Goal: Transaction & Acquisition: Book appointment/travel/reservation

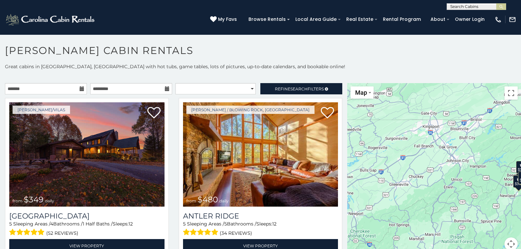
drag, startPoint x: 396, startPoint y: 172, endPoint x: 470, endPoint y: 183, distance: 74.9
click at [470, 183] on div "$349 $480 $525 $315 $355 $675 $635 $930 $400 $451 $330 $400 $485 $460 $395 $695…" at bounding box center [435, 170] width 174 height 175
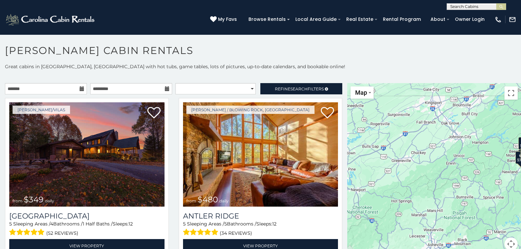
drag, startPoint x: 383, startPoint y: 205, endPoint x: 388, endPoint y: 183, distance: 23.3
click at [388, 183] on div "$349 $480 $525 $315 $355 $675 $635 $930 $400 $451 $330 $400 $485 $460 $395 $695…" at bounding box center [435, 170] width 174 height 175
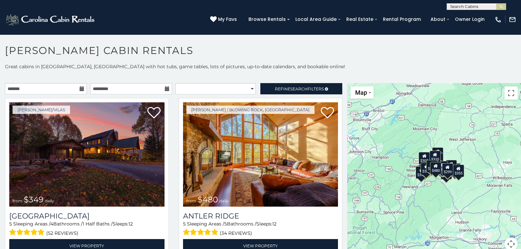
drag, startPoint x: 489, startPoint y: 173, endPoint x: 388, endPoint y: 188, distance: 102.4
click at [388, 188] on div "$349 $480 $525 $315 $355 $675 $635 $930 $400 $451 $330 $400 $485 $460 $395 $695…" at bounding box center [435, 170] width 174 height 175
click at [508, 243] on button "Map camera controls" at bounding box center [511, 243] width 13 height 13
click at [493, 210] on button "Zoom in" at bounding box center [494, 210] width 13 height 13
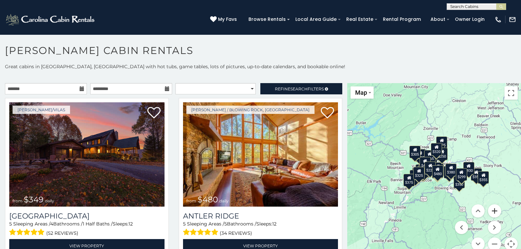
click at [493, 210] on button "Zoom in" at bounding box center [494, 210] width 13 height 13
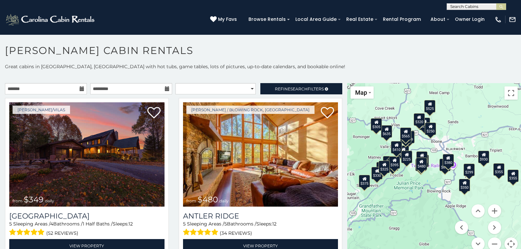
drag, startPoint x: 441, startPoint y: 208, endPoint x: 422, endPoint y: 194, distance: 24.6
click at [422, 194] on div "$349 $480 $525 $315 $355 $675 $635 $930 $400 $451 $330 $400 $485 $460 $395 $695…" at bounding box center [435, 170] width 174 height 175
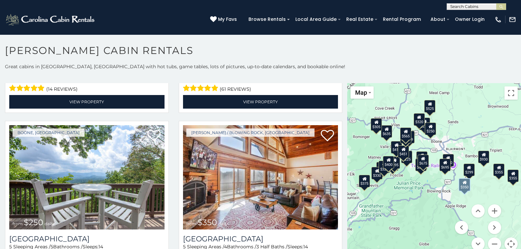
scroll to position [1488, 0]
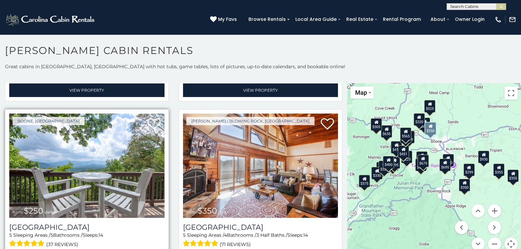
click at [124, 159] on img at bounding box center [86, 165] width 155 height 104
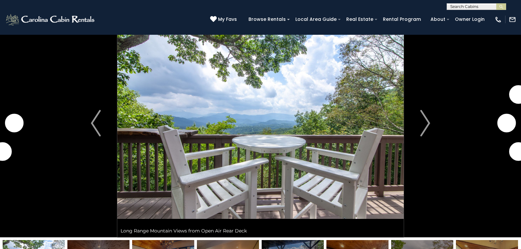
scroll to position [33, 0]
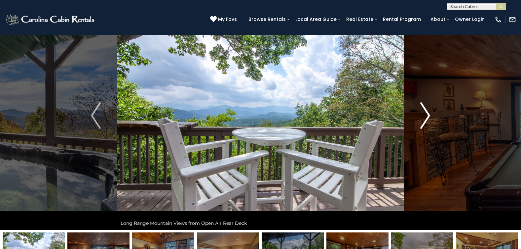
click at [427, 115] on img "Next" at bounding box center [426, 115] width 10 height 26
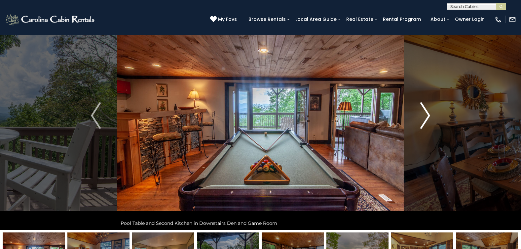
click at [427, 115] on img "Next" at bounding box center [426, 115] width 10 height 26
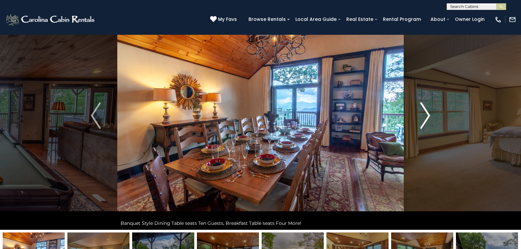
click at [427, 115] on img "Next" at bounding box center [426, 115] width 10 height 26
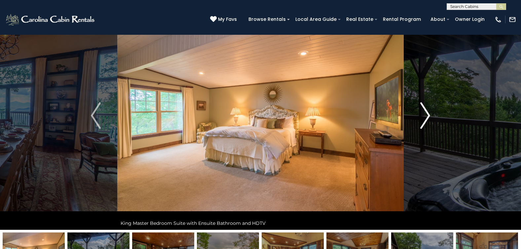
click at [427, 116] on img "Next" at bounding box center [426, 115] width 10 height 26
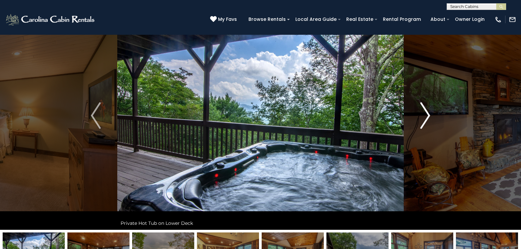
click at [427, 116] on img "Next" at bounding box center [426, 115] width 10 height 26
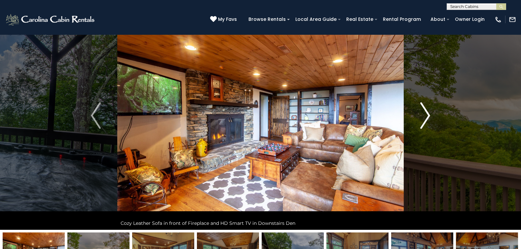
click at [427, 116] on img "Next" at bounding box center [426, 115] width 10 height 26
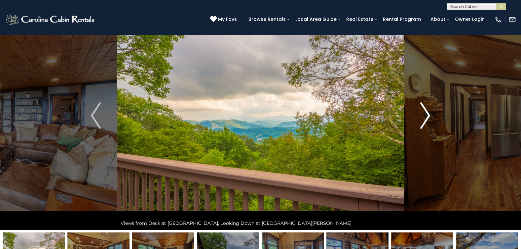
click at [427, 116] on img "Next" at bounding box center [426, 115] width 10 height 26
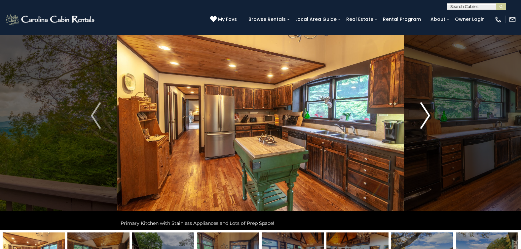
click at [427, 116] on img "Next" at bounding box center [426, 115] width 10 height 26
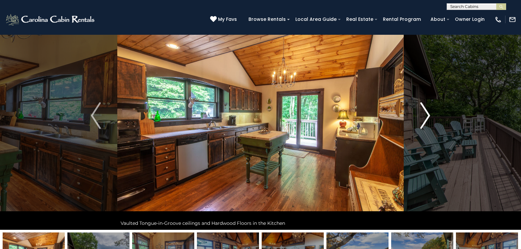
click at [427, 116] on img "Next" at bounding box center [426, 115] width 10 height 26
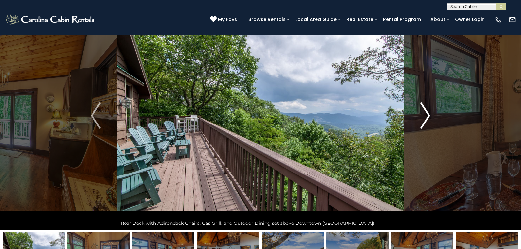
click at [427, 116] on img "Next" at bounding box center [426, 115] width 10 height 26
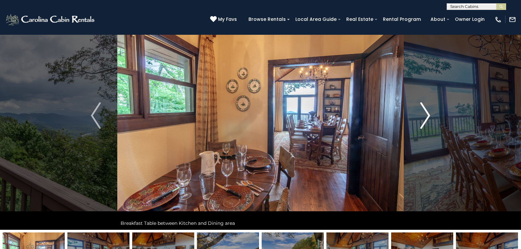
click at [427, 116] on img "Next" at bounding box center [426, 115] width 10 height 26
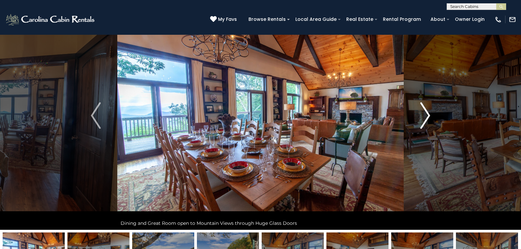
click at [427, 116] on img "Next" at bounding box center [426, 115] width 10 height 26
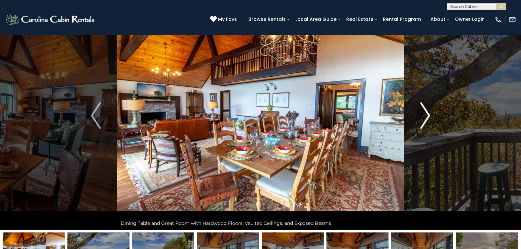
click at [427, 116] on img "Next" at bounding box center [426, 115] width 10 height 26
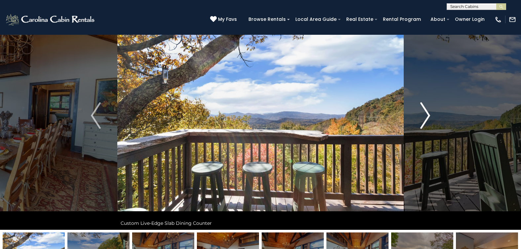
click at [427, 116] on img "Next" at bounding box center [426, 115] width 10 height 26
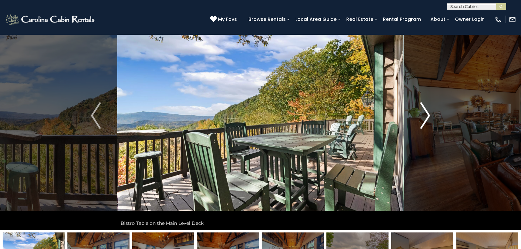
click at [427, 116] on img "Next" at bounding box center [426, 115] width 10 height 26
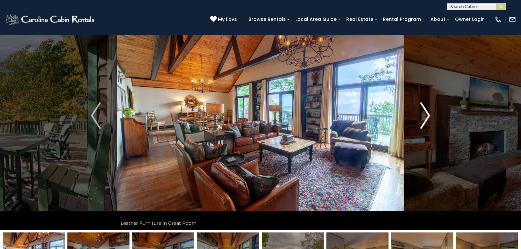
click at [427, 116] on img "Next" at bounding box center [426, 115] width 10 height 26
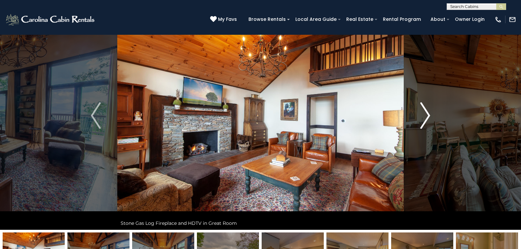
click at [427, 116] on img "Next" at bounding box center [426, 115] width 10 height 26
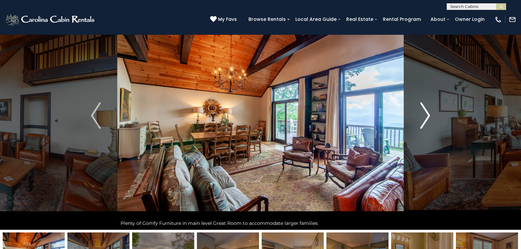
click at [426, 113] on img "Next" at bounding box center [426, 115] width 10 height 26
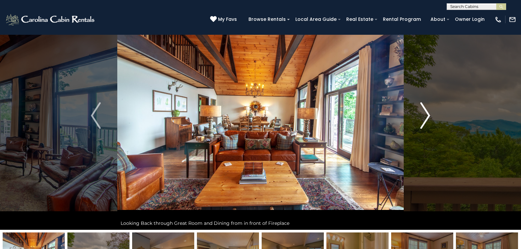
click at [426, 113] on img "Next" at bounding box center [426, 115] width 10 height 26
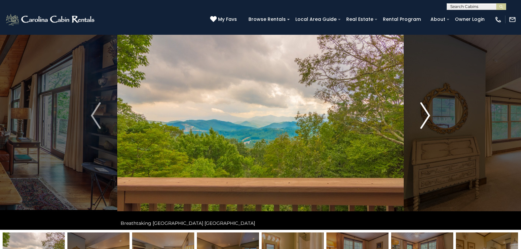
click at [426, 113] on img "Next" at bounding box center [426, 115] width 10 height 26
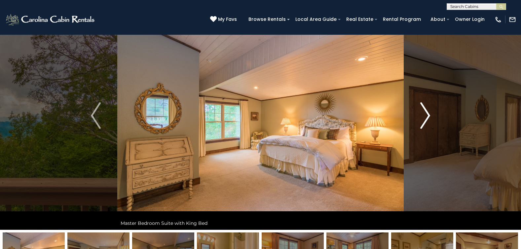
click at [426, 113] on img "Next" at bounding box center [426, 115] width 10 height 26
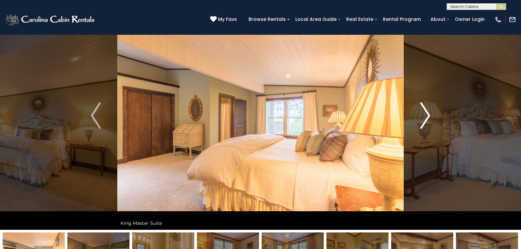
click at [426, 113] on img "Next" at bounding box center [426, 115] width 10 height 26
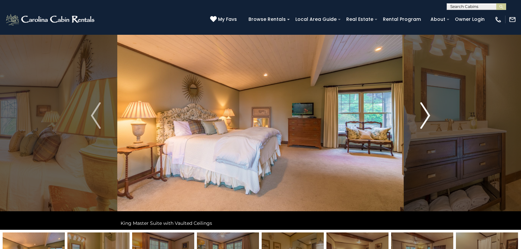
click at [426, 113] on img "Next" at bounding box center [426, 115] width 10 height 26
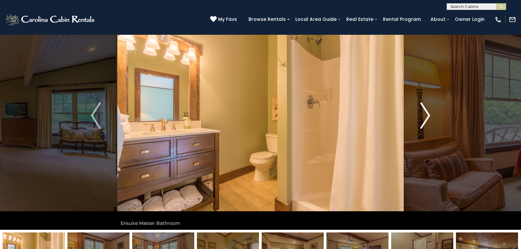
click at [426, 113] on img "Next" at bounding box center [426, 115] width 10 height 26
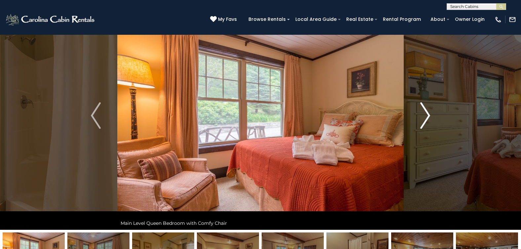
click at [426, 113] on img "Next" at bounding box center [426, 115] width 10 height 26
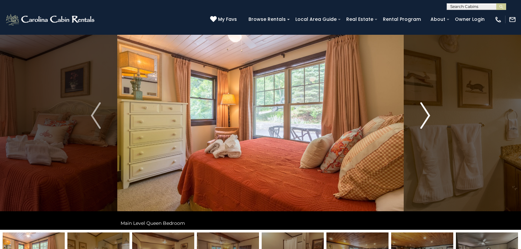
click at [426, 113] on img "Next" at bounding box center [426, 115] width 10 height 26
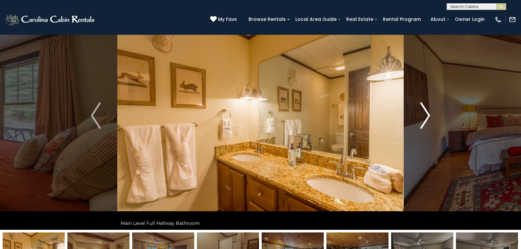
click at [426, 113] on img "Next" at bounding box center [426, 115] width 10 height 26
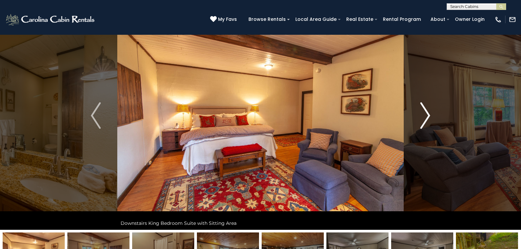
click at [426, 113] on img "Next" at bounding box center [426, 115] width 10 height 26
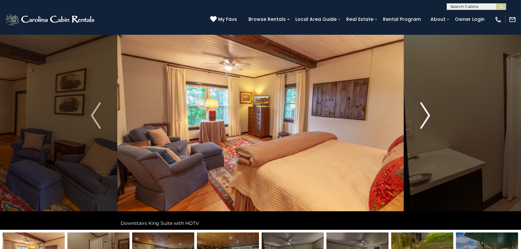
click at [426, 113] on img "Next" at bounding box center [426, 115] width 10 height 26
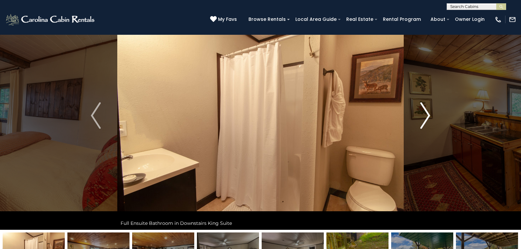
click at [426, 113] on img "Next" at bounding box center [426, 115] width 10 height 26
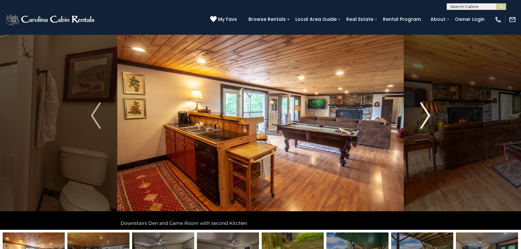
click at [426, 113] on img "Next" at bounding box center [426, 115] width 10 height 26
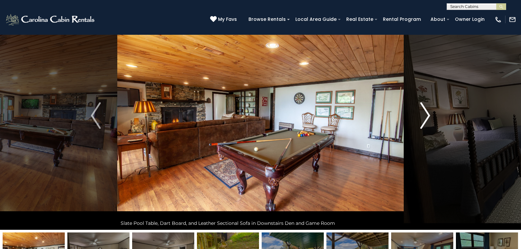
click at [426, 113] on img "Next" at bounding box center [426, 115] width 10 height 26
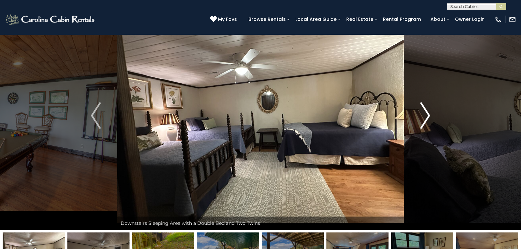
click at [426, 113] on img "Next" at bounding box center [426, 115] width 10 height 26
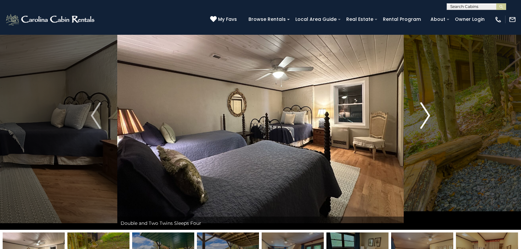
click at [426, 113] on img "Next" at bounding box center [426, 115] width 10 height 26
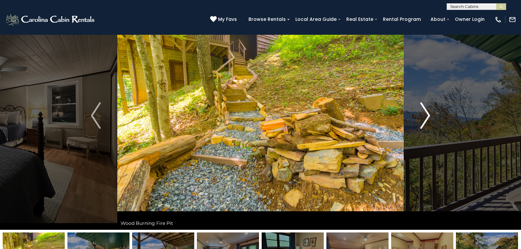
click at [426, 113] on img "Next" at bounding box center [426, 115] width 10 height 26
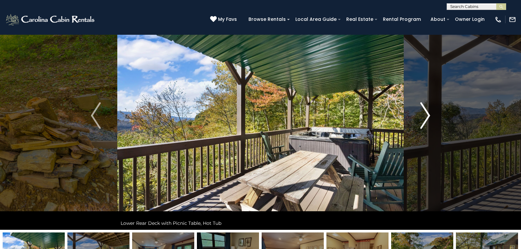
click at [426, 113] on img "Next" at bounding box center [426, 115] width 10 height 26
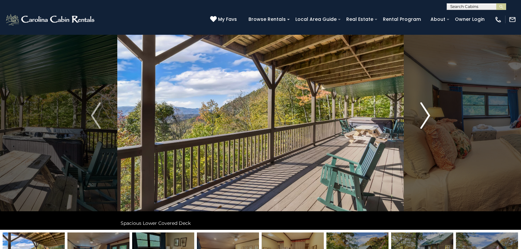
click at [426, 113] on img "Next" at bounding box center [426, 115] width 10 height 26
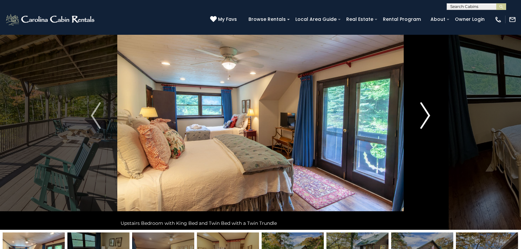
click at [426, 113] on img "Next" at bounding box center [426, 115] width 10 height 26
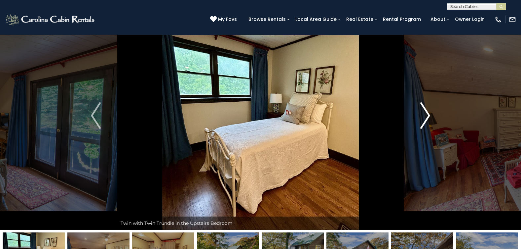
click at [426, 113] on img "Next" at bounding box center [426, 115] width 10 height 26
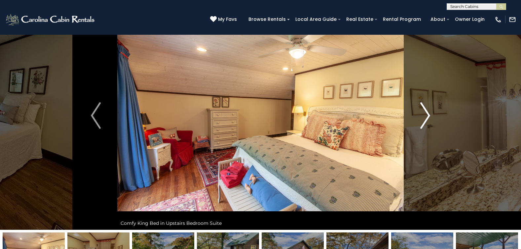
click at [426, 113] on img "Next" at bounding box center [426, 115] width 10 height 26
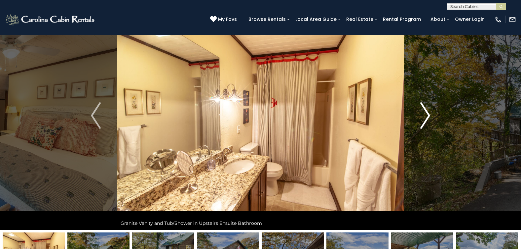
click at [426, 113] on img "Next" at bounding box center [426, 115] width 10 height 26
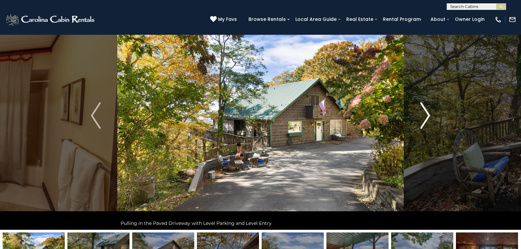
click at [426, 113] on img "Next" at bounding box center [426, 115] width 10 height 26
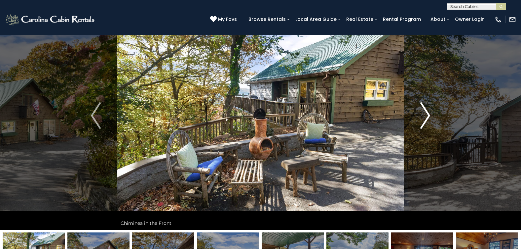
click at [426, 113] on img "Next" at bounding box center [426, 115] width 10 height 26
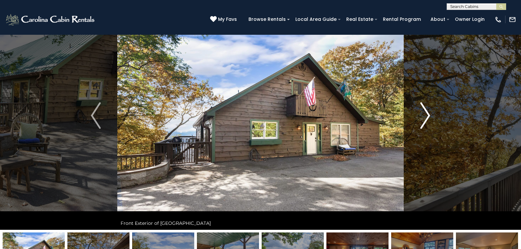
click at [426, 113] on img "Next" at bounding box center [426, 115] width 10 height 26
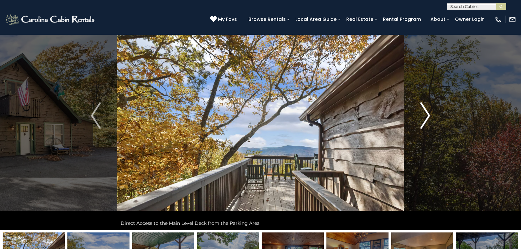
click at [426, 113] on img "Next" at bounding box center [426, 115] width 10 height 26
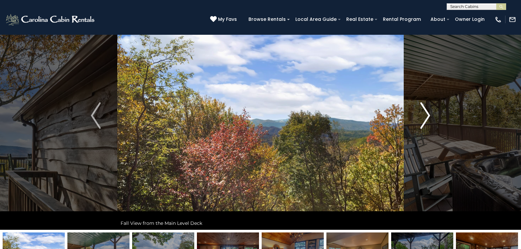
click at [426, 113] on img "Next" at bounding box center [426, 115] width 10 height 26
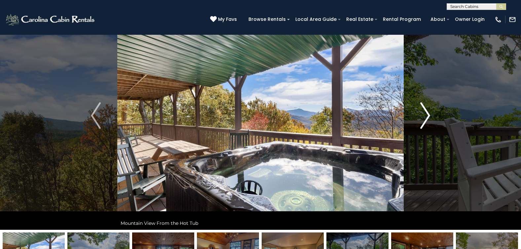
click at [426, 113] on img "Next" at bounding box center [426, 115] width 10 height 26
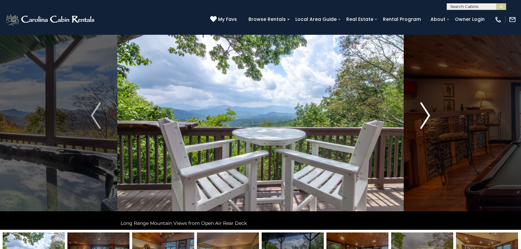
click at [426, 113] on img "Next" at bounding box center [426, 115] width 10 height 26
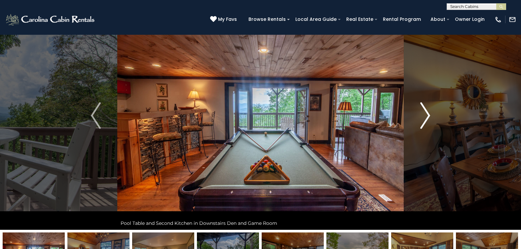
click at [426, 113] on img "Next" at bounding box center [426, 115] width 10 height 26
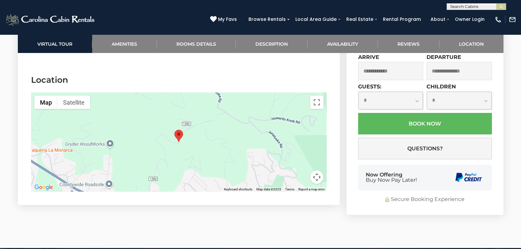
scroll to position [1885, 0]
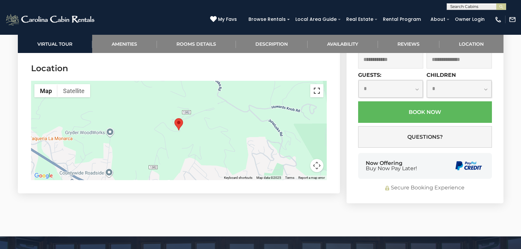
click at [319, 84] on button "Toggle fullscreen view" at bounding box center [317, 90] width 13 height 13
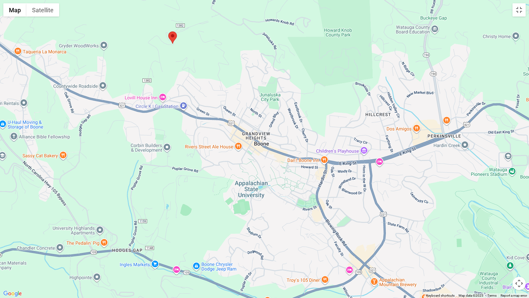
drag, startPoint x: 392, startPoint y: 241, endPoint x: 300, endPoint y: 135, distance: 140.0
click at [300, 135] on div at bounding box center [264, 149] width 529 height 298
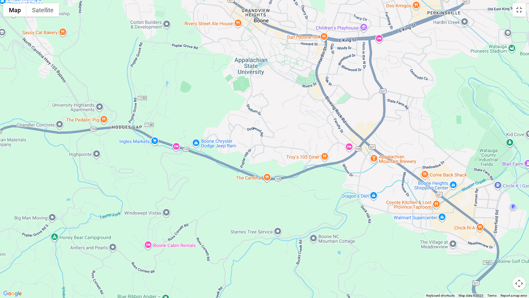
drag, startPoint x: 288, startPoint y: 249, endPoint x: 287, endPoint y: 127, distance: 121.4
click at [287, 127] on div at bounding box center [264, 149] width 529 height 298
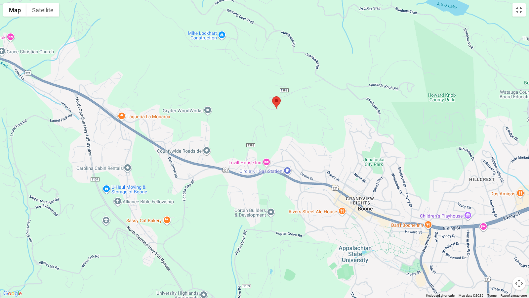
drag, startPoint x: 213, startPoint y: 112, endPoint x: 315, endPoint y: 297, distance: 211.6
click at [315, 248] on div at bounding box center [264, 149] width 529 height 298
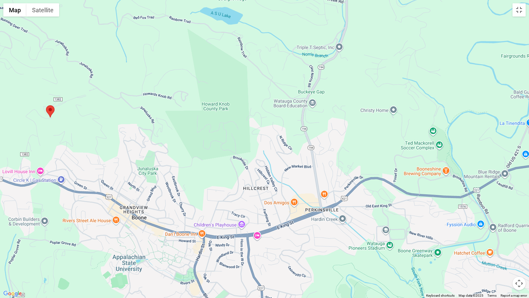
drag, startPoint x: 376, startPoint y: 172, endPoint x: 148, endPoint y: 182, distance: 227.7
click at [148, 182] on div at bounding box center [264, 149] width 529 height 298
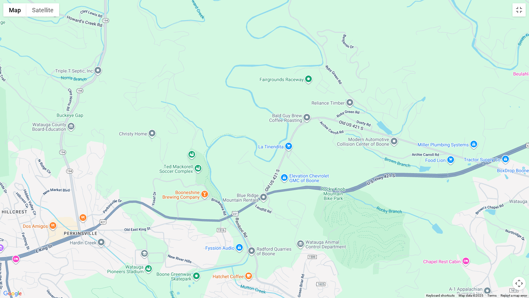
drag, startPoint x: 402, startPoint y: 167, endPoint x: 160, endPoint y: 190, distance: 243.2
click at [160, 190] on div at bounding box center [264, 149] width 529 height 298
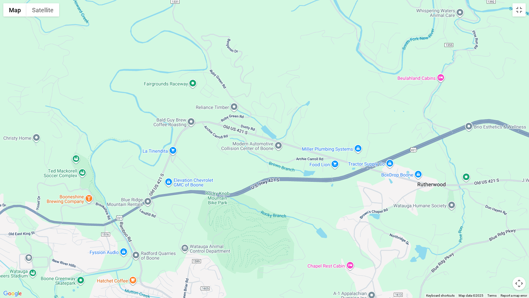
drag, startPoint x: 401, startPoint y: 170, endPoint x: 353, endPoint y: 175, distance: 48.5
click at [348, 175] on div at bounding box center [264, 149] width 529 height 298
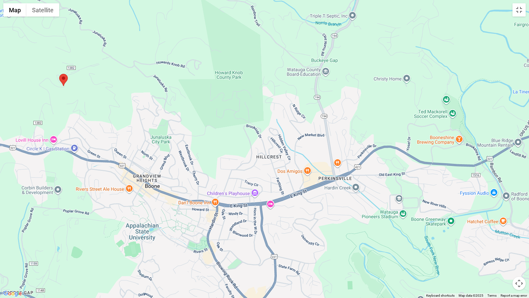
drag, startPoint x: 193, startPoint y: 187, endPoint x: 400, endPoint y: 127, distance: 216.1
click at [400, 127] on div at bounding box center [264, 149] width 529 height 298
click at [519, 248] on button "Map camera controls" at bounding box center [519, 282] width 13 height 13
click at [503, 248] on button "Zoom in" at bounding box center [502, 249] width 13 height 13
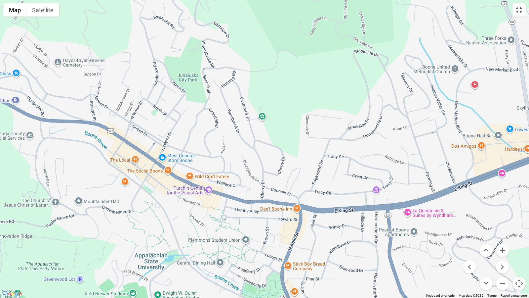
drag, startPoint x: 314, startPoint y: 224, endPoint x: 452, endPoint y: 171, distance: 147.4
click at [452, 171] on div at bounding box center [264, 149] width 529 height 298
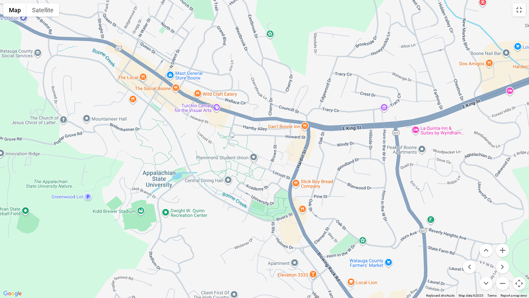
drag, startPoint x: 185, startPoint y: 226, endPoint x: 187, endPoint y: 142, distance: 83.7
click at [187, 142] on div at bounding box center [264, 149] width 529 height 298
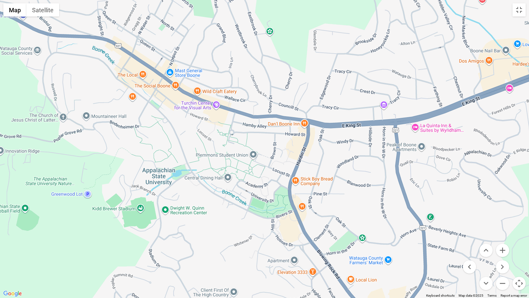
click at [519, 248] on button "Map camera controls" at bounding box center [519, 282] width 13 height 13
click at [503, 248] on button "Zoom in" at bounding box center [502, 249] width 13 height 13
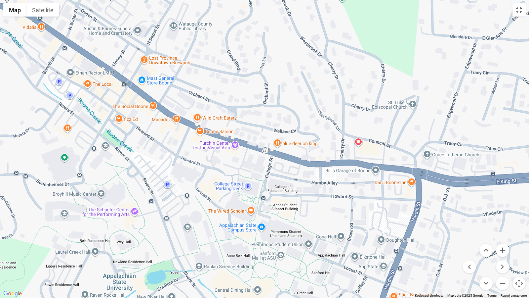
drag, startPoint x: 75, startPoint y: 52, endPoint x: 143, endPoint y: 131, distance: 104.6
click at [143, 131] on div at bounding box center [264, 149] width 529 height 298
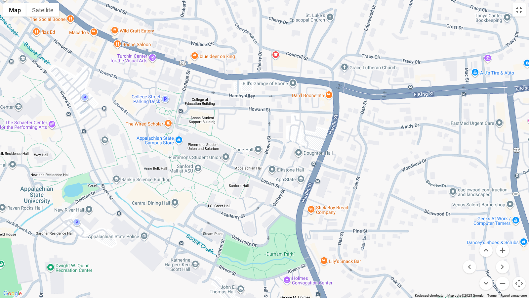
drag, startPoint x: 293, startPoint y: 185, endPoint x: 210, endPoint y: 97, distance: 120.7
click at [210, 97] on div at bounding box center [264, 149] width 529 height 298
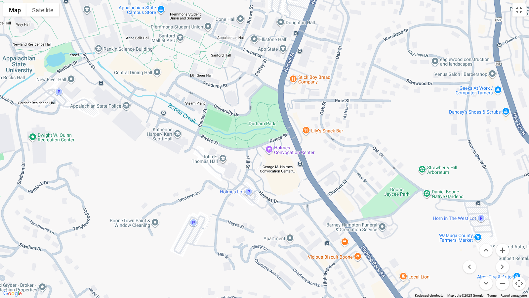
drag, startPoint x: 368, startPoint y: 222, endPoint x: 348, endPoint y: 83, distance: 140.4
click at [348, 83] on div at bounding box center [264, 149] width 529 height 298
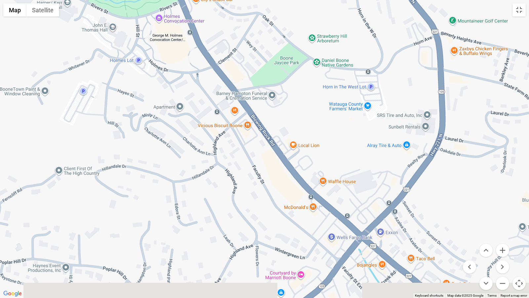
drag, startPoint x: 407, startPoint y: 245, endPoint x: 299, endPoint y: 122, distance: 163.8
click at [299, 122] on div at bounding box center [264, 149] width 529 height 298
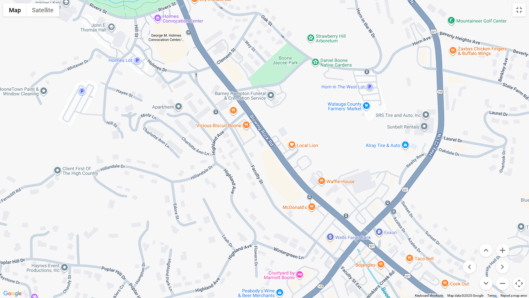
drag, startPoint x: 468, startPoint y: 245, endPoint x: 400, endPoint y: 147, distance: 120.0
click at [400, 147] on div "Map Terrain Satellite Labels Keyboard shortcuts Map Data Map data ©2025 Google …" at bounding box center [264, 149] width 529 height 298
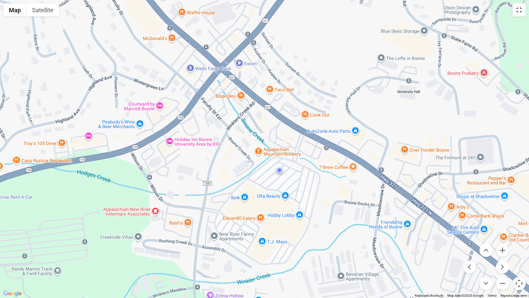
drag, startPoint x: 455, startPoint y: 216, endPoint x: 315, endPoint y: 46, distance: 219.6
click at [315, 46] on div at bounding box center [264, 149] width 529 height 298
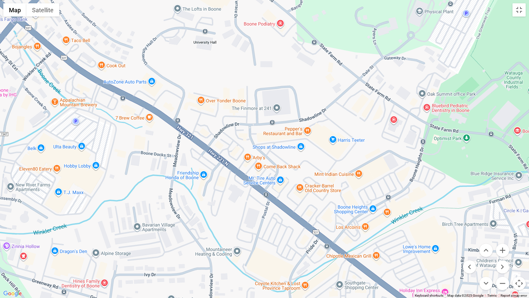
drag, startPoint x: 372, startPoint y: 194, endPoint x: 167, endPoint y: 145, distance: 210.6
click at [167, 145] on div at bounding box center [264, 149] width 529 height 298
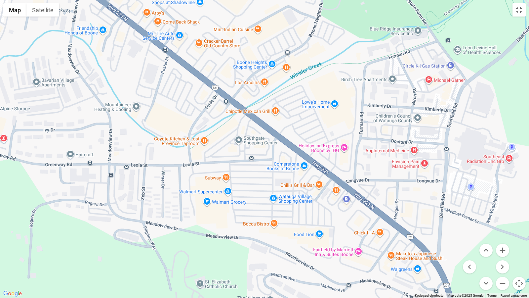
drag, startPoint x: 439, startPoint y: 229, endPoint x: 339, endPoint y: 85, distance: 175.8
click at [339, 85] on div at bounding box center [264, 149] width 529 height 298
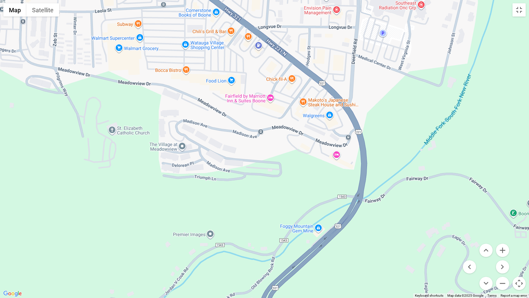
drag, startPoint x: 381, startPoint y: 257, endPoint x: 293, endPoint y: 103, distance: 177.4
click at [293, 103] on div at bounding box center [264, 149] width 529 height 298
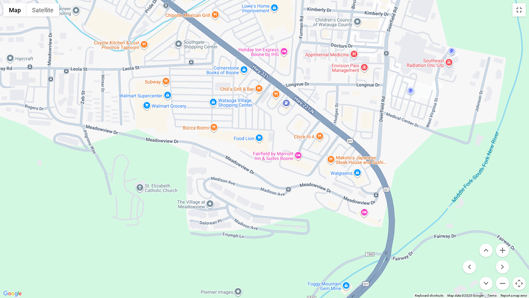
drag, startPoint x: 271, startPoint y: 109, endPoint x: 324, endPoint y: 265, distance: 163.9
click at [324, 248] on div at bounding box center [264, 149] width 529 height 298
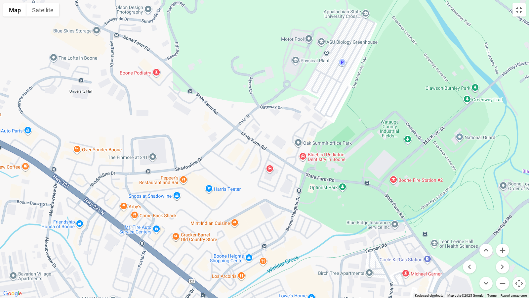
drag, startPoint x: 356, startPoint y: 155, endPoint x: 358, endPoint y: 297, distance: 142.2
click at [358, 248] on div at bounding box center [264, 149] width 529 height 298
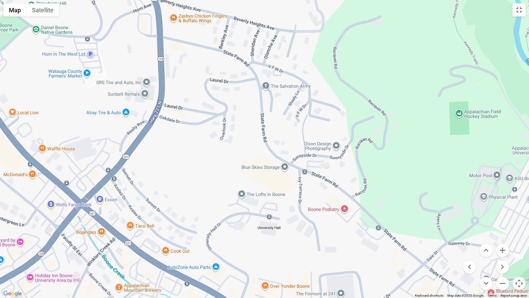
drag, startPoint x: 209, startPoint y: 59, endPoint x: 408, endPoint y: 203, distance: 246.3
click at [408, 203] on div at bounding box center [264, 149] width 529 height 298
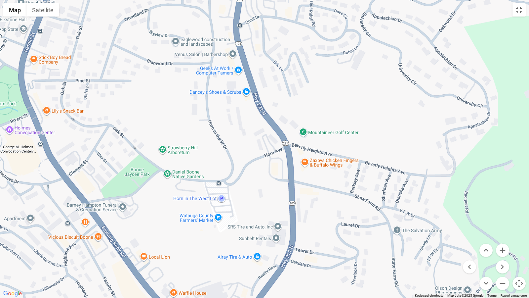
drag, startPoint x: 270, startPoint y: 57, endPoint x: 387, endPoint y: 196, distance: 181.4
click at [387, 196] on div at bounding box center [264, 149] width 529 height 298
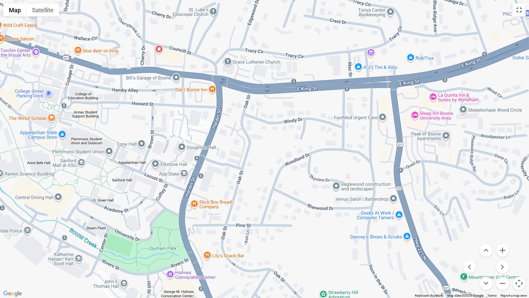
drag, startPoint x: 158, startPoint y: 43, endPoint x: 319, endPoint y: 187, distance: 215.7
click at [319, 187] on div at bounding box center [264, 149] width 529 height 298
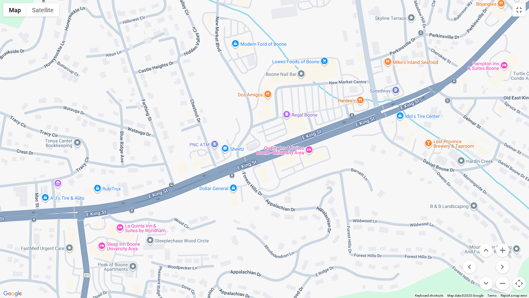
drag, startPoint x: 404, startPoint y: 107, endPoint x: 91, endPoint y: 237, distance: 338.9
click at [91, 237] on div at bounding box center [264, 149] width 529 height 298
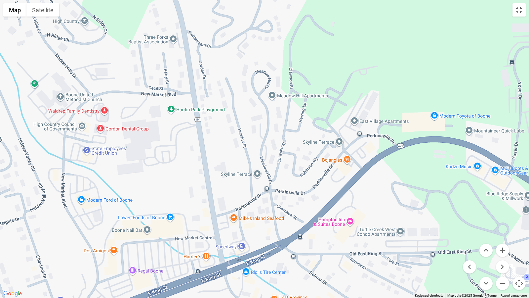
drag, startPoint x: 417, startPoint y: 80, endPoint x: 263, endPoint y: 236, distance: 219.6
click at [263, 236] on div at bounding box center [264, 149] width 529 height 298
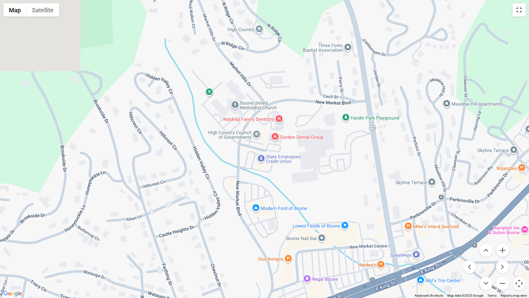
drag, startPoint x: 147, startPoint y: 143, endPoint x: 356, endPoint y: 151, distance: 209.1
click at [356, 151] on div at bounding box center [264, 149] width 529 height 298
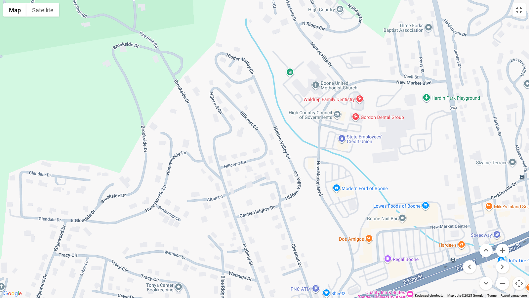
drag, startPoint x: 215, startPoint y: 188, endPoint x: 340, endPoint y: 120, distance: 142.6
click at [340, 120] on div at bounding box center [264, 149] width 529 height 298
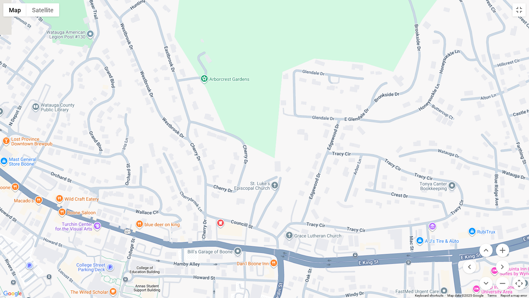
drag, startPoint x: 187, startPoint y: 163, endPoint x: 356, endPoint y: 159, distance: 169.3
click at [353, 159] on div at bounding box center [264, 149] width 529 height 298
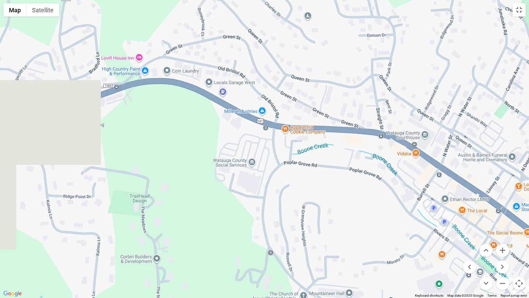
drag, startPoint x: 103, startPoint y: 104, endPoint x: 349, endPoint y: 150, distance: 250.4
click at [349, 150] on div at bounding box center [264, 149] width 529 height 298
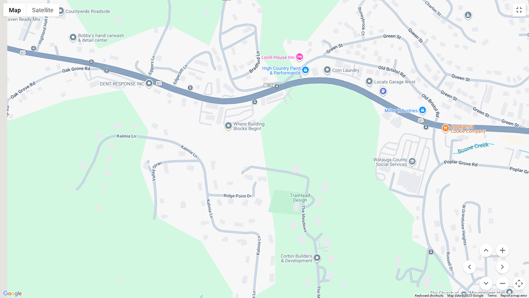
drag, startPoint x: 155, startPoint y: 99, endPoint x: 349, endPoint y: 99, distance: 194.1
click at [349, 99] on div at bounding box center [264, 149] width 529 height 298
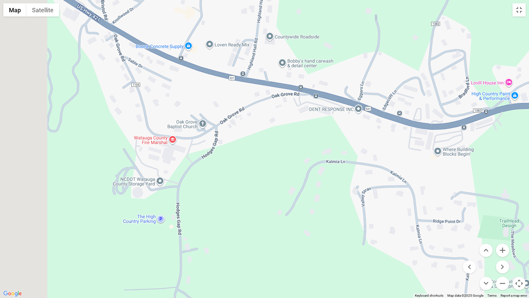
drag, startPoint x: 154, startPoint y: 88, endPoint x: 357, endPoint y: 113, distance: 204.3
click at [357, 113] on div at bounding box center [264, 149] width 529 height 298
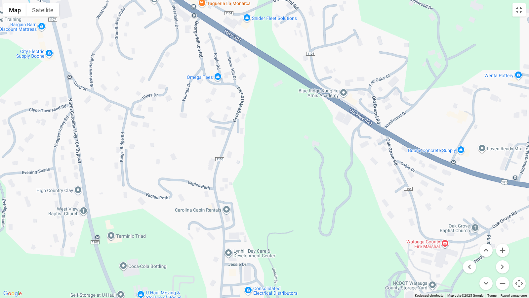
drag, startPoint x: 110, startPoint y: 68, endPoint x: 302, endPoint y: 171, distance: 217.9
click at [302, 171] on div at bounding box center [264, 149] width 529 height 298
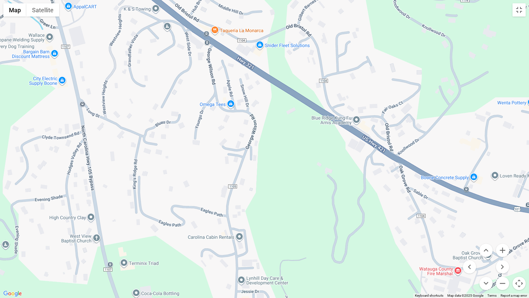
drag, startPoint x: 205, startPoint y: 85, endPoint x: 229, endPoint y: 148, distance: 68.4
click at [229, 148] on div at bounding box center [264, 149] width 529 height 298
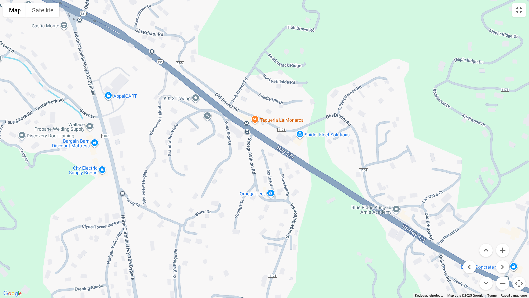
drag, startPoint x: 194, startPoint y: 111, endPoint x: 233, endPoint y: 168, distance: 68.5
click at [233, 168] on div at bounding box center [264, 149] width 529 height 298
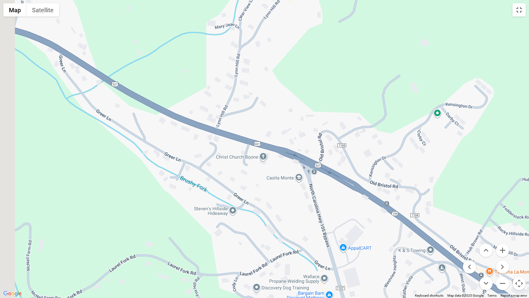
drag, startPoint x: 75, startPoint y: 78, endPoint x: 285, endPoint y: 186, distance: 235.6
click at [285, 186] on div at bounding box center [264, 149] width 529 height 298
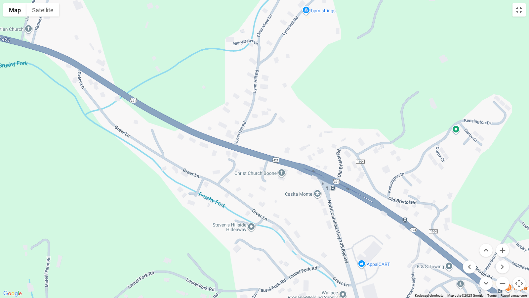
drag, startPoint x: 196, startPoint y: 106, endPoint x: 245, endPoint y: 183, distance: 91.4
click at [245, 182] on div at bounding box center [264, 149] width 529 height 298
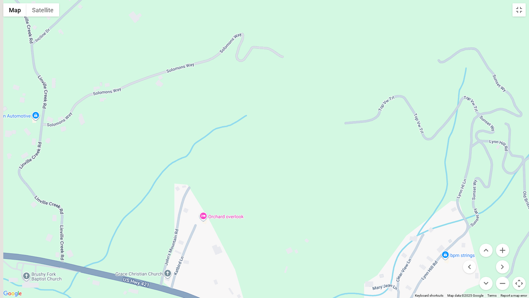
drag, startPoint x: 208, startPoint y: 77, endPoint x: 270, endPoint y: 207, distance: 143.6
click at [270, 207] on div at bounding box center [264, 149] width 529 height 298
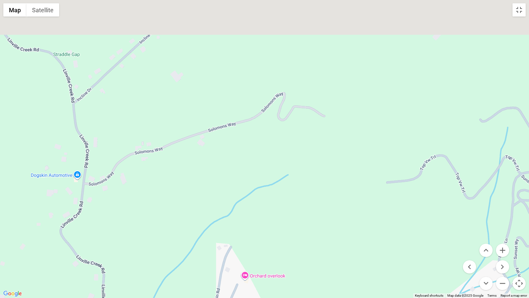
drag, startPoint x: 214, startPoint y: 154, endPoint x: 270, endPoint y: 227, distance: 91.9
click at [270, 227] on div at bounding box center [264, 149] width 529 height 298
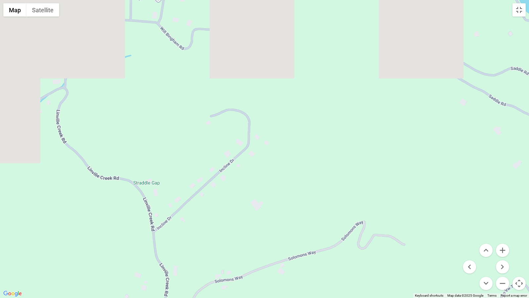
drag, startPoint x: 264, startPoint y: 165, endPoint x: 306, endPoint y: 230, distance: 77.2
click at [306, 231] on div at bounding box center [264, 149] width 529 height 298
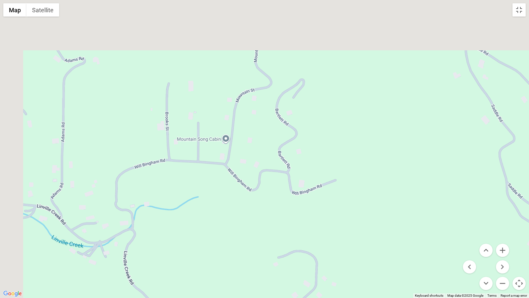
drag, startPoint x: 229, startPoint y: 138, endPoint x: 270, endPoint y: 238, distance: 108.3
click at [270, 238] on div at bounding box center [264, 149] width 529 height 298
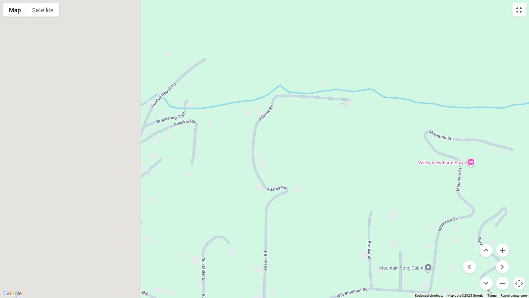
drag, startPoint x: 243, startPoint y: 100, endPoint x: 445, endPoint y: 192, distance: 222.1
click at [459, 192] on div at bounding box center [264, 149] width 529 height 298
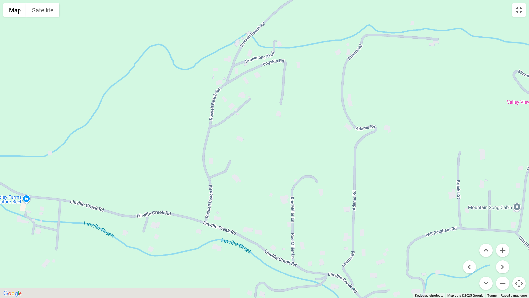
drag, startPoint x: 259, startPoint y: 219, endPoint x: 307, endPoint y: 143, distance: 90.1
click at [306, 145] on div at bounding box center [264, 149] width 529 height 298
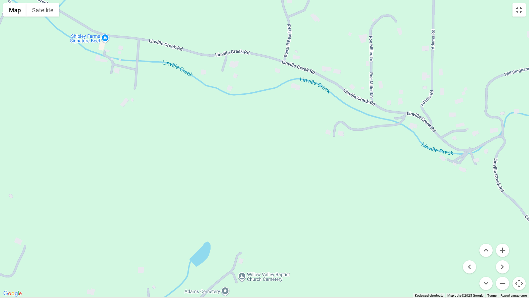
drag, startPoint x: 265, startPoint y: 196, endPoint x: 171, endPoint y: 55, distance: 169.4
click at [171, 45] on div at bounding box center [264, 149] width 529 height 298
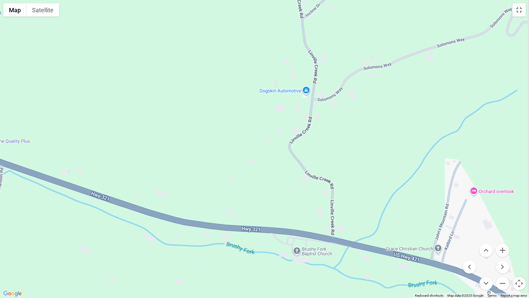
drag, startPoint x: 277, startPoint y: 131, endPoint x: 262, endPoint y: 181, distance: 52.3
click at [261, 186] on div at bounding box center [264, 149] width 529 height 298
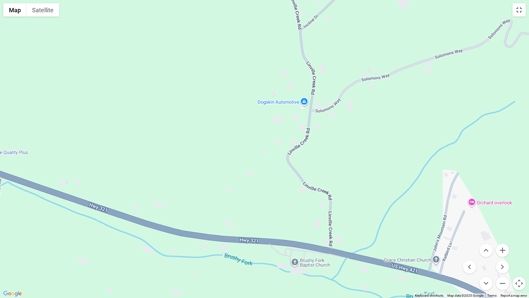
drag, startPoint x: 283, startPoint y: 132, endPoint x: 281, endPoint y: 166, distance: 33.5
click at [281, 165] on div at bounding box center [264, 149] width 529 height 298
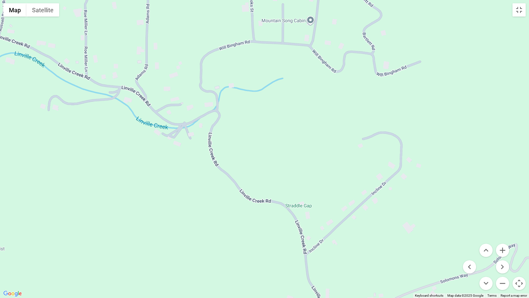
drag, startPoint x: 298, startPoint y: 96, endPoint x: 308, endPoint y: 185, distance: 89.9
click at [308, 185] on div at bounding box center [264, 149] width 529 height 298
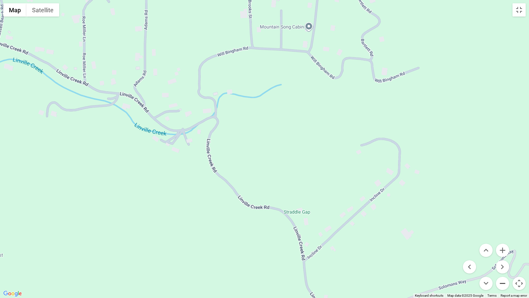
click at [500, 248] on button "Zoom out" at bounding box center [502, 282] width 13 height 13
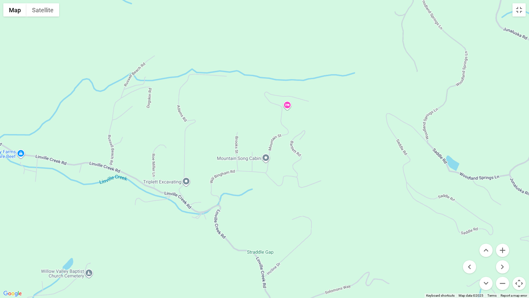
drag, startPoint x: 377, startPoint y: 164, endPoint x: 357, endPoint y: 232, distance: 71.6
click at [357, 232] on div at bounding box center [264, 149] width 529 height 298
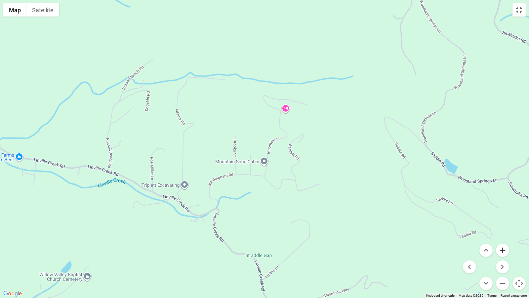
click at [502, 248] on button "Zoom in" at bounding box center [502, 249] width 13 height 13
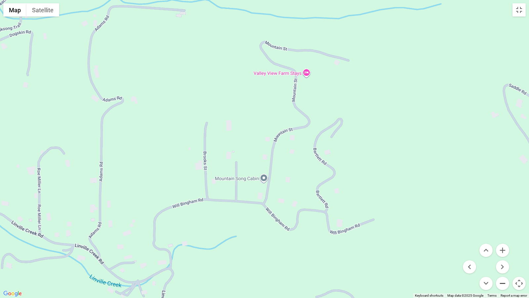
click at [500, 248] on button "Zoom out" at bounding box center [502, 282] width 13 height 13
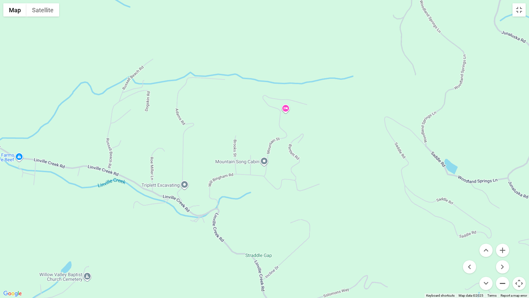
click at [500, 248] on button "Zoom out" at bounding box center [502, 282] width 13 height 13
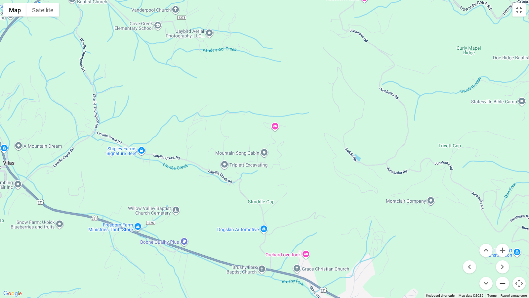
click at [500, 248] on button "Zoom out" at bounding box center [502, 282] width 13 height 13
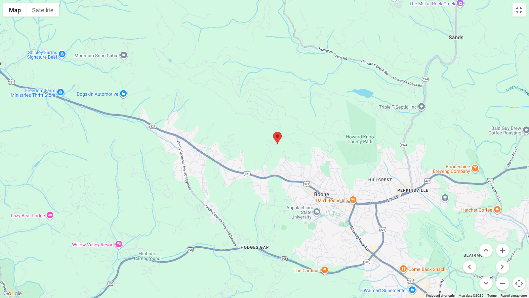
drag, startPoint x: 401, startPoint y: 240, endPoint x: 259, endPoint y: 146, distance: 169.7
click at [259, 146] on div at bounding box center [264, 149] width 529 height 298
click at [503, 248] on button "Zoom in" at bounding box center [502, 249] width 13 height 13
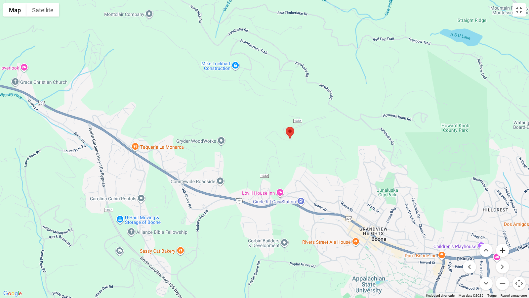
click at [503, 248] on button "Zoom in" at bounding box center [502, 249] width 13 height 13
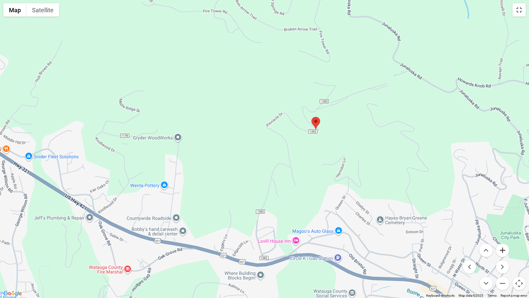
click at [503, 248] on button "Zoom in" at bounding box center [502, 249] width 13 height 13
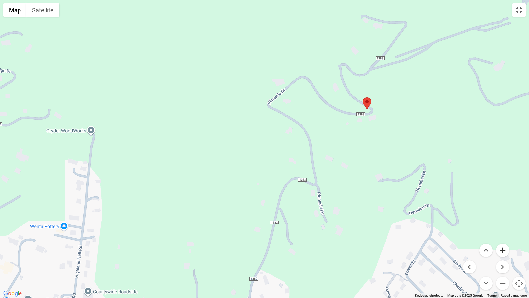
click at [503, 248] on button "Zoom in" at bounding box center [502, 249] width 13 height 13
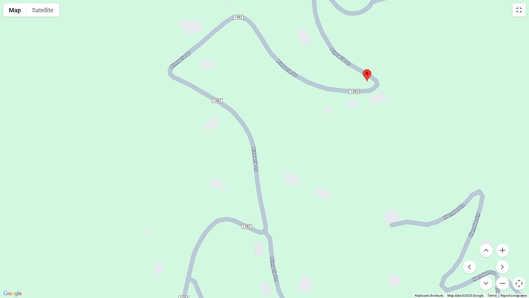
drag, startPoint x: 467, startPoint y: 139, endPoint x: 363, endPoint y: 150, distance: 104.5
click at [363, 150] on div at bounding box center [264, 149] width 529 height 298
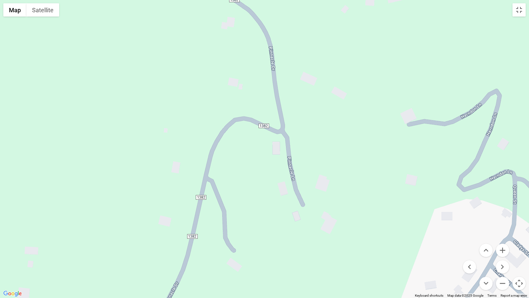
drag, startPoint x: 332, startPoint y: 207, endPoint x: 355, endPoint y: 122, distance: 87.4
click at [351, 102] on div at bounding box center [264, 149] width 529 height 298
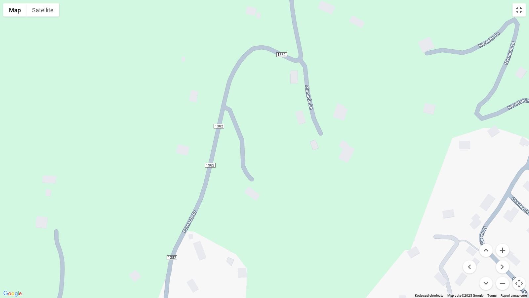
drag, startPoint x: 326, startPoint y: 229, endPoint x: 363, endPoint y: 121, distance: 114.0
click at [363, 121] on div at bounding box center [264, 149] width 529 height 298
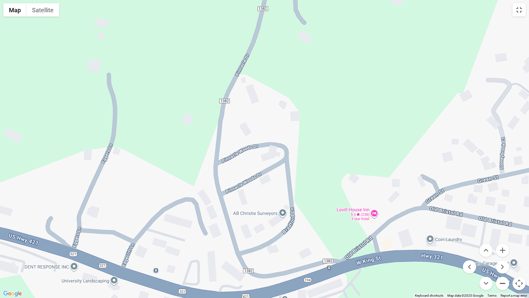
click at [503, 248] on button "Zoom out" at bounding box center [502, 282] width 13 height 13
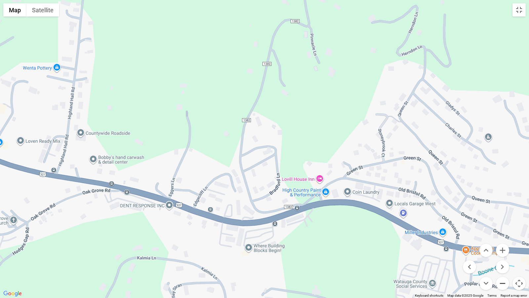
click at [503, 248] on button "Zoom out" at bounding box center [502, 282] width 13 height 13
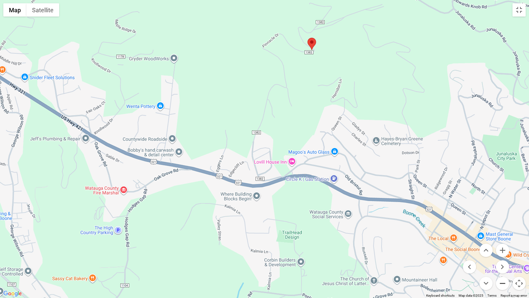
click at [503, 248] on button "Zoom out" at bounding box center [502, 282] width 13 height 13
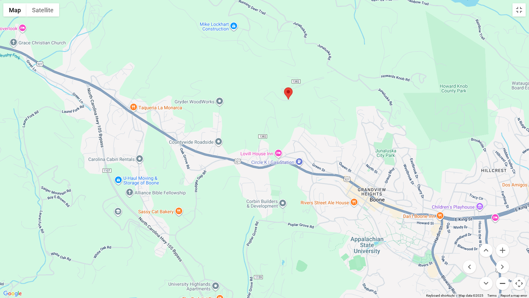
click at [503, 248] on button "Zoom out" at bounding box center [502, 282] width 13 height 13
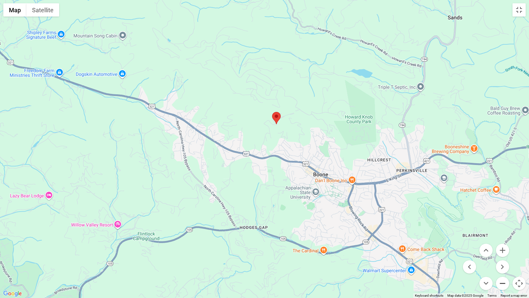
click at [503, 248] on button "Zoom out" at bounding box center [502, 282] width 13 height 13
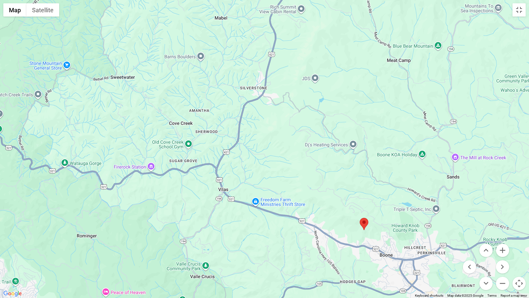
drag, startPoint x: 142, startPoint y: 141, endPoint x: 236, endPoint y: 234, distance: 132.8
click at [236, 234] on div at bounding box center [264, 149] width 529 height 298
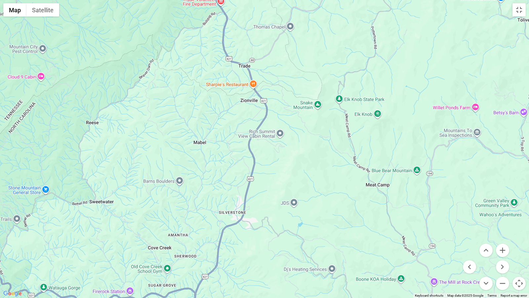
drag, startPoint x: 293, startPoint y: 139, endPoint x: 271, endPoint y: 264, distance: 127.1
click at [271, 248] on div at bounding box center [264, 149] width 529 height 298
click at [504, 248] on button "Zoom in" at bounding box center [502, 249] width 13 height 13
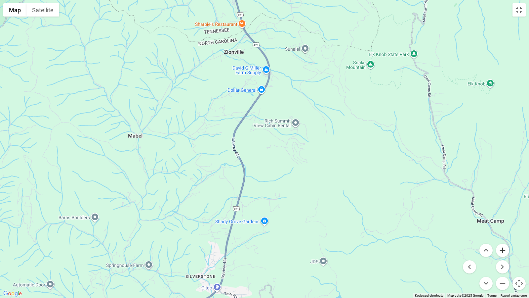
click at [504, 248] on button "Zoom in" at bounding box center [502, 249] width 13 height 13
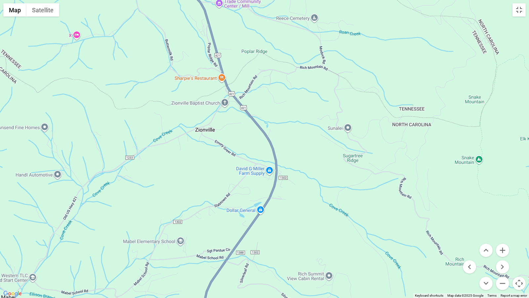
drag, startPoint x: 294, startPoint y: 82, endPoint x: 293, endPoint y: 266, distance: 183.5
click at [293, 248] on div at bounding box center [264, 149] width 529 height 298
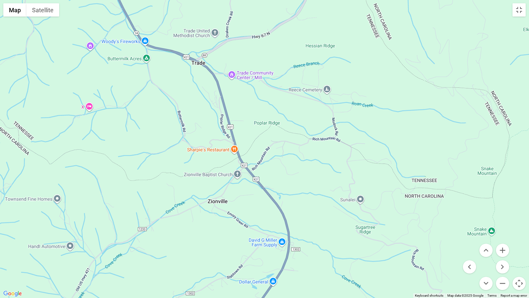
drag, startPoint x: 76, startPoint y: 111, endPoint x: 92, endPoint y: 175, distance: 65.8
click at [92, 175] on div at bounding box center [264, 149] width 529 height 298
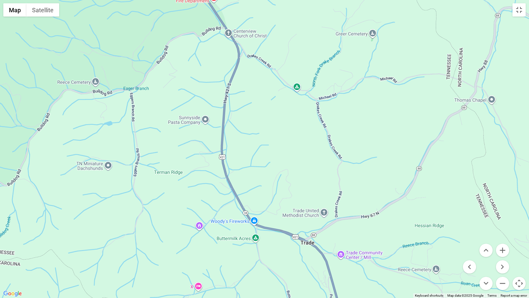
drag, startPoint x: 252, startPoint y: 61, endPoint x: 362, endPoint y: 239, distance: 209.3
click at [362, 239] on div at bounding box center [264, 149] width 529 height 298
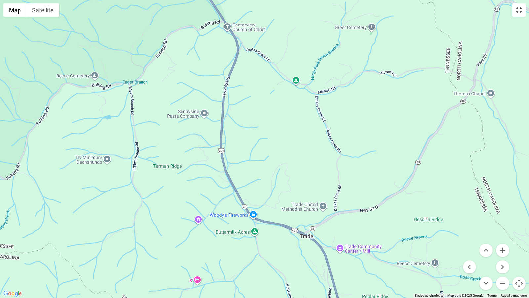
drag, startPoint x: 369, startPoint y: 234, endPoint x: 293, endPoint y: 120, distance: 137.3
click at [293, 120] on div at bounding box center [264, 149] width 529 height 298
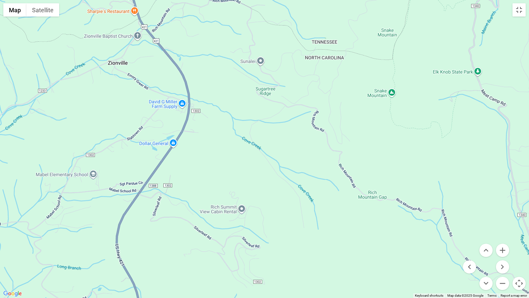
drag, startPoint x: 334, startPoint y: 242, endPoint x: 287, endPoint y: 145, distance: 107.7
click at [287, 145] on div at bounding box center [264, 149] width 529 height 298
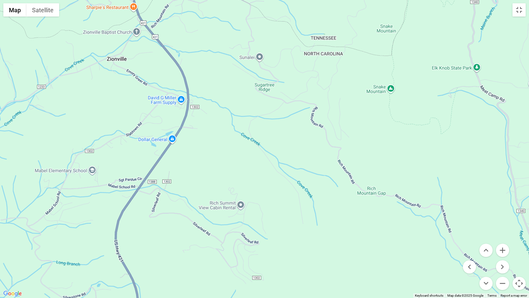
drag, startPoint x: 329, startPoint y: 240, endPoint x: 314, endPoint y: 172, distance: 69.9
click at [317, 190] on div at bounding box center [264, 149] width 529 height 298
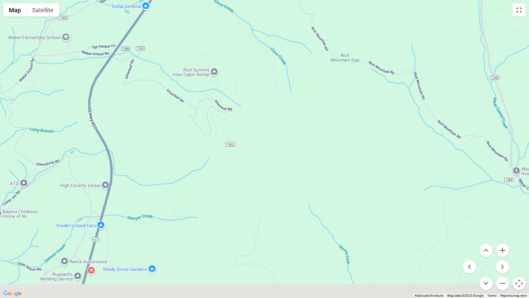
drag, startPoint x: 329, startPoint y: 236, endPoint x: 342, endPoint y: 163, distance: 74.5
click at [341, 167] on div at bounding box center [264, 149] width 529 height 298
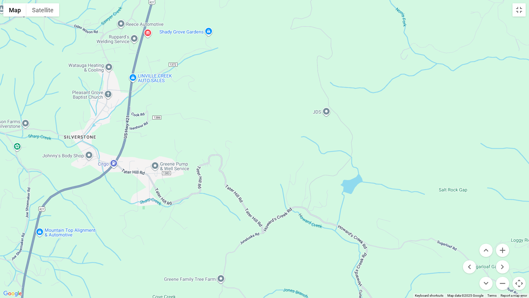
drag, startPoint x: 317, startPoint y: 237, endPoint x: 349, endPoint y: 131, distance: 111.4
click at [349, 129] on div at bounding box center [264, 149] width 529 height 298
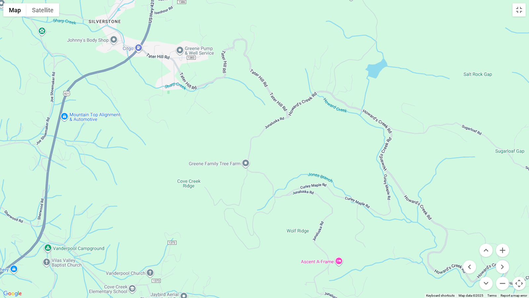
drag, startPoint x: 307, startPoint y: 248, endPoint x: 330, endPoint y: 140, distance: 110.3
click at [330, 140] on div at bounding box center [264, 149] width 529 height 298
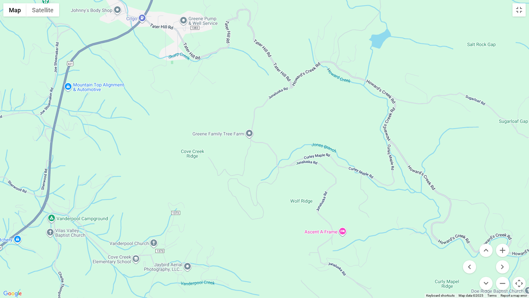
drag, startPoint x: 332, startPoint y: 251, endPoint x: 342, endPoint y: 166, distance: 85.5
click at [342, 168] on div at bounding box center [264, 149] width 529 height 298
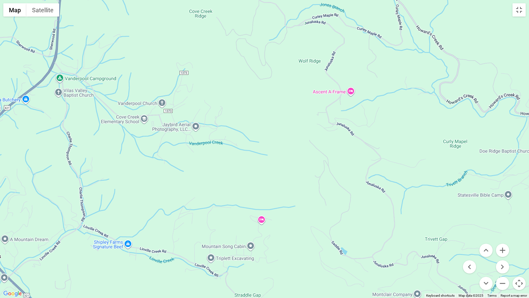
drag, startPoint x: 337, startPoint y: 229, endPoint x: 334, endPoint y: 135, distance: 94.0
click at [334, 137] on div at bounding box center [264, 149] width 529 height 298
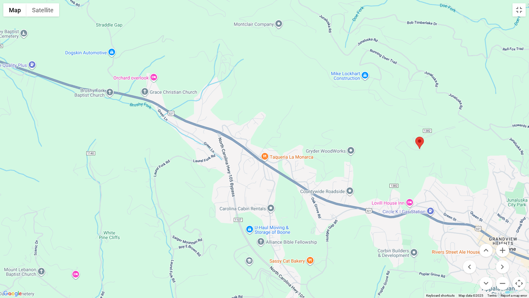
drag, startPoint x: 343, startPoint y: 207, endPoint x: 207, endPoint y: 96, distance: 176.0
click at [207, 96] on div at bounding box center [264, 149] width 529 height 298
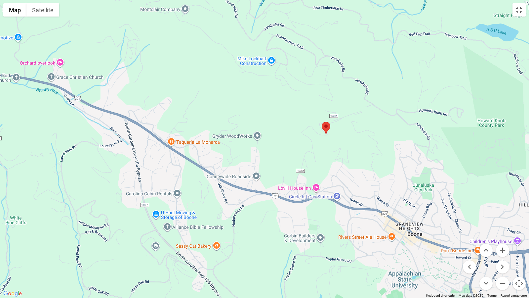
drag, startPoint x: 313, startPoint y: 107, endPoint x: 219, endPoint y: 91, distance: 96.2
click at [219, 91] on div at bounding box center [264, 149] width 529 height 298
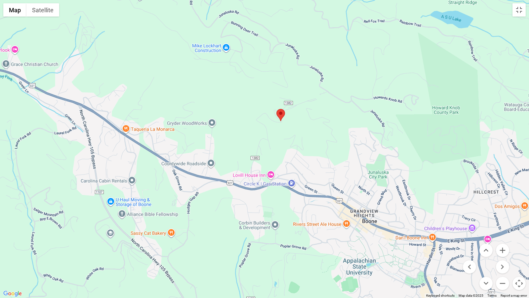
drag, startPoint x: 345, startPoint y: 252, endPoint x: 304, endPoint y: 242, distance: 42.5
click at [304, 242] on div at bounding box center [264, 149] width 529 height 298
click at [504, 248] on button "Zoom out" at bounding box center [502, 282] width 13 height 13
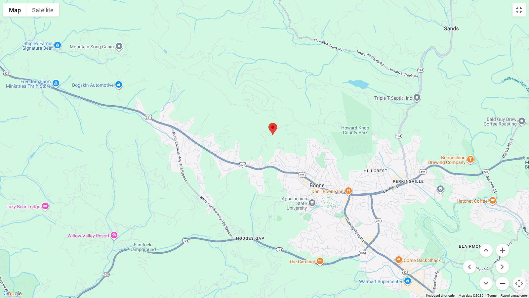
click at [504, 248] on button "Zoom out" at bounding box center [502, 282] width 13 height 13
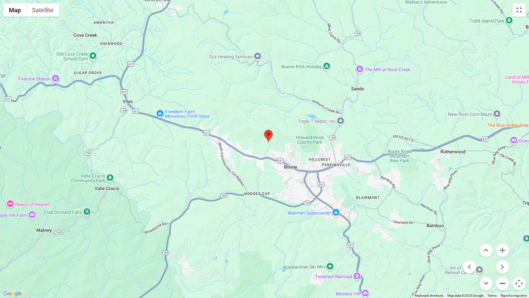
click at [504, 248] on button "Zoom out" at bounding box center [502, 282] width 13 height 13
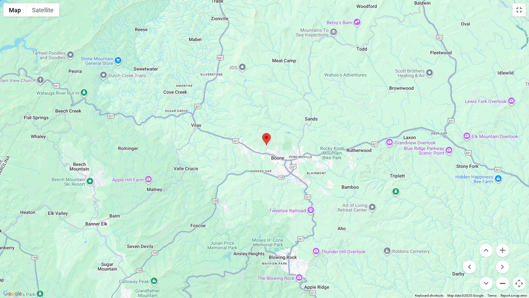
click at [504, 248] on button "Zoom out" at bounding box center [502, 282] width 13 height 13
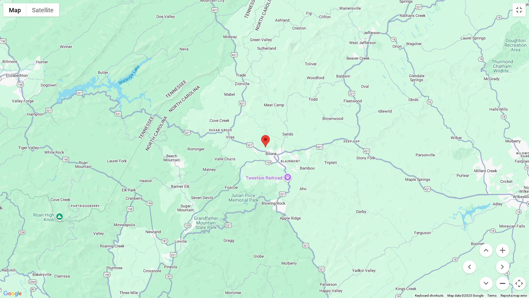
click at [505, 248] on button "Zoom out" at bounding box center [502, 282] width 13 height 13
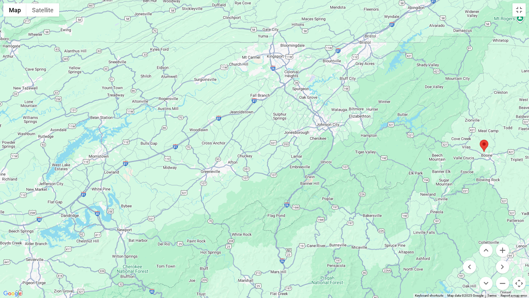
drag, startPoint x: 153, startPoint y: 194, endPoint x: 372, endPoint y: 198, distance: 219.6
click at [372, 198] on div at bounding box center [264, 149] width 529 height 298
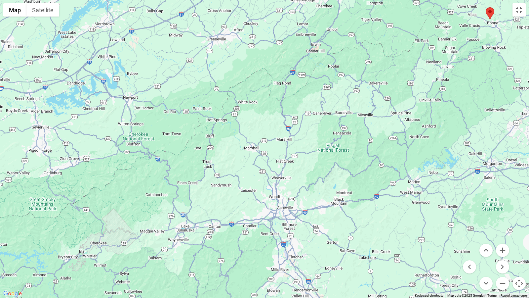
drag, startPoint x: 204, startPoint y: 236, endPoint x: 210, endPoint y: 104, distance: 133.1
click at [210, 104] on div at bounding box center [264, 149] width 529 height 298
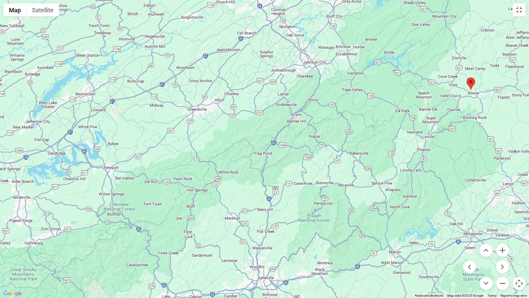
drag, startPoint x: 386, startPoint y: 162, endPoint x: 367, endPoint y: 224, distance: 64.3
click at [367, 224] on div at bounding box center [264, 149] width 529 height 298
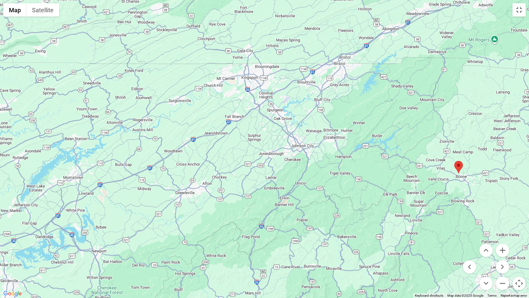
drag, startPoint x: 338, startPoint y: 80, endPoint x: 325, endPoint y: 164, distance: 85.2
click at [325, 164] on div at bounding box center [264, 149] width 529 height 298
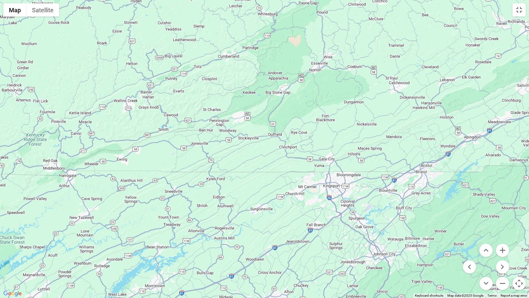
drag, startPoint x: 192, startPoint y: 55, endPoint x: 273, endPoint y: 164, distance: 136.3
click at [273, 164] on div at bounding box center [264, 149] width 529 height 298
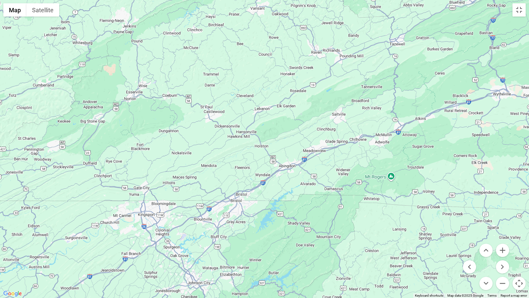
drag, startPoint x: 429, startPoint y: 146, endPoint x: 243, endPoint y: 175, distance: 188.1
click at [243, 175] on div at bounding box center [264, 149] width 529 height 298
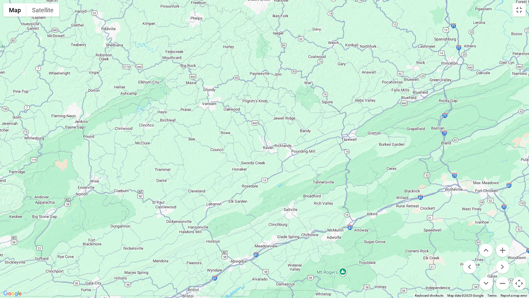
drag, startPoint x: 337, startPoint y: 96, endPoint x: 289, endPoint y: 191, distance: 107.4
click at [289, 191] on div at bounding box center [264, 149] width 529 height 298
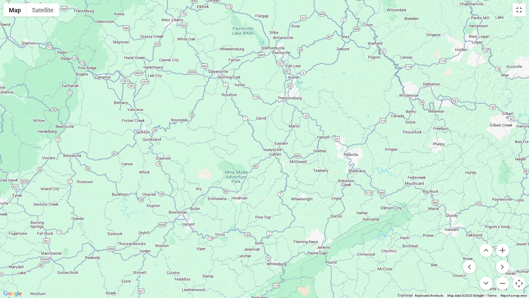
drag, startPoint x: 98, startPoint y: 103, endPoint x: 341, endPoint y: 229, distance: 273.9
click at [341, 229] on div at bounding box center [264, 149] width 529 height 298
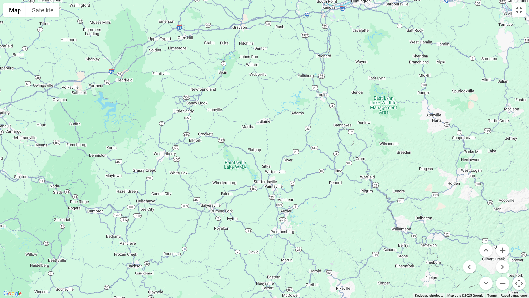
drag, startPoint x: 342, startPoint y: 95, endPoint x: 335, endPoint y: 230, distance: 135.8
click at [335, 230] on div at bounding box center [264, 149] width 529 height 298
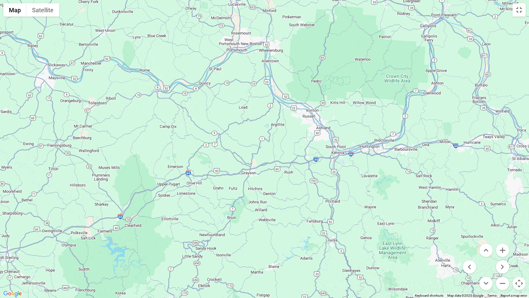
drag, startPoint x: 318, startPoint y: 90, endPoint x: 327, endPoint y: 235, distance: 146.1
click at [327, 235] on div at bounding box center [264, 149] width 529 height 298
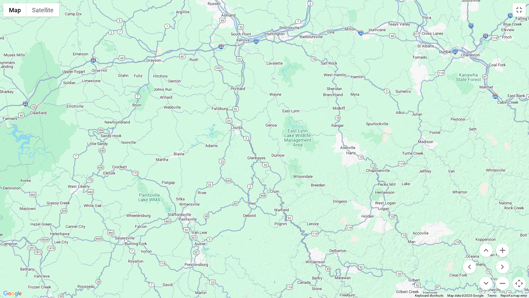
drag, startPoint x: 268, startPoint y: 237, endPoint x: 171, endPoint y: 125, distance: 147.5
click at [171, 125] on div at bounding box center [264, 149] width 529 height 298
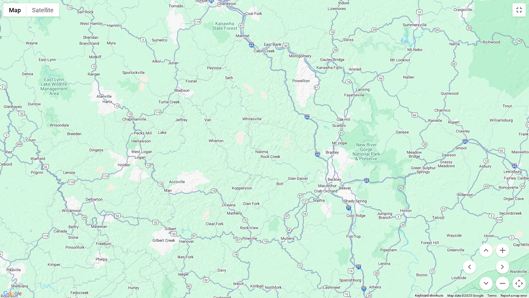
drag, startPoint x: 442, startPoint y: 208, endPoint x: 199, endPoint y: 156, distance: 249.3
click at [199, 156] on div at bounding box center [264, 149] width 529 height 298
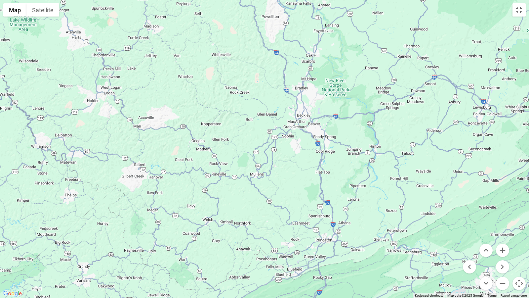
drag, startPoint x: 440, startPoint y: 199, endPoint x: 409, endPoint y: 134, distance: 71.9
click at [409, 134] on div at bounding box center [264, 149] width 529 height 298
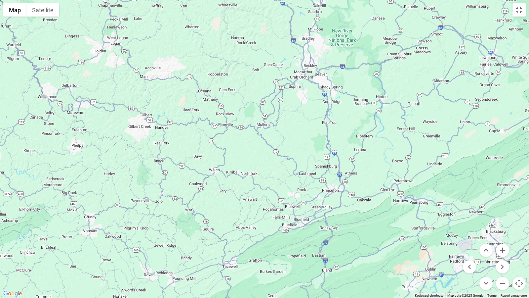
drag, startPoint x: 241, startPoint y: 266, endPoint x: 248, endPoint y: 216, distance: 50.7
click at [248, 216] on div at bounding box center [264, 149] width 529 height 298
click at [503, 248] on button "Zoom in" at bounding box center [502, 249] width 13 height 13
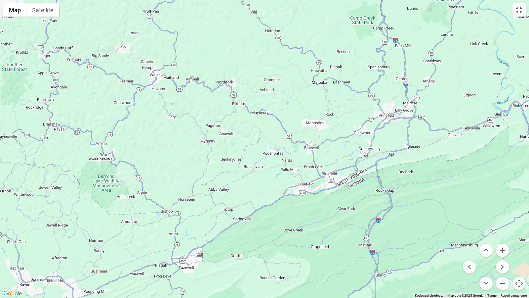
drag, startPoint x: 341, startPoint y: 260, endPoint x: 333, endPoint y: 143, distance: 117.7
click at [333, 143] on div at bounding box center [264, 149] width 529 height 298
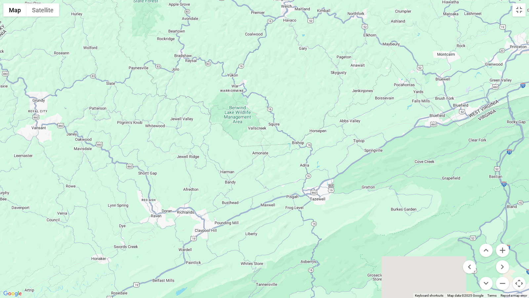
drag, startPoint x: 246, startPoint y: 225, endPoint x: 368, endPoint y: 155, distance: 141.0
click at [368, 155] on div at bounding box center [264, 149] width 529 height 298
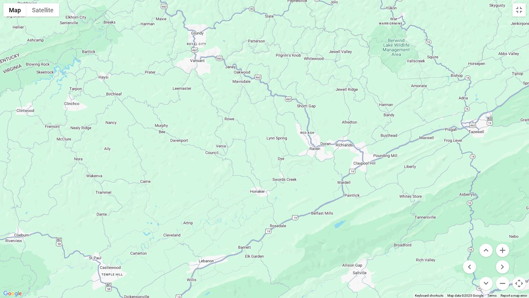
drag, startPoint x: 262, startPoint y: 239, endPoint x: 416, endPoint y: 175, distance: 167.4
click at [416, 175] on div at bounding box center [264, 149] width 529 height 298
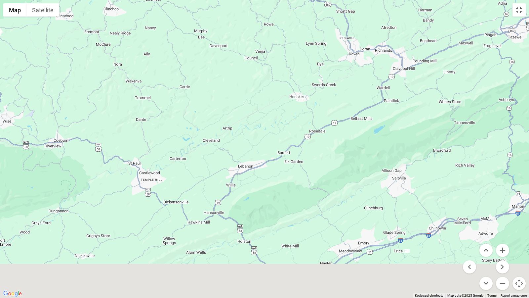
drag, startPoint x: 348, startPoint y: 259, endPoint x: 391, endPoint y: 149, distance: 117.7
click at [391, 149] on div at bounding box center [264, 149] width 529 height 298
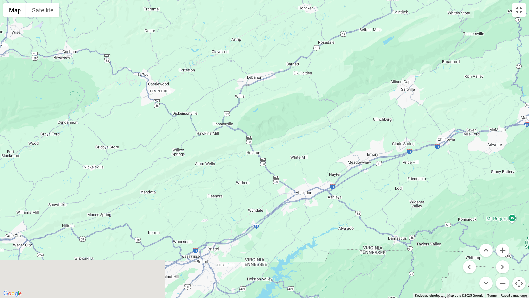
drag, startPoint x: 314, startPoint y: 248, endPoint x: 307, endPoint y: 133, distance: 115.6
click at [307, 133] on div at bounding box center [264, 149] width 529 height 298
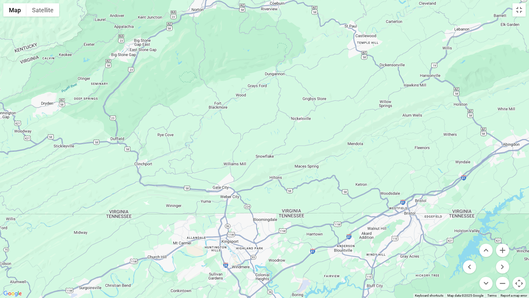
drag, startPoint x: 149, startPoint y: 200, endPoint x: 373, endPoint y: 207, distance: 224.0
click at [373, 207] on div at bounding box center [264, 149] width 529 height 298
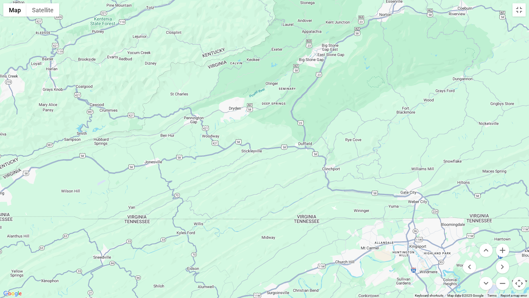
drag, startPoint x: 191, startPoint y: 206, endPoint x: 379, endPoint y: 211, distance: 187.9
click at [379, 211] on div at bounding box center [264, 149] width 529 height 298
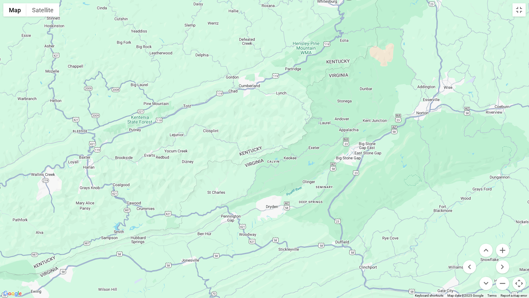
drag, startPoint x: 253, startPoint y: 93, endPoint x: 292, endPoint y: 192, distance: 106.7
click at [292, 192] on div at bounding box center [264, 149] width 529 height 298
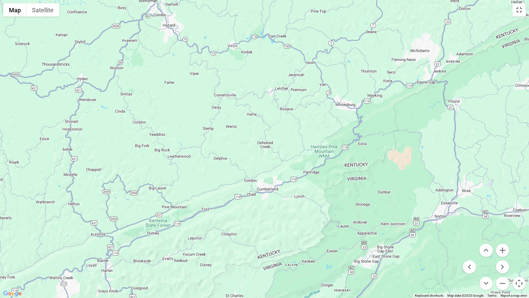
drag, startPoint x: 245, startPoint y: 130, endPoint x: 264, endPoint y: 234, distance: 105.9
click at [264, 234] on div at bounding box center [264, 149] width 529 height 298
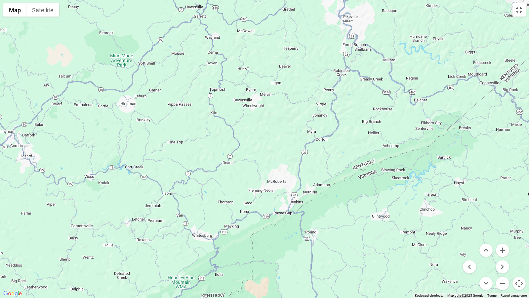
drag, startPoint x: 421, startPoint y: 104, endPoint x: 278, endPoint y: 236, distance: 194.3
click at [278, 236] on div at bounding box center [264, 149] width 529 height 298
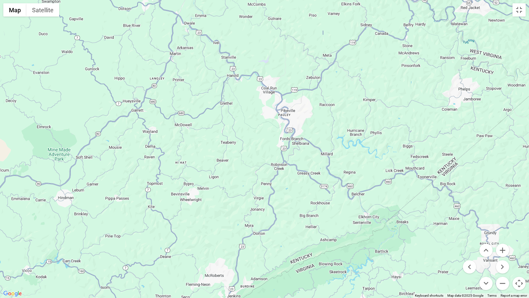
drag, startPoint x: 400, startPoint y: 124, endPoint x: 337, endPoint y: 219, distance: 113.9
click at [337, 219] on div at bounding box center [264, 149] width 529 height 298
click at [504, 248] on button "Zoom in" at bounding box center [502, 249] width 13 height 13
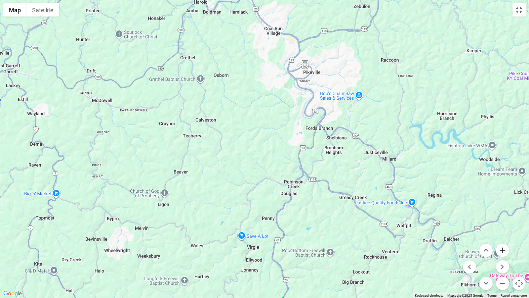
click at [504, 248] on button "Zoom in" at bounding box center [502, 249] width 13 height 13
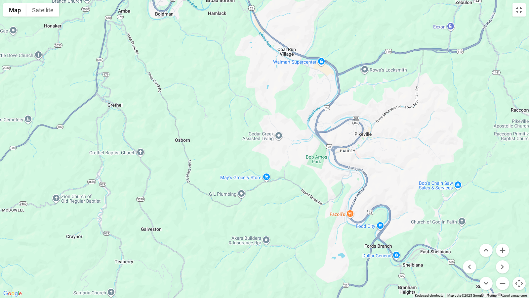
drag, startPoint x: 300, startPoint y: 97, endPoint x: 304, endPoint y: 236, distance: 139.0
click at [304, 236] on div at bounding box center [264, 149] width 529 height 298
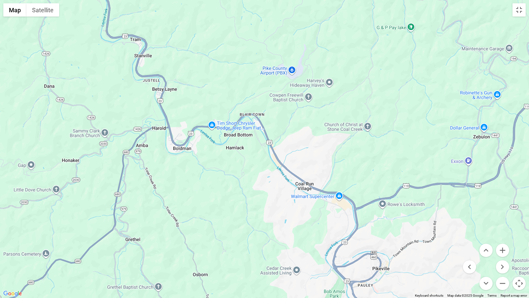
drag, startPoint x: 303, startPoint y: 90, endPoint x: 321, endPoint y: 226, distance: 137.1
click at [321, 226] on div at bounding box center [264, 149] width 529 height 298
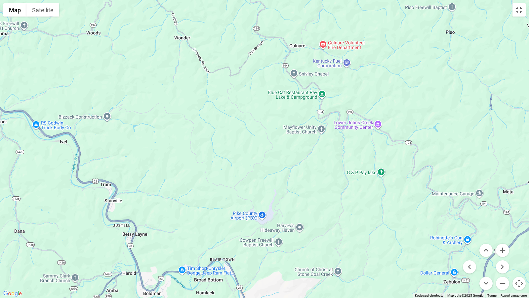
drag, startPoint x: 261, startPoint y: 92, endPoint x: 231, endPoint y: 238, distance: 148.8
click at [231, 238] on div at bounding box center [264, 149] width 529 height 298
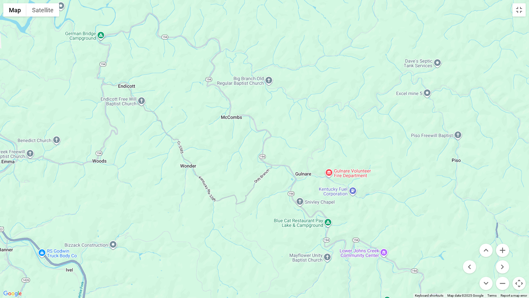
drag, startPoint x: 264, startPoint y: 123, endPoint x: 270, endPoint y: 252, distance: 129.1
click at [270, 248] on div at bounding box center [264, 149] width 529 height 298
click at [521, 9] on button "Toggle fullscreen view" at bounding box center [519, 9] width 13 height 13
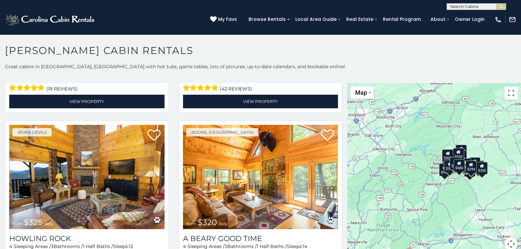
scroll to position [2149, 0]
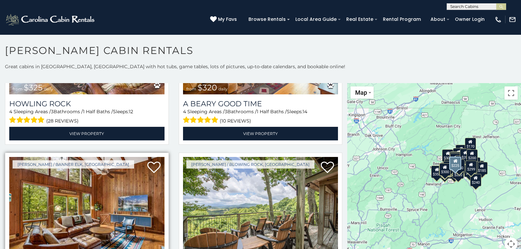
scroll to position [2311, 0]
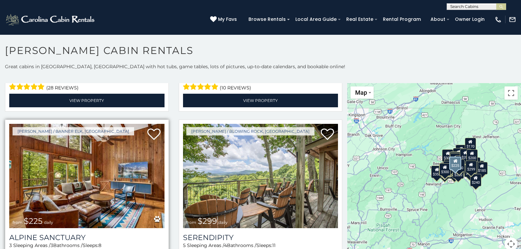
click at [107, 151] on img at bounding box center [86, 176] width 155 height 104
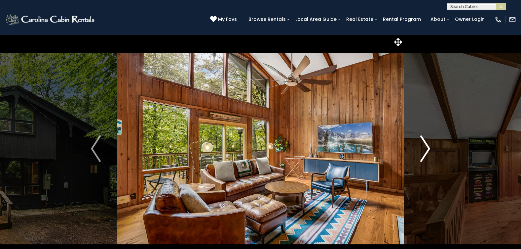
click at [427, 148] on img "Next" at bounding box center [426, 148] width 10 height 26
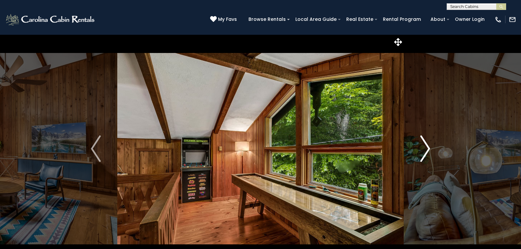
click at [427, 148] on img "Next" at bounding box center [426, 148] width 10 height 26
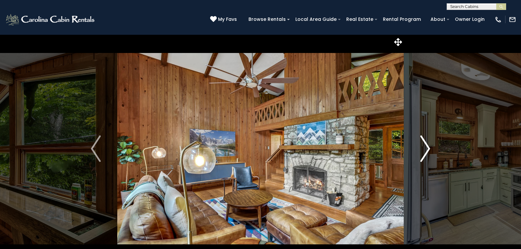
click at [427, 148] on img "Next" at bounding box center [426, 148] width 10 height 26
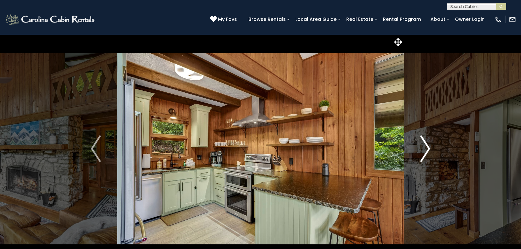
click at [427, 148] on img "Next" at bounding box center [426, 148] width 10 height 26
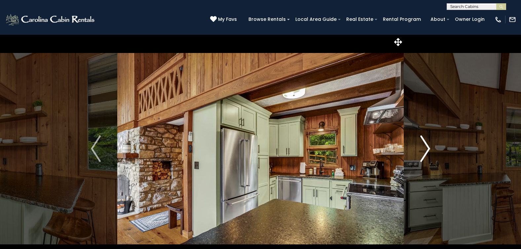
click at [427, 148] on img "Next" at bounding box center [426, 148] width 10 height 26
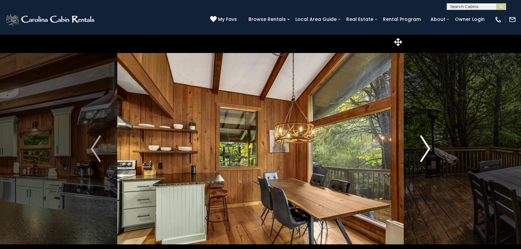
click at [427, 148] on img "Next" at bounding box center [426, 148] width 10 height 26
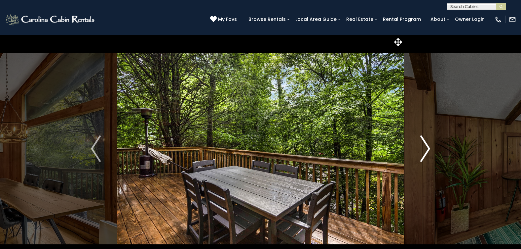
click at [427, 148] on img "Next" at bounding box center [426, 148] width 10 height 26
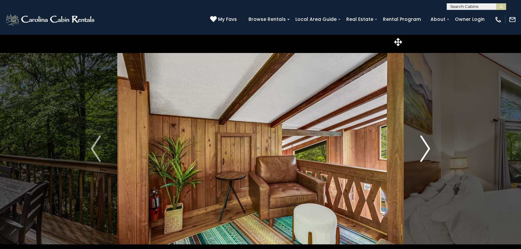
click at [427, 148] on img "Next" at bounding box center [426, 148] width 10 height 26
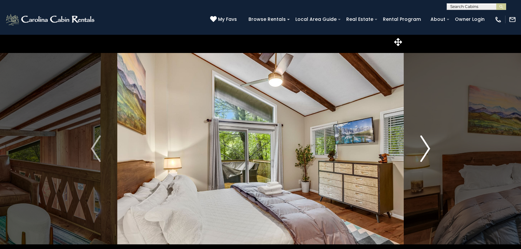
click at [427, 148] on img "Next" at bounding box center [426, 148] width 10 height 26
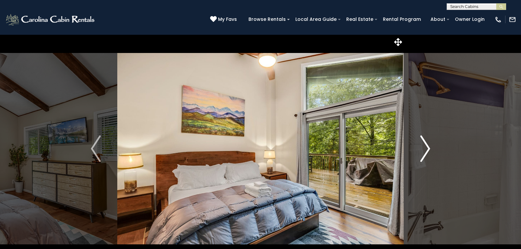
click at [427, 148] on img "Next" at bounding box center [426, 148] width 10 height 26
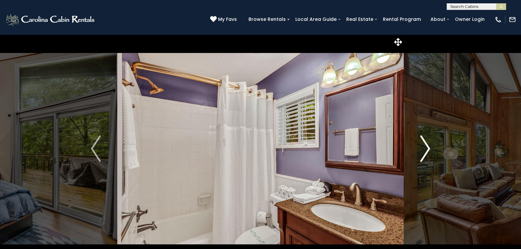
click at [427, 148] on img "Next" at bounding box center [426, 148] width 10 height 26
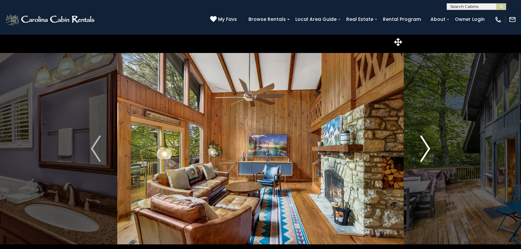
click at [427, 148] on img "Next" at bounding box center [426, 148] width 10 height 26
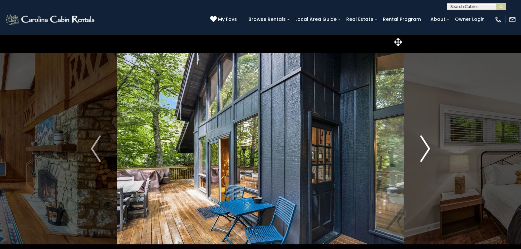
click at [428, 149] on img "Next" at bounding box center [426, 148] width 10 height 26
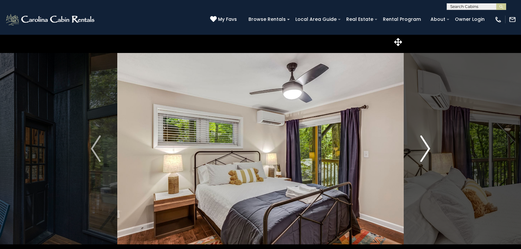
click at [428, 149] on img "Next" at bounding box center [426, 148] width 10 height 26
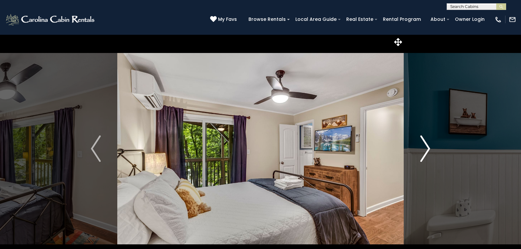
click at [428, 149] on img "Next" at bounding box center [426, 148] width 10 height 26
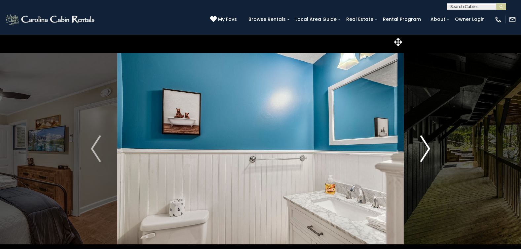
click at [428, 149] on img "Next" at bounding box center [426, 148] width 10 height 26
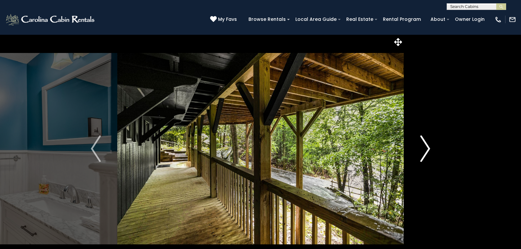
click at [428, 149] on img "Next" at bounding box center [426, 148] width 10 height 26
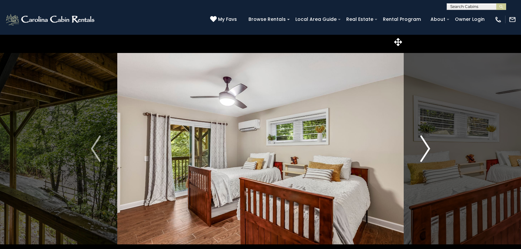
click at [428, 149] on img "Next" at bounding box center [426, 148] width 10 height 26
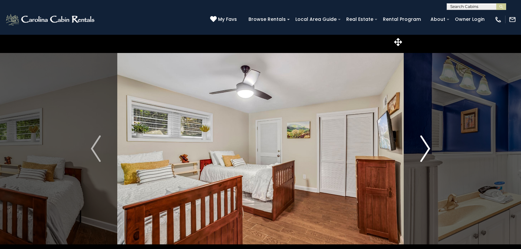
click at [428, 149] on img "Next" at bounding box center [426, 148] width 10 height 26
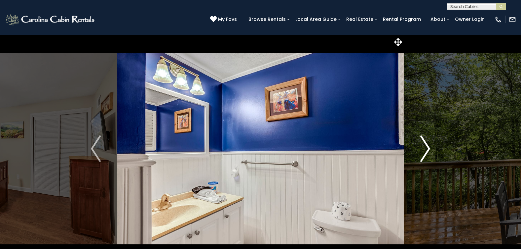
click at [428, 149] on img "Next" at bounding box center [426, 148] width 10 height 26
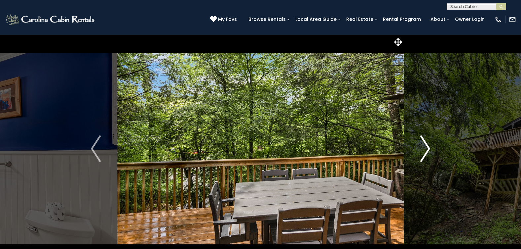
click at [428, 149] on img "Next" at bounding box center [426, 148] width 10 height 26
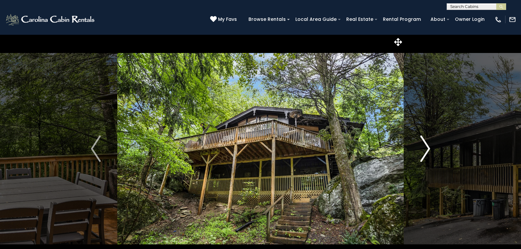
click at [428, 149] on img "Next" at bounding box center [426, 148] width 10 height 26
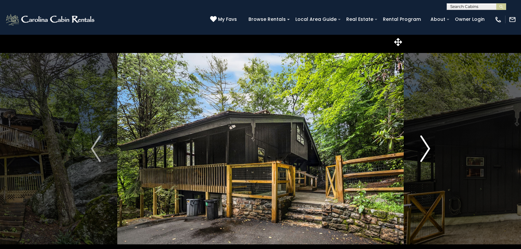
click at [428, 149] on img "Next" at bounding box center [426, 148] width 10 height 26
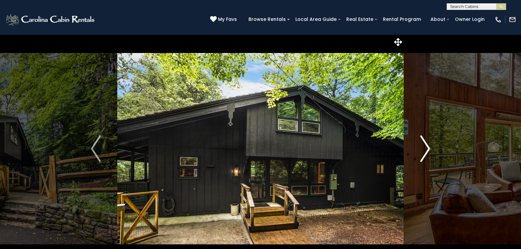
click at [428, 149] on img "Next" at bounding box center [426, 148] width 10 height 26
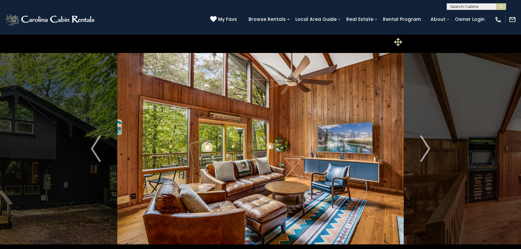
click at [400, 40] on icon at bounding box center [399, 42] width 8 height 8
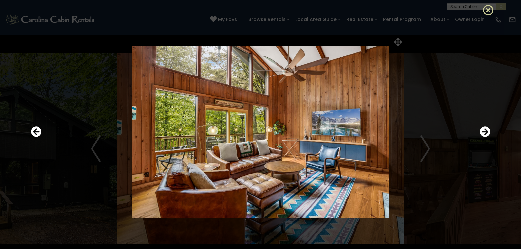
click at [488, 8] on icon at bounding box center [488, 10] width 11 height 11
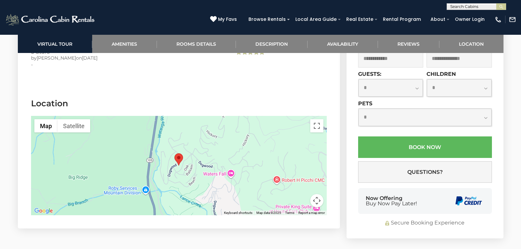
scroll to position [1620, 0]
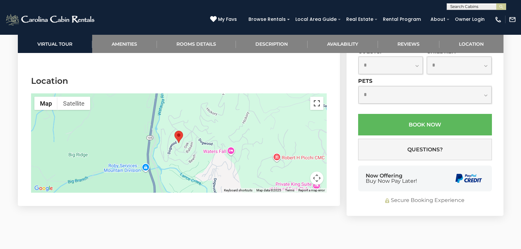
click at [318, 97] on button "Toggle fullscreen view" at bounding box center [317, 103] width 13 height 13
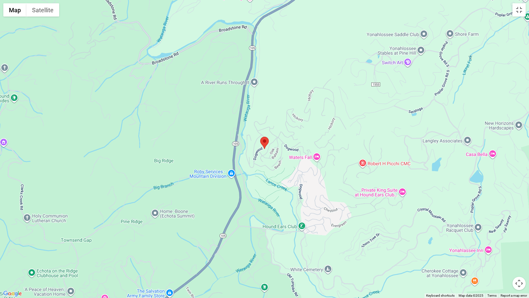
click at [520, 248] on button "Map camera controls" at bounding box center [519, 282] width 13 height 13
click at [503, 248] on button "Zoom out" at bounding box center [502, 282] width 13 height 13
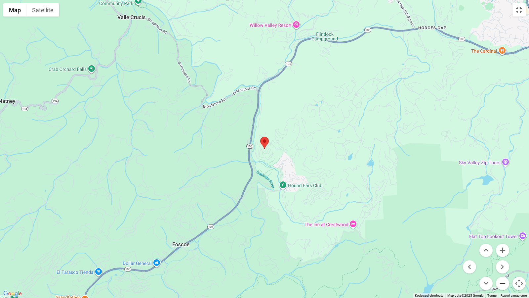
click at [503, 248] on button "Zoom out" at bounding box center [502, 282] width 13 height 13
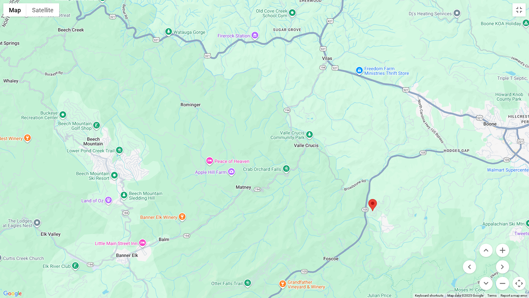
drag, startPoint x: 186, startPoint y: 147, endPoint x: 294, endPoint y: 209, distance: 125.5
click at [294, 209] on div at bounding box center [264, 149] width 529 height 298
click at [503, 248] on button "Zoom out" at bounding box center [502, 282] width 13 height 13
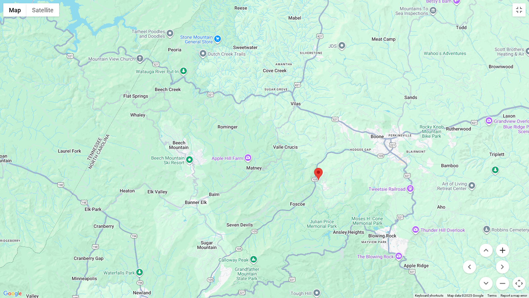
click at [505, 248] on button "Zoom in" at bounding box center [502, 249] width 13 height 13
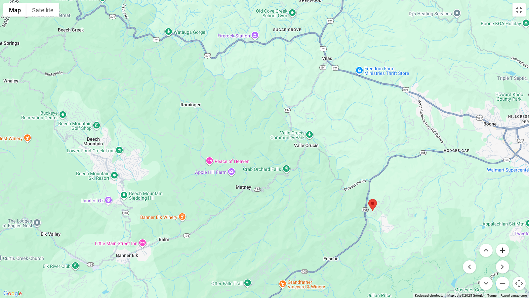
click at [507, 248] on button "Zoom in" at bounding box center [502, 249] width 13 height 13
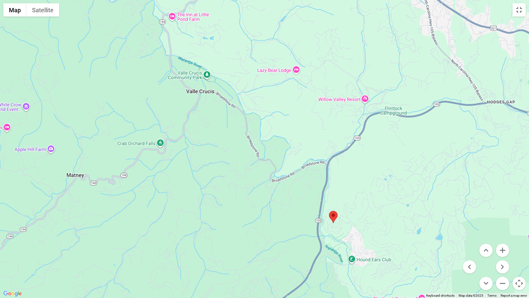
drag, startPoint x: 396, startPoint y: 241, endPoint x: 247, endPoint y: 190, distance: 157.2
click at [247, 190] on div at bounding box center [264, 149] width 529 height 298
click at [503, 248] on button "Zoom in" at bounding box center [502, 249] width 13 height 13
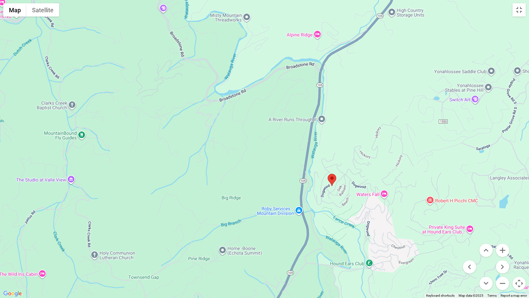
drag, startPoint x: 361, startPoint y: 252, endPoint x: 290, endPoint y: 139, distance: 133.0
click at [290, 139] on div at bounding box center [264, 149] width 529 height 298
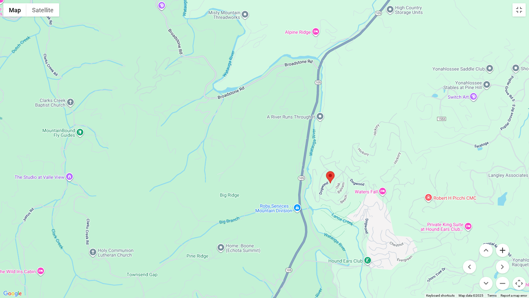
click at [501, 248] on button "Zoom in" at bounding box center [502, 249] width 13 height 13
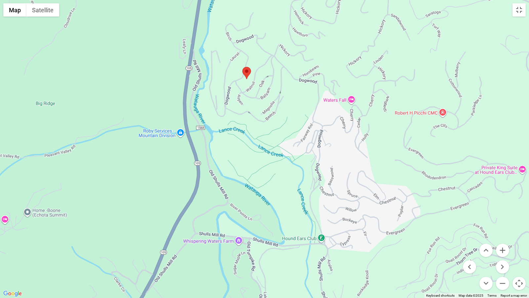
drag, startPoint x: 327, startPoint y: 233, endPoint x: 179, endPoint y: 98, distance: 200.4
click at [179, 98] on div at bounding box center [264, 149] width 529 height 298
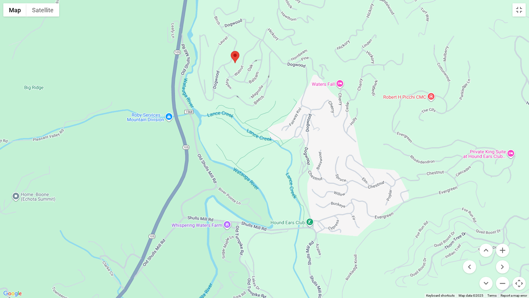
drag, startPoint x: 274, startPoint y: 28, endPoint x: 265, endPoint y: 13, distance: 17.7
click at [265, 13] on div at bounding box center [264, 149] width 529 height 298
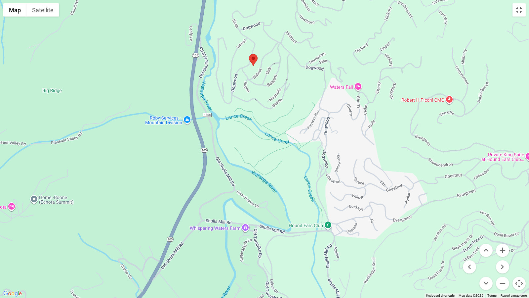
drag, startPoint x: 210, startPoint y: 37, endPoint x: 229, endPoint y: 41, distance: 19.3
click at [229, 41] on div at bounding box center [264, 149] width 529 height 298
click at [502, 248] on button "Zoom in" at bounding box center [502, 249] width 13 height 13
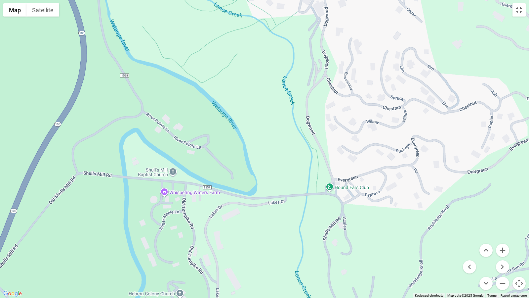
drag, startPoint x: 343, startPoint y: 223, endPoint x: 280, endPoint y: 105, distance: 133.6
click at [280, 105] on div at bounding box center [264, 149] width 529 height 298
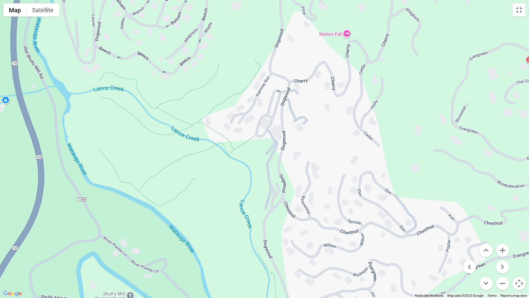
drag, startPoint x: 283, startPoint y: 154, endPoint x: 237, endPoint y: 277, distance: 131.6
click at [237, 248] on div at bounding box center [264, 149] width 529 height 298
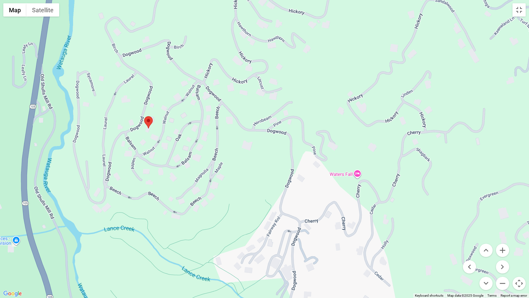
drag, startPoint x: 268, startPoint y: 75, endPoint x: 292, endPoint y: 201, distance: 128.0
click at [292, 201] on div at bounding box center [264, 149] width 529 height 298
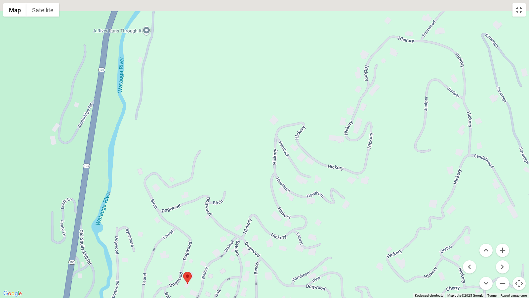
drag, startPoint x: 211, startPoint y: 49, endPoint x: 250, endPoint y: 205, distance: 161.0
click at [250, 205] on div at bounding box center [264, 149] width 529 height 298
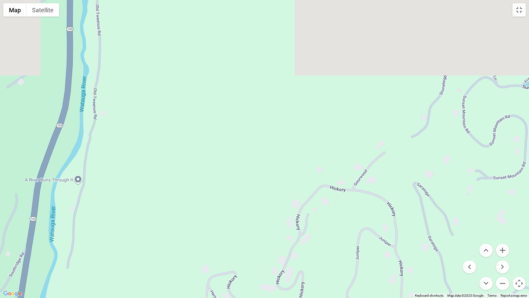
drag, startPoint x: 311, startPoint y: 92, endPoint x: 223, endPoint y: 246, distance: 176.7
click at [223, 246] on div at bounding box center [264, 149] width 529 height 298
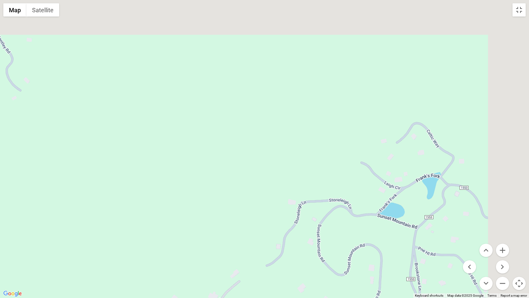
drag, startPoint x: 389, startPoint y: 113, endPoint x: 216, endPoint y: 253, distance: 221.7
click at [216, 248] on div at bounding box center [264, 149] width 529 height 298
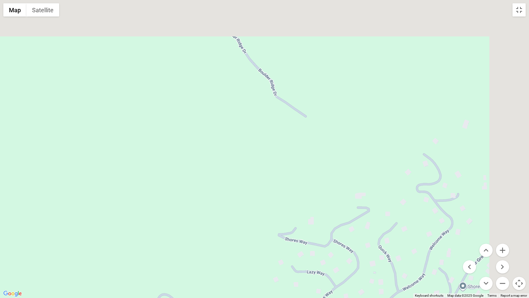
drag, startPoint x: 386, startPoint y: 134, endPoint x: 205, endPoint y: 250, distance: 215.1
click at [205, 248] on div at bounding box center [264, 149] width 529 height 298
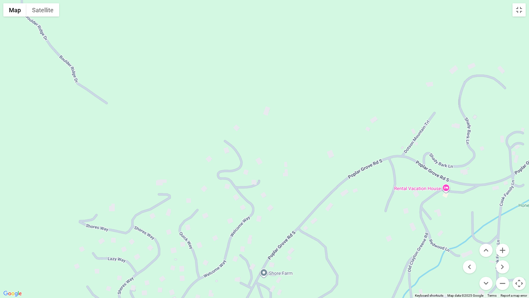
drag, startPoint x: 357, startPoint y: 163, endPoint x: 188, endPoint y: 111, distance: 176.2
click at [186, 109] on div at bounding box center [264, 149] width 529 height 298
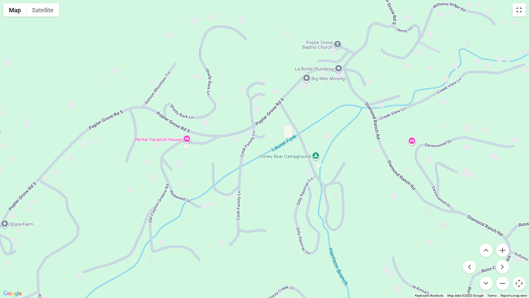
drag, startPoint x: 439, startPoint y: 151, endPoint x: 179, endPoint y: 102, distance: 264.8
click at [179, 102] on div at bounding box center [264, 149] width 529 height 298
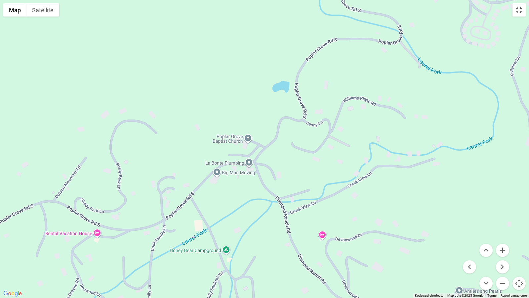
drag, startPoint x: 400, startPoint y: 139, endPoint x: 280, endPoint y: 255, distance: 166.7
click at [280, 248] on div at bounding box center [264, 149] width 529 height 298
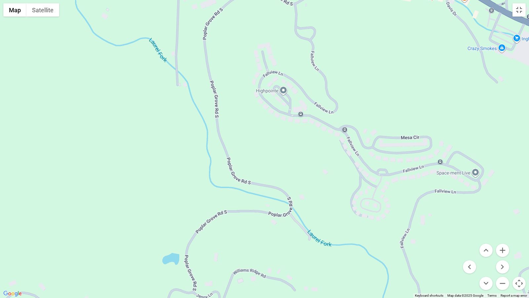
drag, startPoint x: 403, startPoint y: 121, endPoint x: 336, endPoint y: 246, distance: 141.3
click at [336, 246] on div at bounding box center [264, 149] width 529 height 298
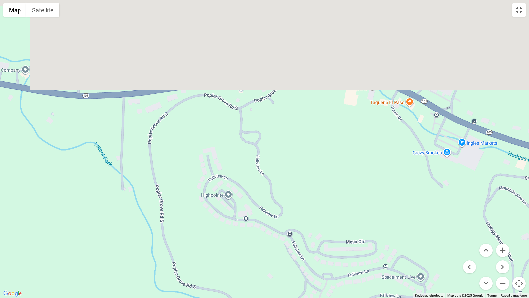
drag, startPoint x: 382, startPoint y: 159, endPoint x: 322, endPoint y: 247, distance: 106.2
click at [322, 245] on div at bounding box center [264, 149] width 529 height 298
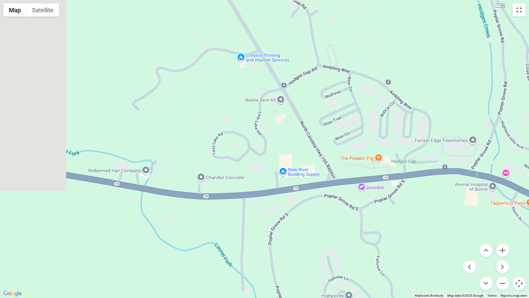
drag, startPoint x: 282, startPoint y: 191, endPoint x: 466, endPoint y: 218, distance: 185.2
click at [466, 219] on div at bounding box center [264, 149] width 529 height 298
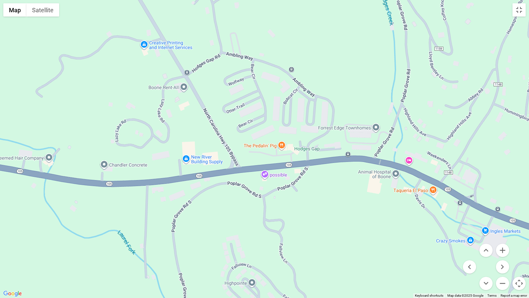
drag, startPoint x: 326, startPoint y: 148, endPoint x: 78, endPoint y: 118, distance: 250.6
click at [78, 118] on div at bounding box center [264, 149] width 529 height 298
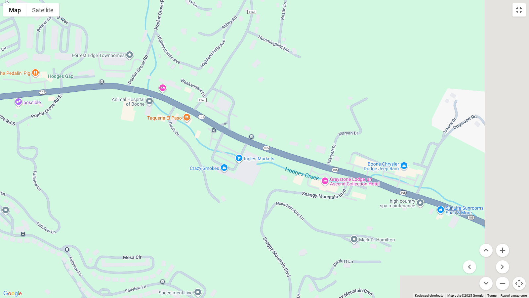
drag, startPoint x: 461, startPoint y: 217, endPoint x: 299, endPoint y: 116, distance: 190.9
click at [302, 117] on div at bounding box center [264, 149] width 529 height 298
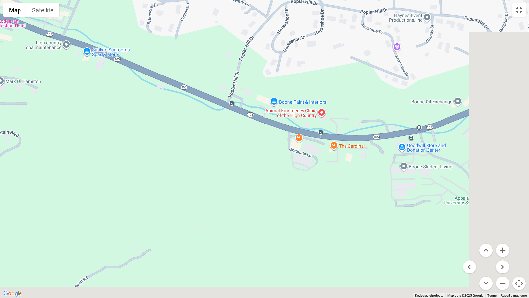
drag, startPoint x: 414, startPoint y: 221, endPoint x: 170, endPoint y: 123, distance: 262.8
click at [170, 123] on div at bounding box center [264, 149] width 529 height 298
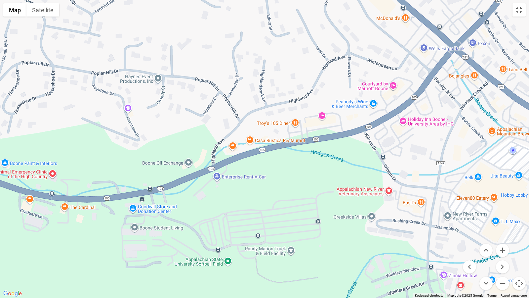
drag, startPoint x: 354, startPoint y: 162, endPoint x: 103, endPoint y: 230, distance: 260.4
click at [103, 230] on div at bounding box center [264, 149] width 529 height 298
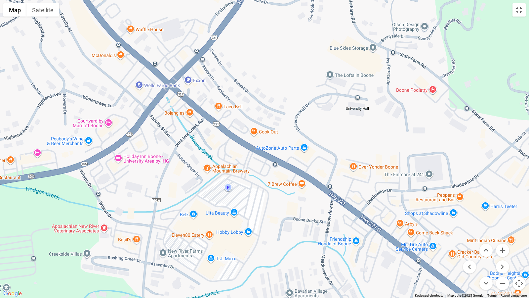
drag, startPoint x: 405, startPoint y: 145, endPoint x: 120, endPoint y: 184, distance: 287.3
click at [120, 184] on div at bounding box center [264, 149] width 529 height 298
click at [520, 9] on button "Toggle fullscreen view" at bounding box center [519, 9] width 13 height 13
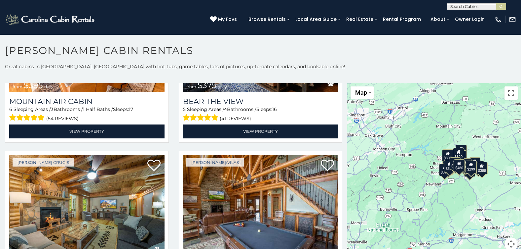
scroll to position [1984, 0]
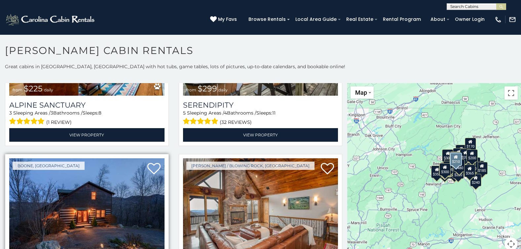
scroll to position [2476, 0]
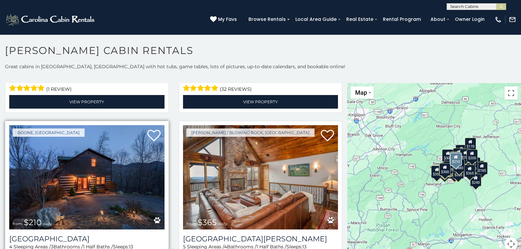
click at [115, 159] on img at bounding box center [86, 177] width 155 height 104
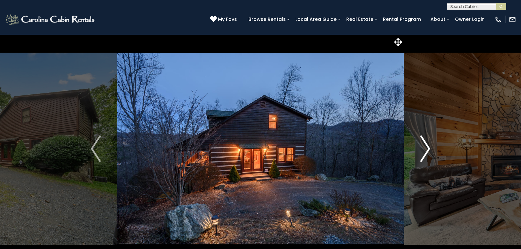
click at [427, 148] on img "Next" at bounding box center [426, 148] width 10 height 26
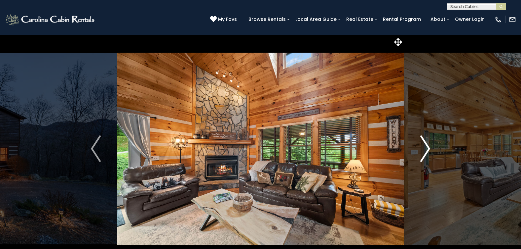
click at [428, 147] on img "Next" at bounding box center [426, 148] width 10 height 26
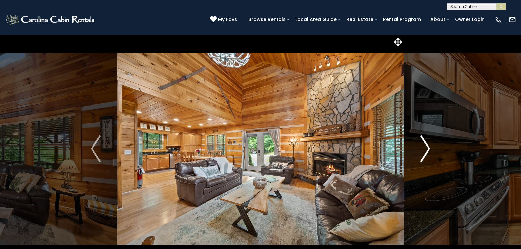
click at [427, 147] on img "Next" at bounding box center [426, 148] width 10 height 26
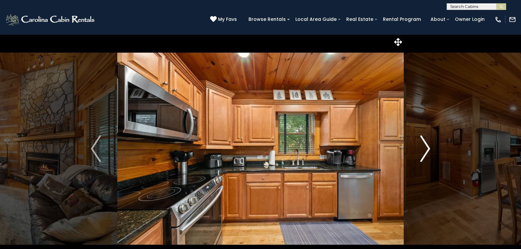
click at [428, 147] on img "Next" at bounding box center [426, 148] width 10 height 26
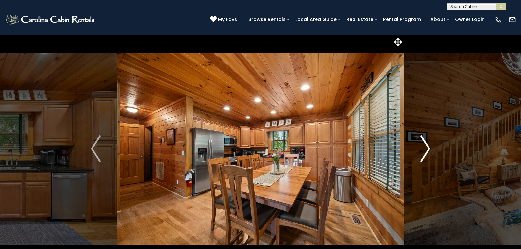
click at [428, 147] on img "Next" at bounding box center [426, 148] width 10 height 26
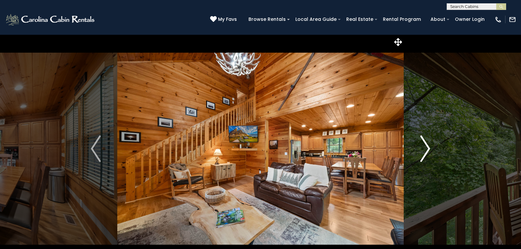
click at [428, 147] on img "Next" at bounding box center [426, 148] width 10 height 26
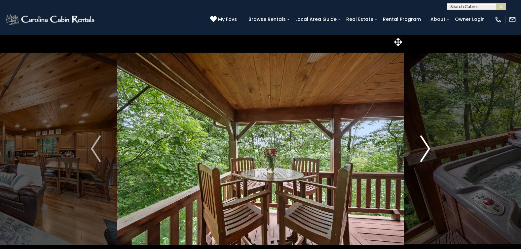
click at [428, 147] on img "Next" at bounding box center [426, 148] width 10 height 26
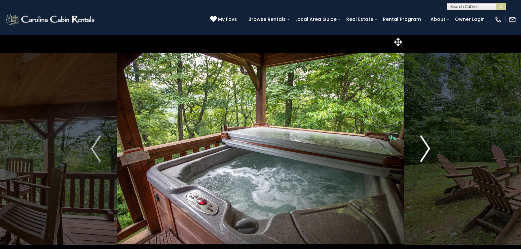
click at [428, 147] on img "Next" at bounding box center [426, 148] width 10 height 26
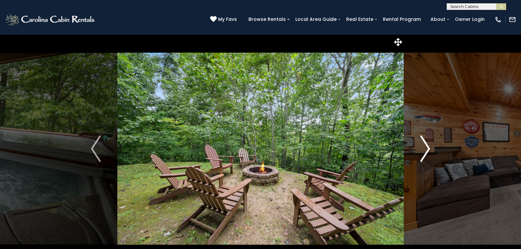
click at [429, 147] on img "Next" at bounding box center [426, 148] width 10 height 26
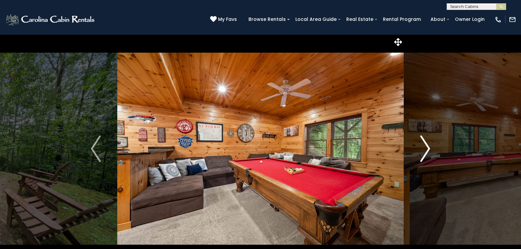
click at [433, 147] on button "Next" at bounding box center [425, 148] width 43 height 228
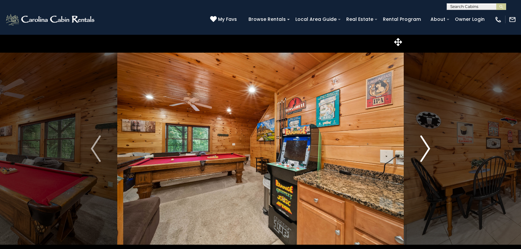
click at [433, 147] on button "Next" at bounding box center [425, 148] width 43 height 228
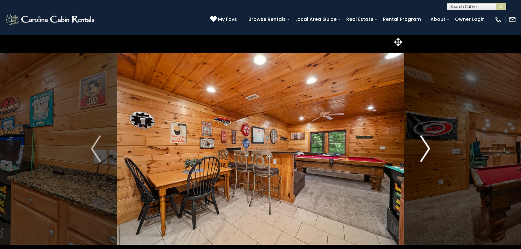
click at [433, 147] on button "Next" at bounding box center [425, 148] width 43 height 228
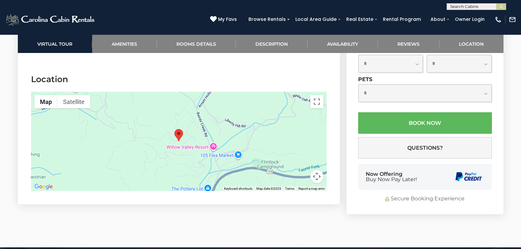
scroll to position [1455, 0]
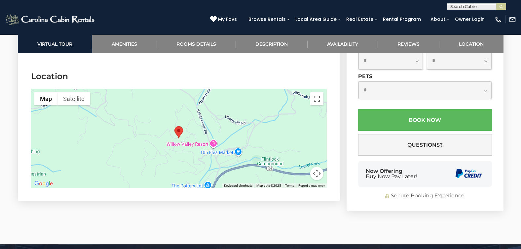
click at [318, 173] on button "Map camera controls" at bounding box center [317, 173] width 13 height 13
click at [319, 97] on button "Toggle fullscreen view" at bounding box center [317, 98] width 13 height 13
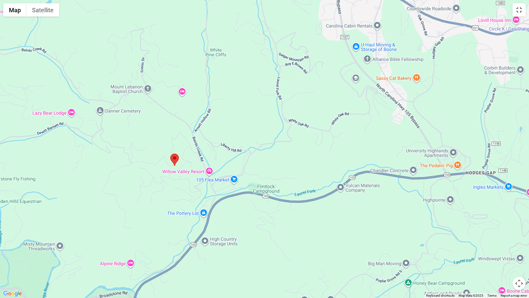
drag, startPoint x: 394, startPoint y: 158, endPoint x: 304, endPoint y: 176, distance: 91.7
click at [304, 176] on div at bounding box center [264, 149] width 529 height 298
click at [520, 248] on button "Map camera controls" at bounding box center [519, 282] width 13 height 13
click at [505, 248] on button "Zoom in" at bounding box center [502, 249] width 13 height 13
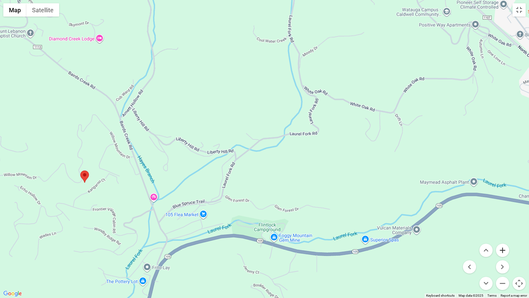
click at [505, 248] on button "Zoom in" at bounding box center [502, 249] width 13 height 13
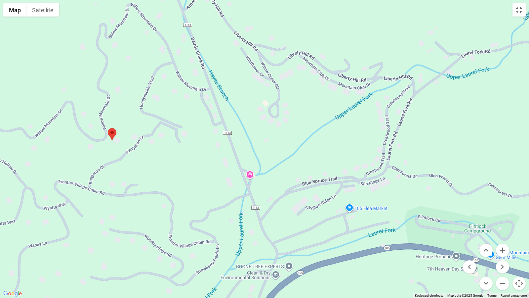
drag, startPoint x: 148, startPoint y: 213, endPoint x: 357, endPoint y: 136, distance: 222.5
click at [357, 136] on div at bounding box center [264, 149] width 529 height 298
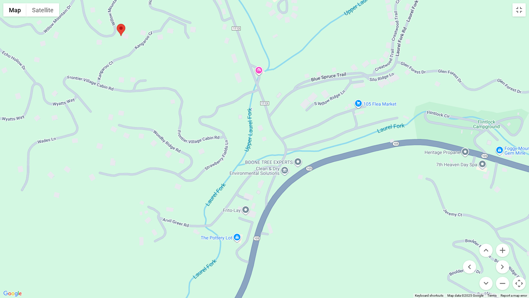
drag, startPoint x: 269, startPoint y: 256, endPoint x: 278, endPoint y: 151, distance: 104.9
click at [278, 151] on div at bounding box center [264, 149] width 529 height 298
click at [520, 7] on button "Toggle fullscreen view" at bounding box center [519, 9] width 13 height 13
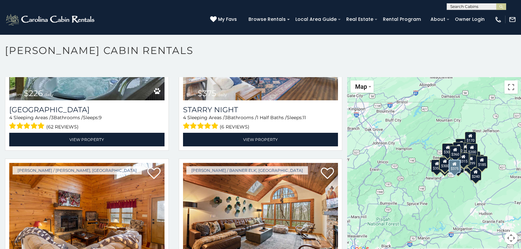
scroll to position [3303, 0]
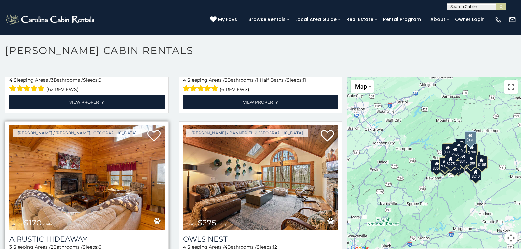
click at [102, 139] on img at bounding box center [86, 177] width 155 height 104
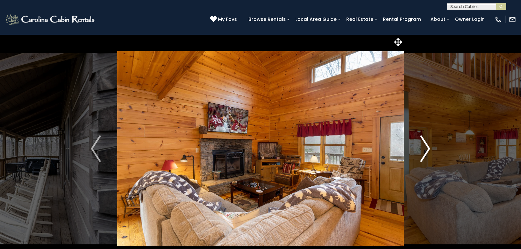
click at [427, 148] on img "Next" at bounding box center [426, 148] width 10 height 26
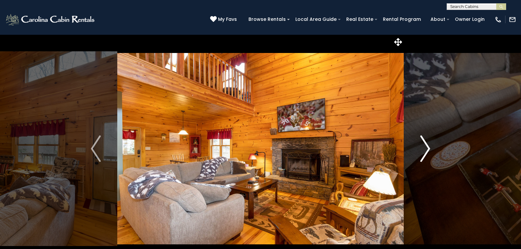
click at [427, 148] on img "Next" at bounding box center [426, 148] width 10 height 26
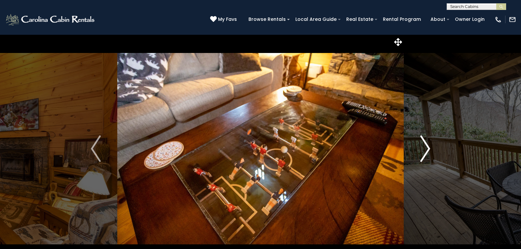
click at [427, 148] on img "Next" at bounding box center [426, 148] width 10 height 26
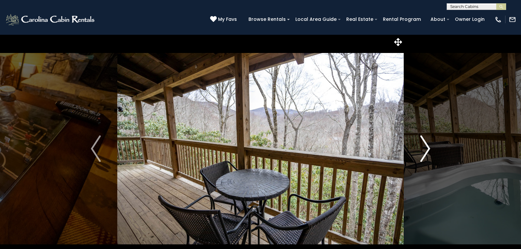
click at [427, 148] on img "Next" at bounding box center [426, 148] width 10 height 26
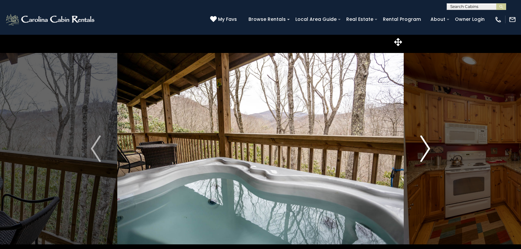
click at [427, 148] on img "Next" at bounding box center [426, 148] width 10 height 26
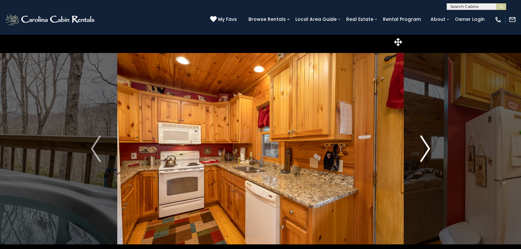
click at [427, 148] on img "Next" at bounding box center [426, 148] width 10 height 26
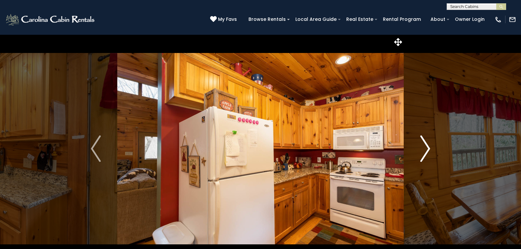
click at [427, 148] on img "Next" at bounding box center [426, 148] width 10 height 26
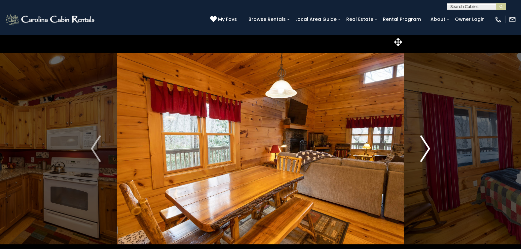
click at [427, 148] on img "Next" at bounding box center [426, 148] width 10 height 26
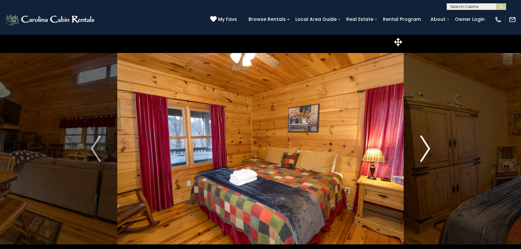
click at [427, 148] on img "Next" at bounding box center [426, 148] width 10 height 26
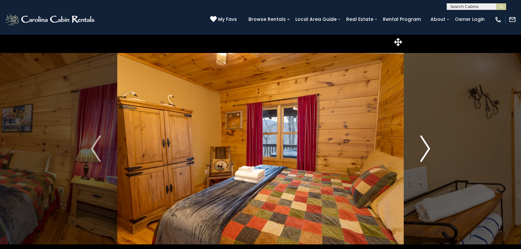
click at [427, 148] on img "Next" at bounding box center [426, 148] width 10 height 26
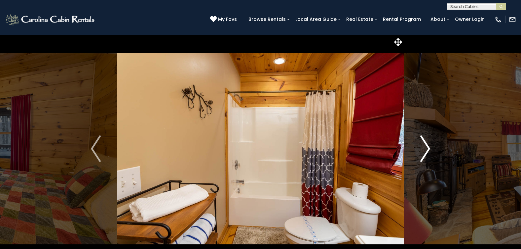
click at [427, 148] on img "Next" at bounding box center [426, 148] width 10 height 26
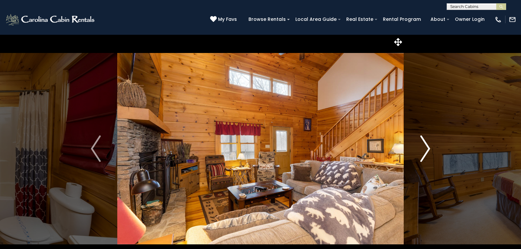
click at [427, 148] on img "Next" at bounding box center [426, 148] width 10 height 26
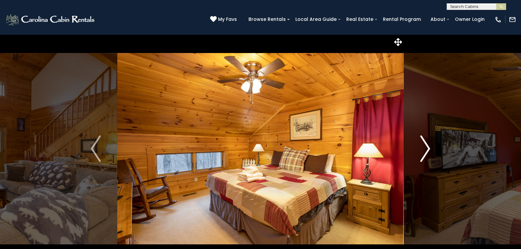
click at [427, 148] on img "Next" at bounding box center [426, 148] width 10 height 26
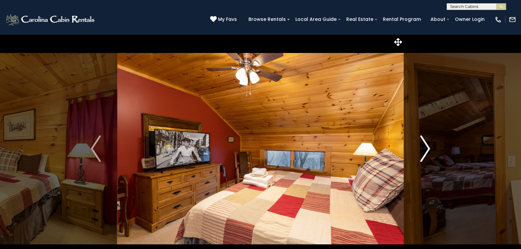
click at [427, 148] on img "Next" at bounding box center [426, 148] width 10 height 26
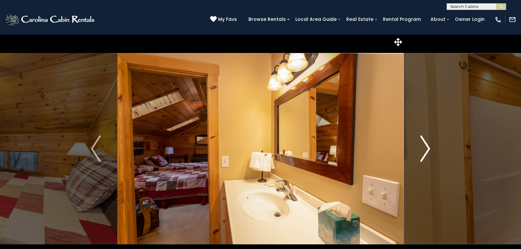
click at [427, 148] on img "Next" at bounding box center [426, 148] width 10 height 26
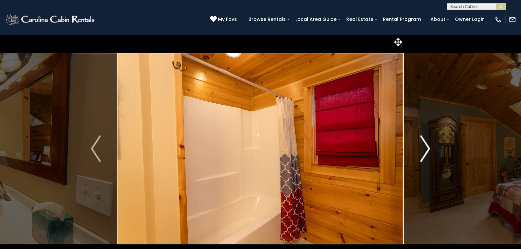
click at [427, 148] on img "Next" at bounding box center [426, 148] width 10 height 26
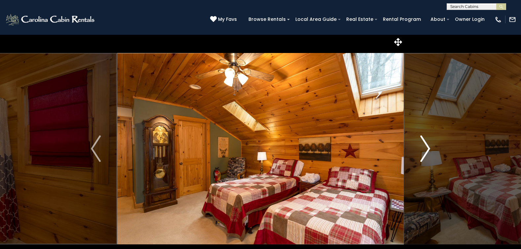
click at [427, 148] on img "Next" at bounding box center [426, 148] width 10 height 26
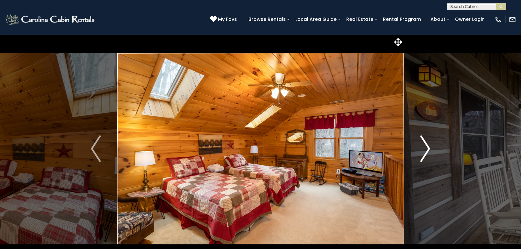
click at [427, 148] on img "Next" at bounding box center [426, 148] width 10 height 26
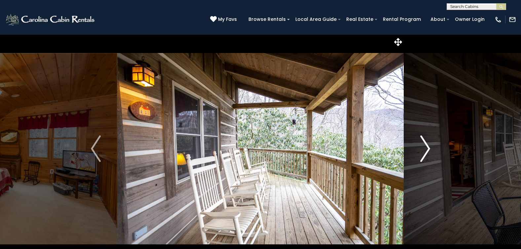
click at [427, 148] on img "Next" at bounding box center [426, 148] width 10 height 26
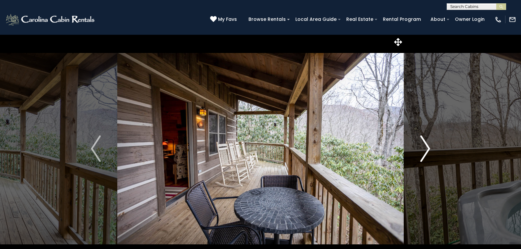
click at [427, 148] on img "Next" at bounding box center [426, 148] width 10 height 26
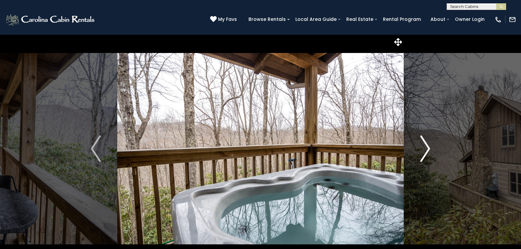
click at [427, 148] on img "Next" at bounding box center [426, 148] width 10 height 26
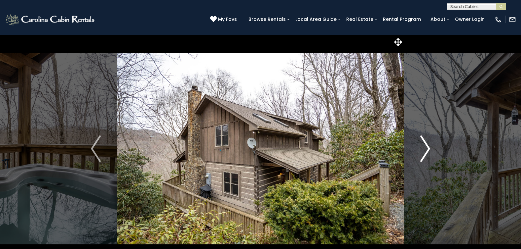
click at [427, 148] on img "Next" at bounding box center [426, 148] width 10 height 26
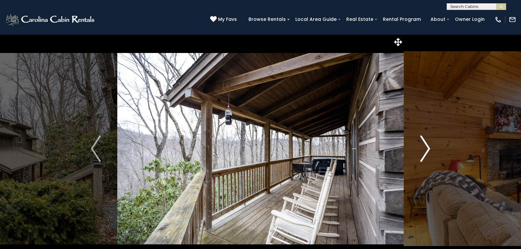
click at [427, 148] on img "Next" at bounding box center [426, 148] width 10 height 26
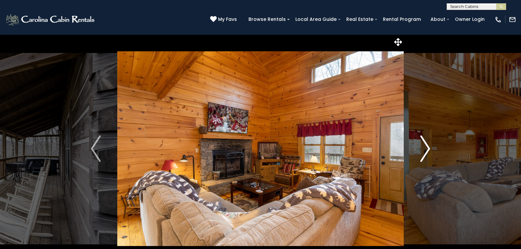
click at [427, 148] on img "Next" at bounding box center [426, 148] width 10 height 26
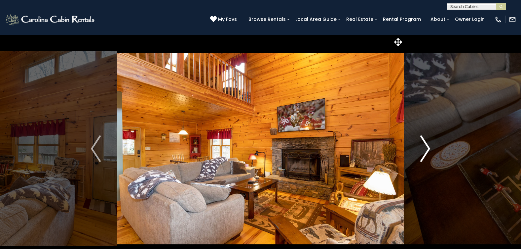
click at [427, 148] on img "Next" at bounding box center [426, 148] width 10 height 26
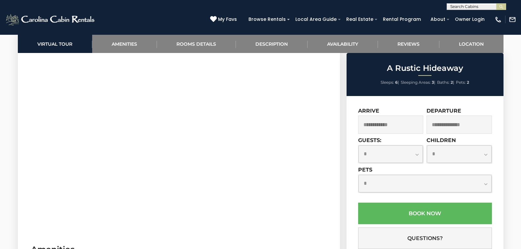
scroll to position [331, 0]
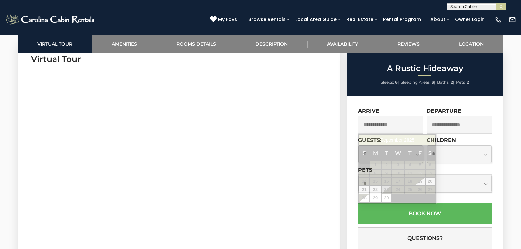
click at [365, 125] on input "text" at bounding box center [390, 124] width 65 height 18
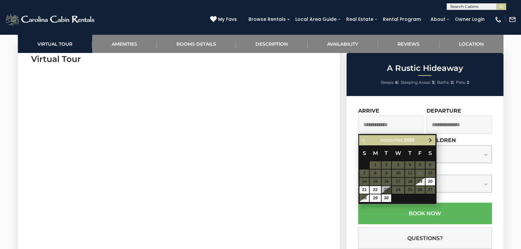
click at [431, 140] on span "Next" at bounding box center [430, 140] width 5 height 5
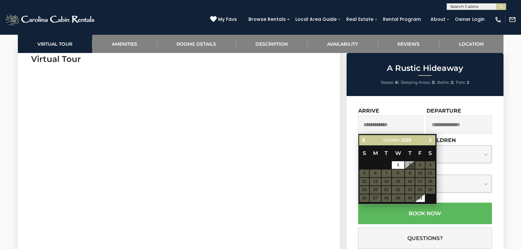
click at [431, 140] on span "Next" at bounding box center [430, 140] width 5 height 5
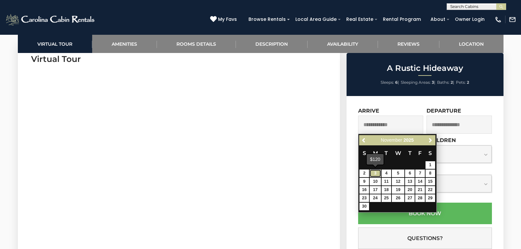
click at [375, 173] on link "3" at bounding box center [375, 173] width 11 height 8
type input "**********"
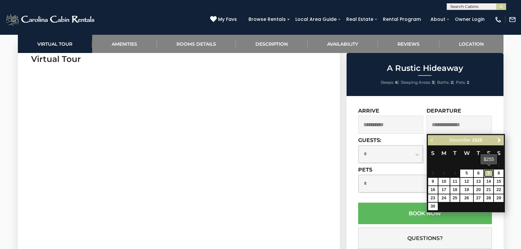
click at [491, 174] on link "7" at bounding box center [489, 173] width 10 height 8
type input "**********"
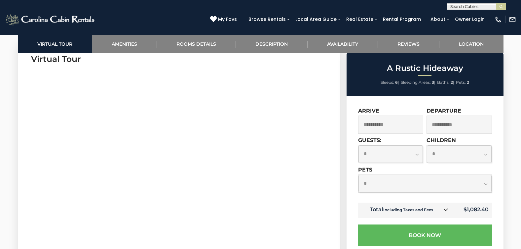
click at [416, 154] on select "**********" at bounding box center [391, 154] width 65 height 18
select select "*"
click at [359, 145] on select "**********" at bounding box center [391, 154] width 65 height 18
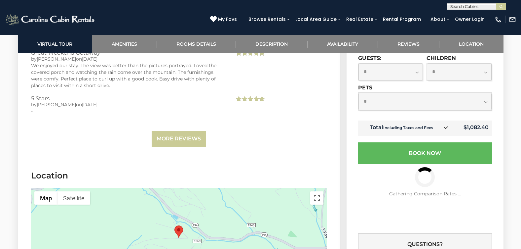
scroll to position [1521, 0]
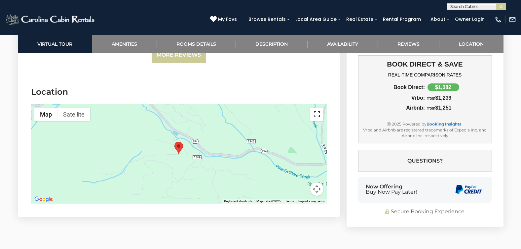
click at [319, 116] on button "Toggle fullscreen view" at bounding box center [317, 113] width 13 height 13
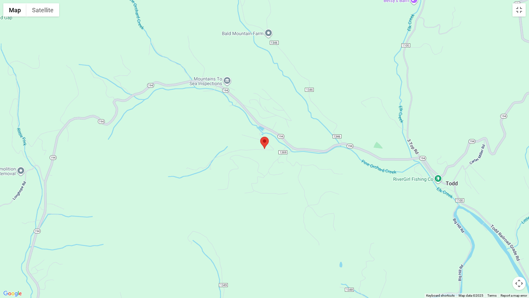
click at [519, 248] on button "Map camera controls" at bounding box center [519, 282] width 13 height 13
click at [503, 248] on button "Zoom out" at bounding box center [502, 282] width 13 height 13
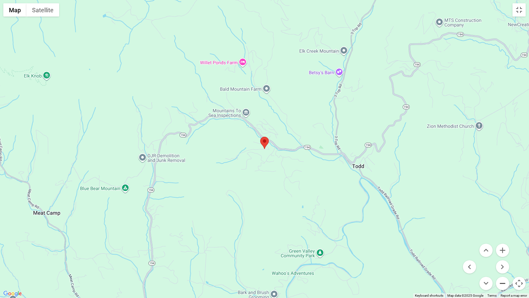
click at [503, 248] on button "Zoom out" at bounding box center [502, 282] width 13 height 13
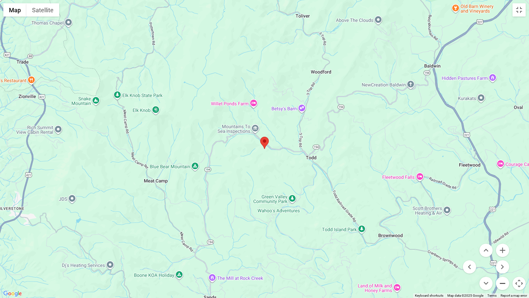
click at [503, 248] on button "Zoom out" at bounding box center [502, 282] width 13 height 13
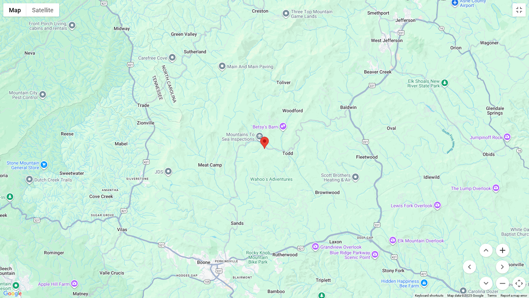
click at [503, 248] on button "Zoom in" at bounding box center [502, 249] width 13 height 13
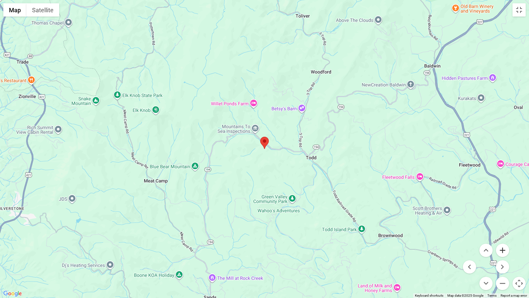
click at [503, 248] on button "Zoom in" at bounding box center [502, 249] width 13 height 13
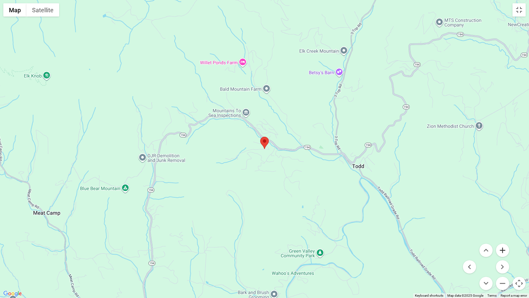
click at [503, 248] on button "Zoom in" at bounding box center [502, 249] width 13 height 13
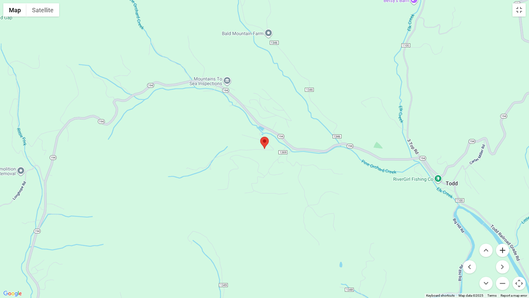
click at [503, 248] on button "Zoom in" at bounding box center [502, 249] width 13 height 13
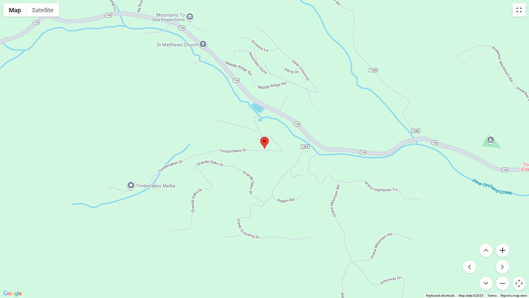
click at [503, 248] on button "Zoom in" at bounding box center [502, 249] width 13 height 13
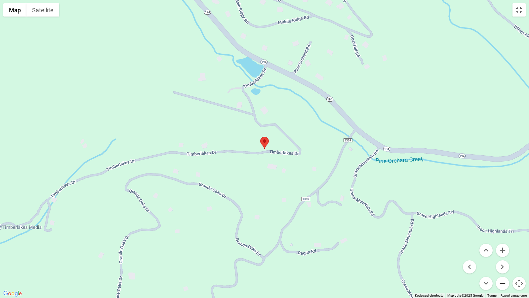
click at [502, 248] on button "Zoom out" at bounding box center [502, 282] width 13 height 13
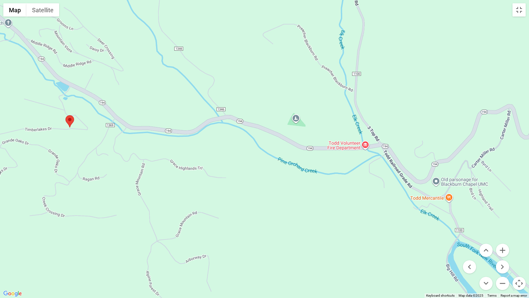
drag, startPoint x: 448, startPoint y: 203, endPoint x: 253, endPoint y: 182, distance: 196.6
click at [253, 182] on div at bounding box center [264, 149] width 529 height 298
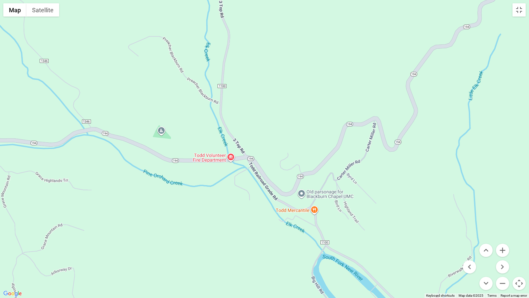
drag, startPoint x: 411, startPoint y: 217, endPoint x: 276, endPoint y: 229, distance: 135.4
click at [276, 229] on div at bounding box center [264, 149] width 529 height 298
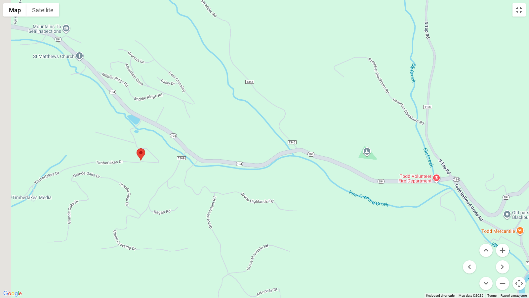
drag, startPoint x: 142, startPoint y: 112, endPoint x: 401, endPoint y: 135, distance: 260.3
click at [401, 135] on div at bounding box center [264, 149] width 529 height 298
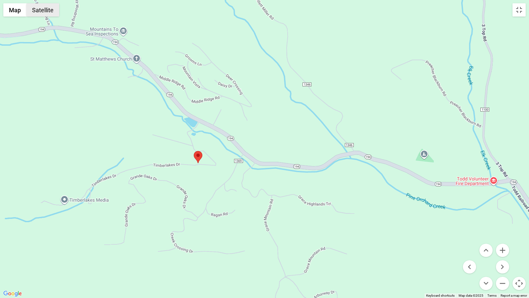
click at [50, 11] on button "Satellite" at bounding box center [42, 9] width 33 height 13
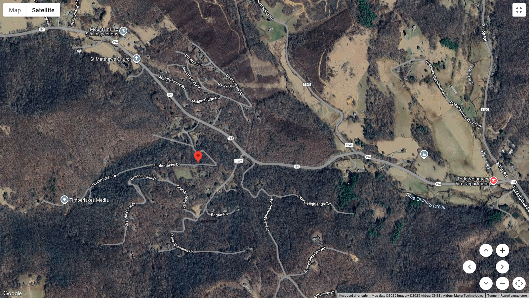
click at [503, 248] on button "Zoom in" at bounding box center [502, 249] width 13 height 13
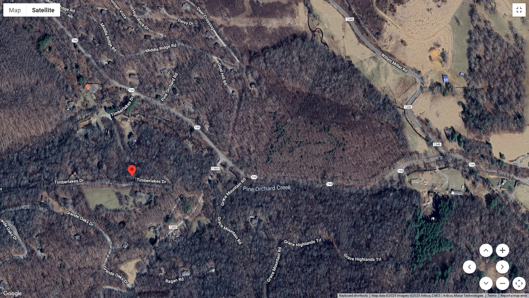
click at [504, 248] on button "Zoom in" at bounding box center [502, 249] width 13 height 13
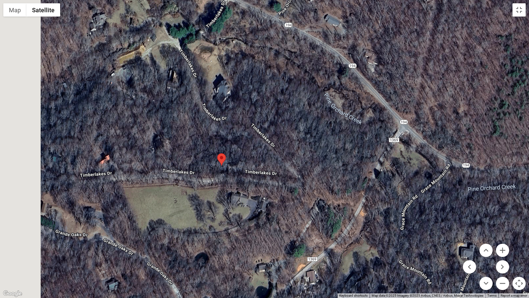
drag, startPoint x: 232, startPoint y: 219, endPoint x: 457, endPoint y: 179, distance: 228.5
click at [457, 179] on div at bounding box center [264, 149] width 529 height 298
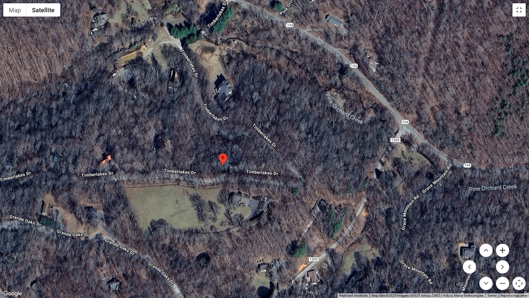
click at [501, 248] on button "Zoom in" at bounding box center [502, 249] width 13 height 13
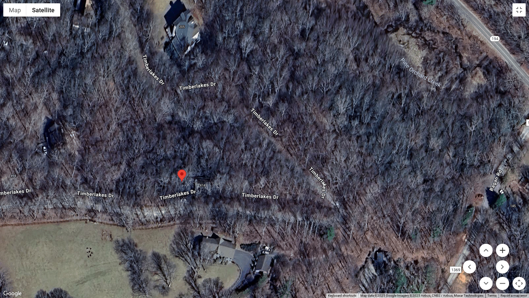
click at [502, 248] on button "Zoom in" at bounding box center [502, 249] width 13 height 13
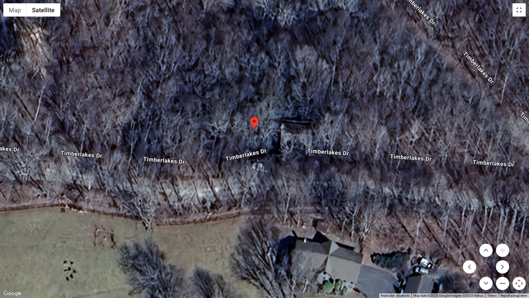
drag, startPoint x: 201, startPoint y: 217, endPoint x: 349, endPoint y: 130, distance: 171.3
click at [349, 130] on div at bounding box center [264, 149] width 529 height 298
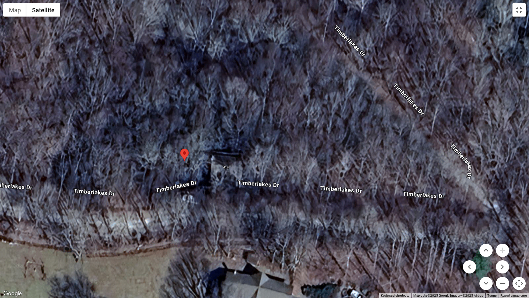
drag, startPoint x: 404, startPoint y: 126, endPoint x: 345, endPoint y: 143, distance: 60.8
click at [345, 143] on div at bounding box center [264, 149] width 529 height 298
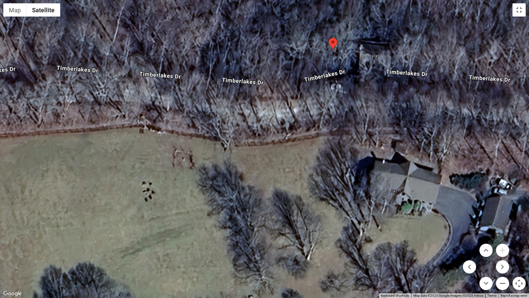
drag, startPoint x: 241, startPoint y: 235, endPoint x: 383, endPoint y: 123, distance: 180.7
click at [383, 123] on div at bounding box center [264, 149] width 529 height 298
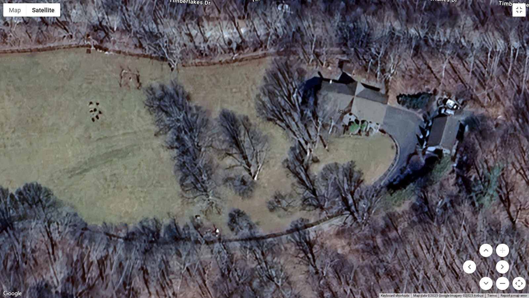
drag, startPoint x: 196, startPoint y: 226, endPoint x: 143, endPoint y: 147, distance: 95.9
click at [143, 147] on div at bounding box center [264, 149] width 529 height 298
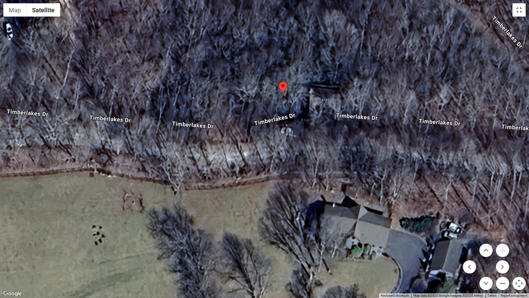
drag, startPoint x: 236, startPoint y: 79, endPoint x: 239, endPoint y: 203, distance: 123.7
click at [239, 203] on div at bounding box center [264, 149] width 529 height 298
click at [519, 12] on button "Toggle fullscreen view" at bounding box center [519, 9] width 13 height 13
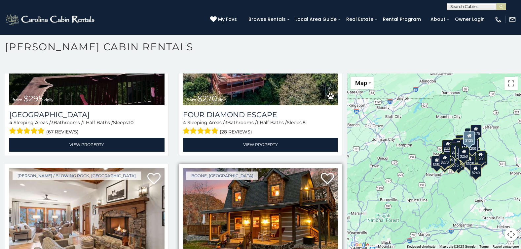
scroll to position [5245, 0]
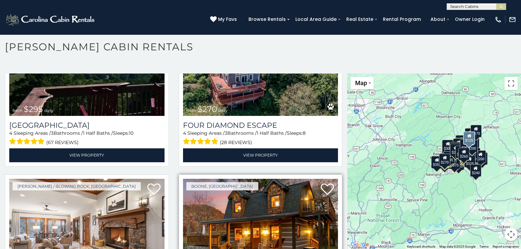
click at [235, 179] on img at bounding box center [260, 231] width 155 height 104
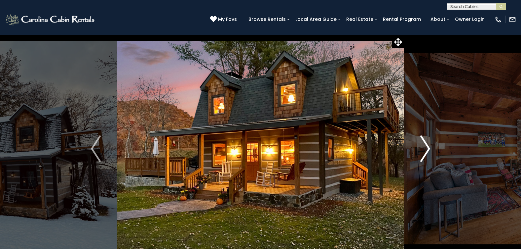
click at [427, 151] on img "Next" at bounding box center [426, 148] width 10 height 26
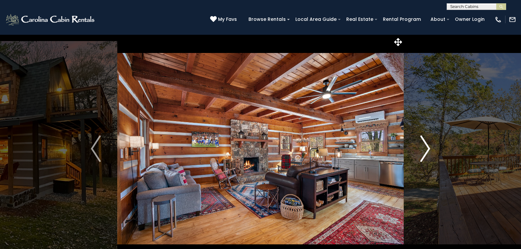
click at [427, 151] on img "Next" at bounding box center [426, 148] width 10 height 26
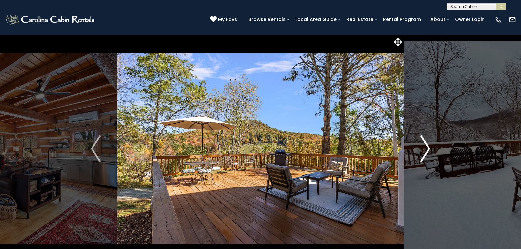
click at [427, 151] on img "Next" at bounding box center [426, 148] width 10 height 26
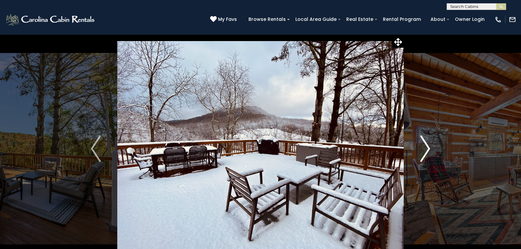
click at [427, 151] on img "Next" at bounding box center [426, 148] width 10 height 26
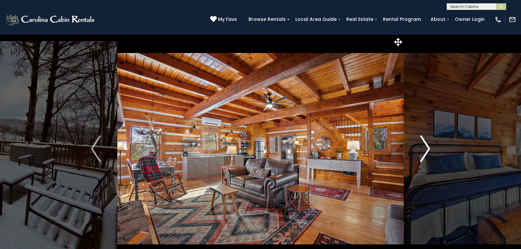
click at [427, 151] on img "Next" at bounding box center [426, 148] width 10 height 26
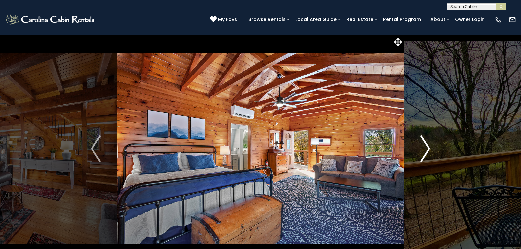
click at [427, 151] on img "Next" at bounding box center [426, 148] width 10 height 26
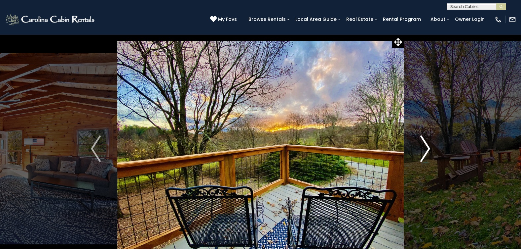
click at [427, 151] on img "Next" at bounding box center [426, 148] width 10 height 26
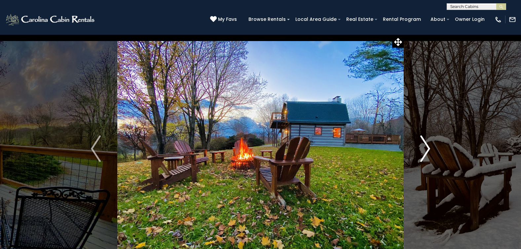
click at [427, 151] on img "Next" at bounding box center [426, 148] width 10 height 26
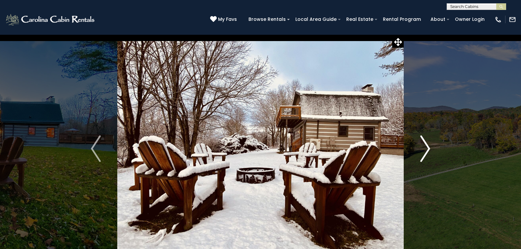
click at [427, 151] on img "Next" at bounding box center [426, 148] width 10 height 26
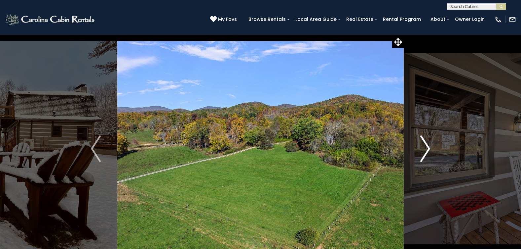
click at [427, 151] on img "Next" at bounding box center [426, 148] width 10 height 26
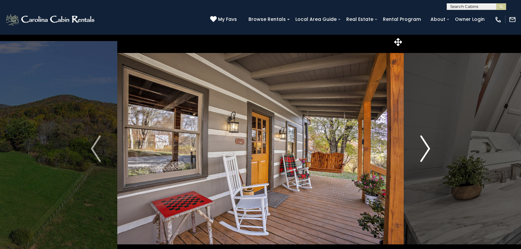
click at [427, 151] on img "Next" at bounding box center [426, 148] width 10 height 26
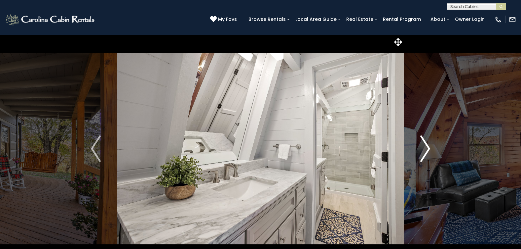
click at [427, 151] on img "Next" at bounding box center [426, 148] width 10 height 26
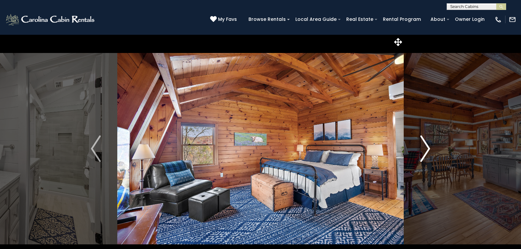
click at [427, 151] on img "Next" at bounding box center [426, 148] width 10 height 26
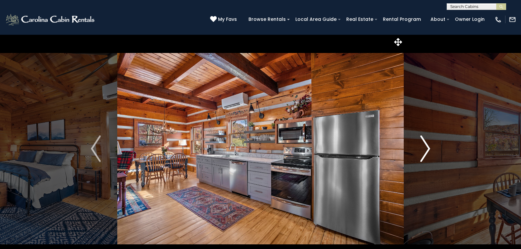
click at [428, 150] on img "Next" at bounding box center [426, 148] width 10 height 26
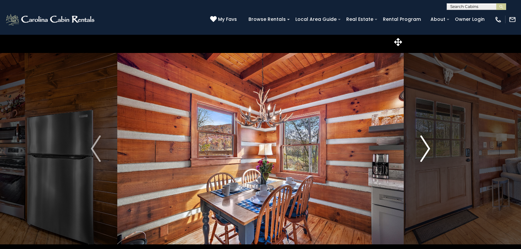
click at [428, 150] on img "Next" at bounding box center [426, 148] width 10 height 26
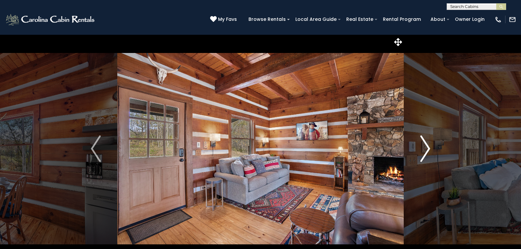
click at [426, 149] on img "Next" at bounding box center [426, 148] width 10 height 26
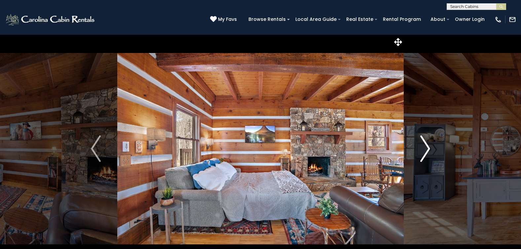
click at [438, 148] on button "Next" at bounding box center [425, 148] width 43 height 228
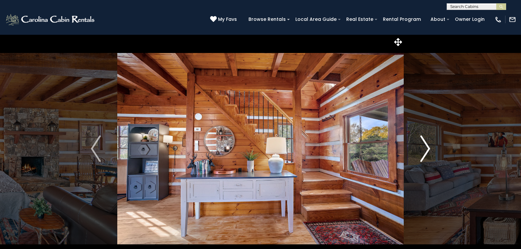
click at [438, 148] on button "Next" at bounding box center [425, 148] width 43 height 228
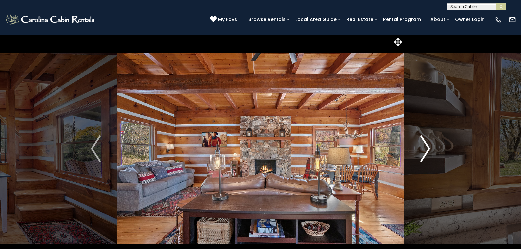
click at [439, 147] on button "Next" at bounding box center [425, 148] width 43 height 228
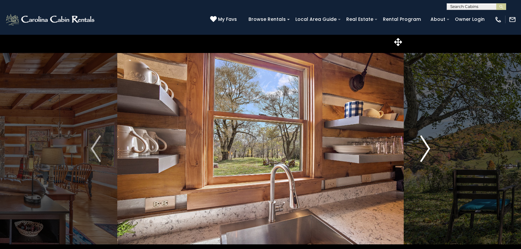
click at [439, 147] on button "Next" at bounding box center [425, 148] width 43 height 228
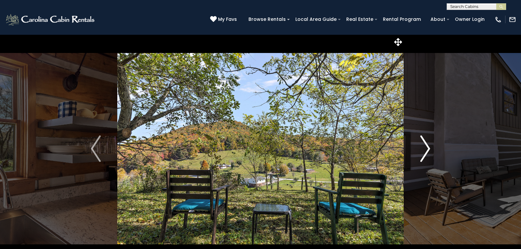
click at [440, 147] on button "Next" at bounding box center [425, 148] width 43 height 228
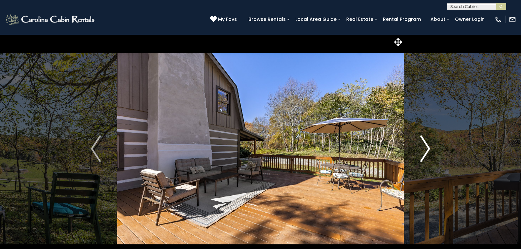
click at [441, 147] on button "Next" at bounding box center [425, 148] width 43 height 228
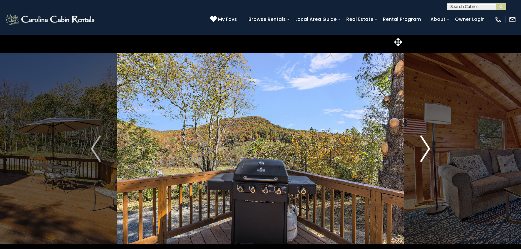
click at [423, 149] on img "Next" at bounding box center [426, 148] width 10 height 26
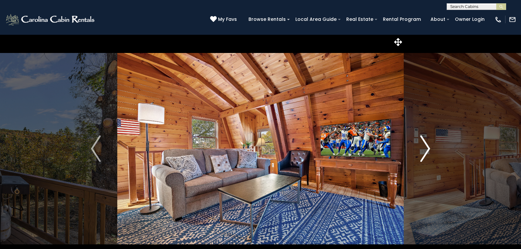
click at [423, 149] on img "Next" at bounding box center [426, 148] width 10 height 26
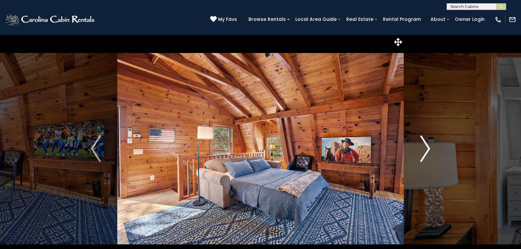
click at [424, 149] on img "Next" at bounding box center [426, 148] width 10 height 26
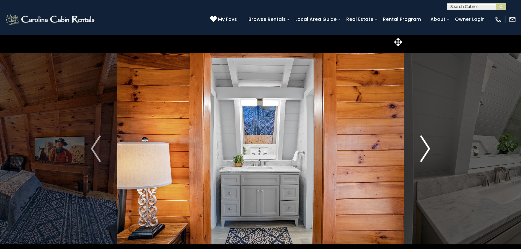
click at [424, 149] on img "Next" at bounding box center [426, 148] width 10 height 26
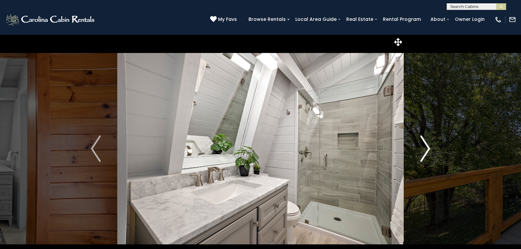
click at [424, 149] on img "Next" at bounding box center [426, 148] width 10 height 26
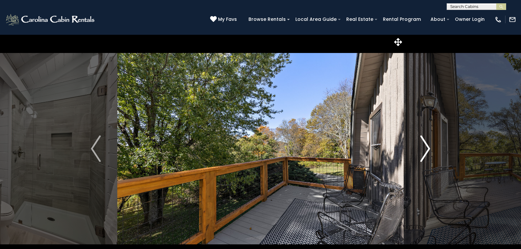
click at [424, 149] on img "Next" at bounding box center [426, 148] width 10 height 26
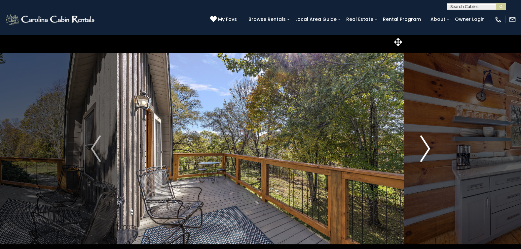
click at [424, 149] on img "Next" at bounding box center [426, 148] width 10 height 26
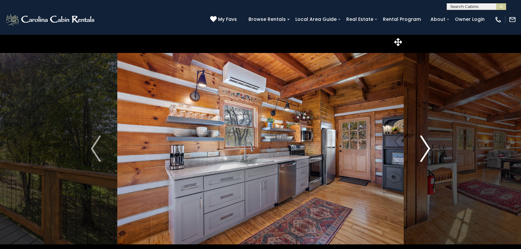
click at [424, 149] on img "Next" at bounding box center [426, 148] width 10 height 26
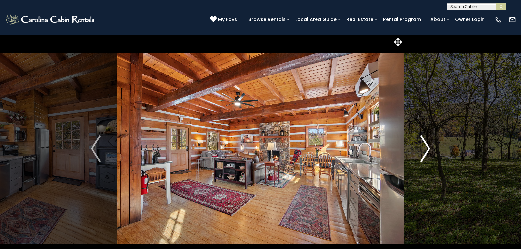
click at [428, 151] on img "Next" at bounding box center [426, 148] width 10 height 26
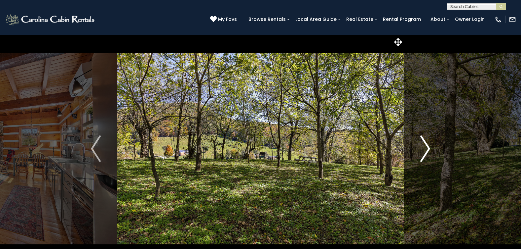
click at [430, 151] on img "Next" at bounding box center [426, 148] width 10 height 26
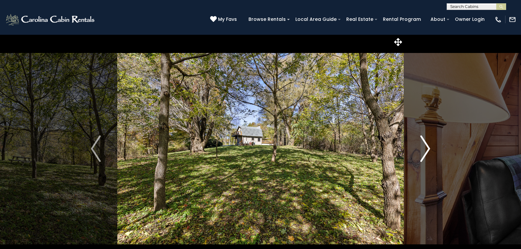
click at [430, 151] on img "Next" at bounding box center [426, 148] width 10 height 26
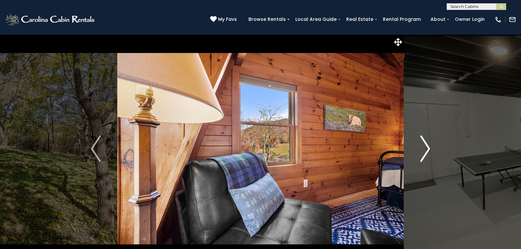
click at [431, 151] on button "Next" at bounding box center [425, 148] width 43 height 228
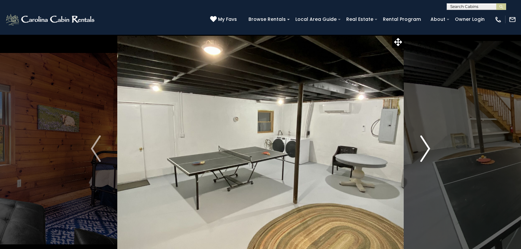
click at [431, 151] on button "Next" at bounding box center [425, 148] width 43 height 228
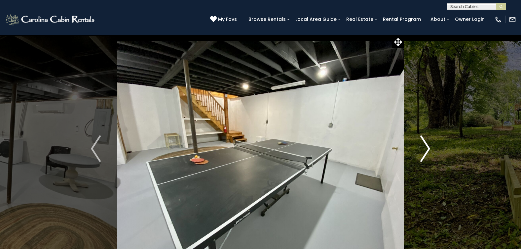
click at [431, 151] on button "Next" at bounding box center [425, 148] width 43 height 228
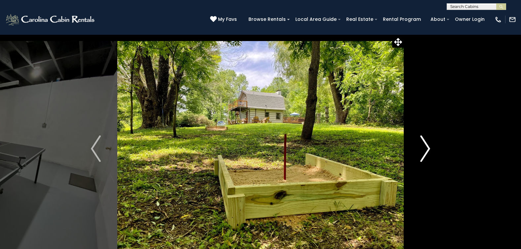
click at [431, 151] on button "Next" at bounding box center [425, 148] width 43 height 228
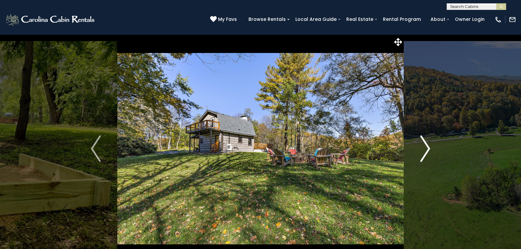
click at [431, 151] on button "Next" at bounding box center [425, 148] width 43 height 228
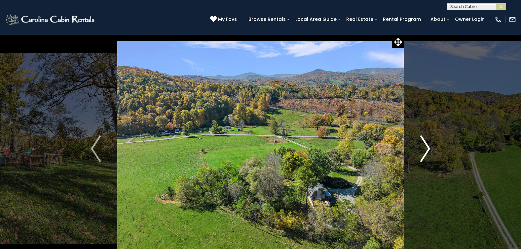
click at [431, 151] on button "Next" at bounding box center [425, 148] width 43 height 228
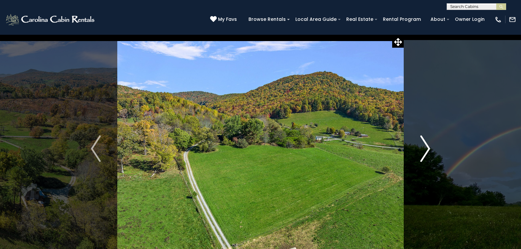
click at [431, 151] on button "Next" at bounding box center [425, 148] width 43 height 228
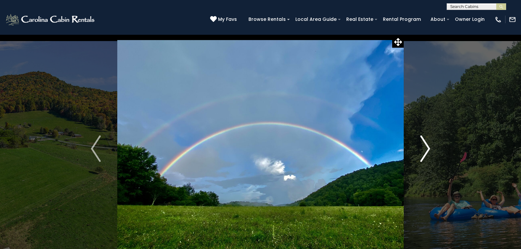
click at [431, 151] on button "Next" at bounding box center [425, 148] width 43 height 228
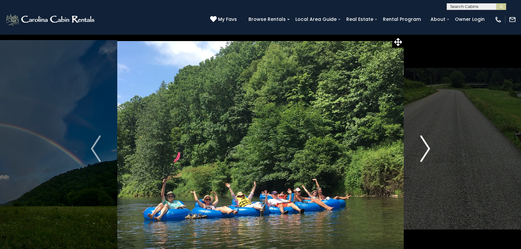
click at [431, 151] on button "Next" at bounding box center [425, 148] width 43 height 228
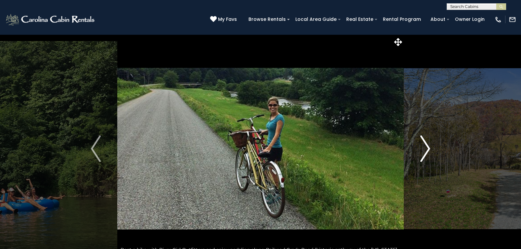
click at [432, 151] on button "Next" at bounding box center [425, 148] width 43 height 228
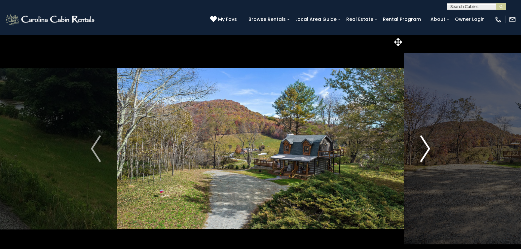
click at [428, 148] on img "Next" at bounding box center [426, 148] width 10 height 26
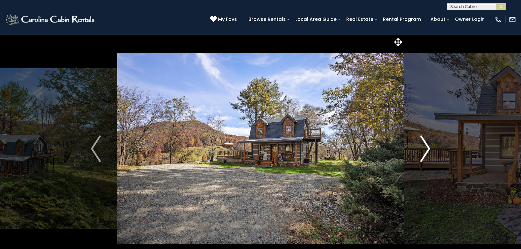
click at [428, 148] on img "Next" at bounding box center [426, 148] width 10 height 26
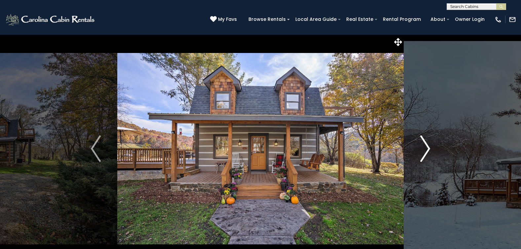
click at [429, 148] on img "Next" at bounding box center [426, 148] width 10 height 26
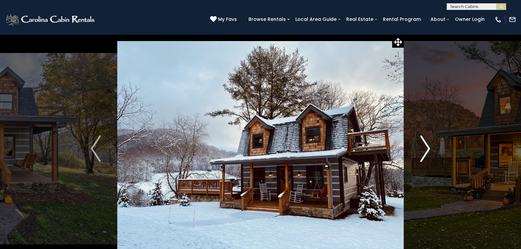
click at [429, 148] on img "Next" at bounding box center [426, 148] width 10 height 26
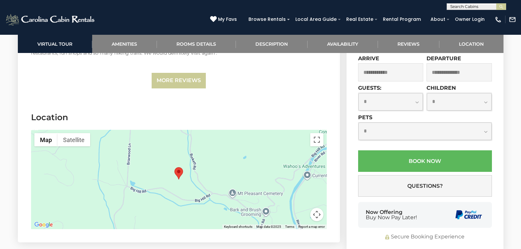
scroll to position [1620, 0]
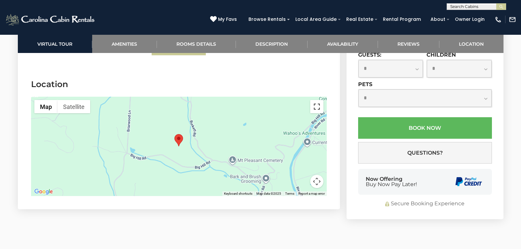
click at [318, 100] on button "Toggle fullscreen view" at bounding box center [317, 106] width 13 height 13
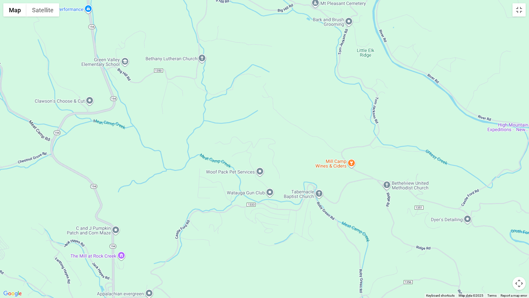
drag, startPoint x: 313, startPoint y: 210, endPoint x: 311, endPoint y: 49, distance: 160.7
click at [311, 49] on div at bounding box center [264, 149] width 529 height 298
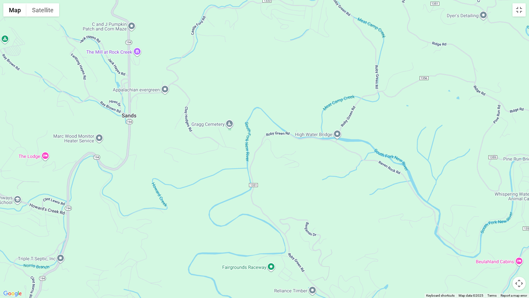
drag, startPoint x: 277, startPoint y: 243, endPoint x: 293, endPoint y: 37, distance: 206.3
click at [293, 37] on div at bounding box center [264, 149] width 529 height 298
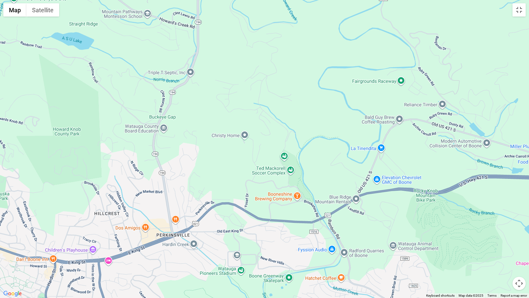
drag, startPoint x: 297, startPoint y: 238, endPoint x: 428, endPoint y: 52, distance: 227.5
click at [428, 52] on div at bounding box center [264, 149] width 529 height 298
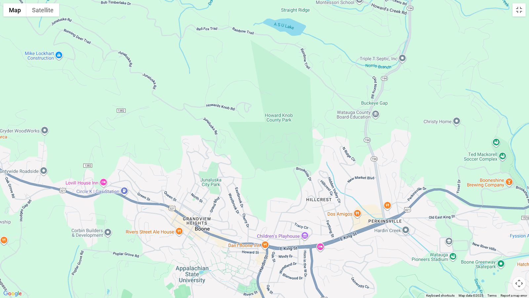
drag, startPoint x: 142, startPoint y: 167, endPoint x: 339, endPoint y: 153, distance: 197.6
click at [339, 153] on div at bounding box center [264, 149] width 529 height 298
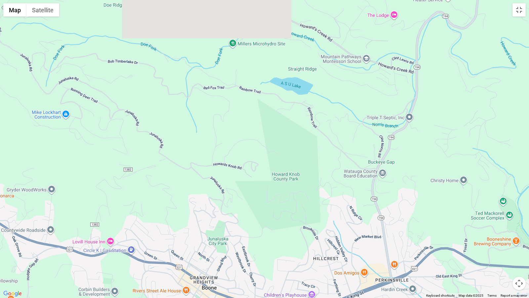
drag, startPoint x: 286, startPoint y: 147, endPoint x: 272, endPoint y: 224, distance: 78.0
click at [272, 224] on div at bounding box center [264, 149] width 529 height 298
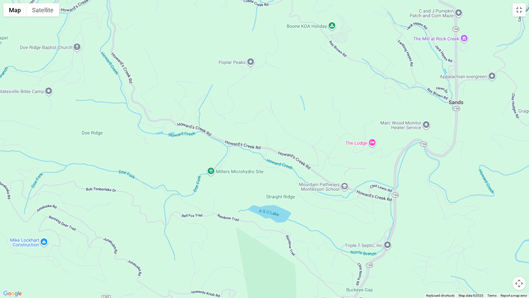
drag, startPoint x: 388, startPoint y: 59, endPoint x: 353, endPoint y: 240, distance: 185.0
click at [353, 239] on div at bounding box center [264, 149] width 529 height 298
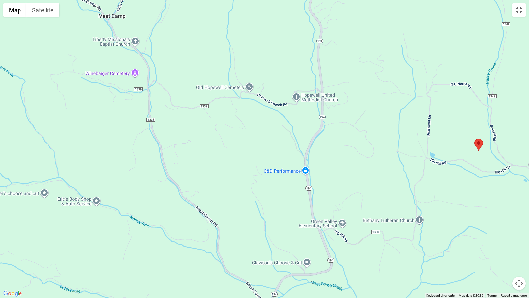
drag, startPoint x: 413, startPoint y: 108, endPoint x: 349, endPoint y: 280, distance: 182.9
click at [349, 248] on div at bounding box center [264, 149] width 529 height 298
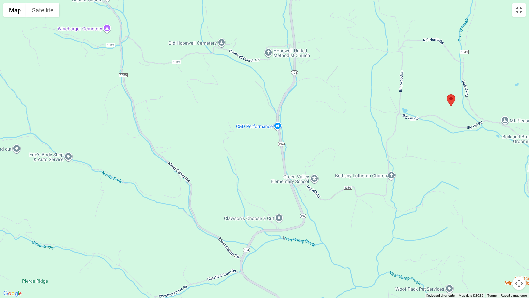
drag, startPoint x: 382, startPoint y: 191, endPoint x: 359, endPoint y: 140, distance: 56.4
click at [359, 140] on div at bounding box center [264, 149] width 529 height 298
click at [520, 248] on button "Map camera controls" at bounding box center [519, 282] width 13 height 13
click at [504, 248] on button "Zoom in" at bounding box center [502, 249] width 13 height 13
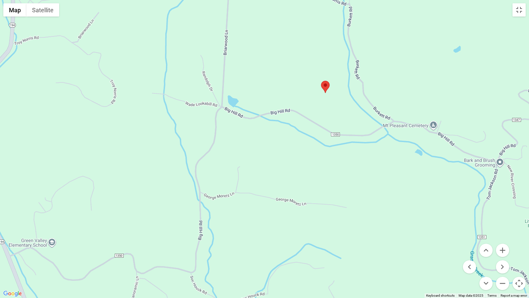
drag, startPoint x: 478, startPoint y: 175, endPoint x: 164, endPoint y: 204, distance: 314.8
click at [164, 204] on div at bounding box center [264, 149] width 529 height 298
click at [504, 248] on button "Zoom in" at bounding box center [502, 249] width 13 height 13
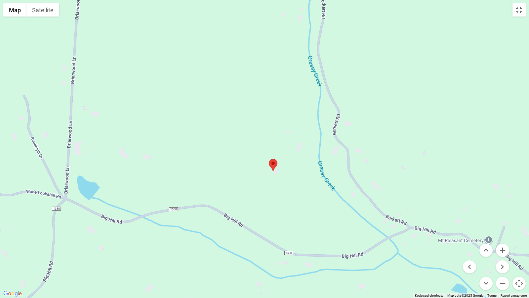
drag, startPoint x: 423, startPoint y: 111, endPoint x: 313, endPoint y: 243, distance: 171.6
click at [313, 243] on div at bounding box center [264, 149] width 529 height 298
click at [503, 248] on button "Zoom in" at bounding box center [502, 249] width 13 height 13
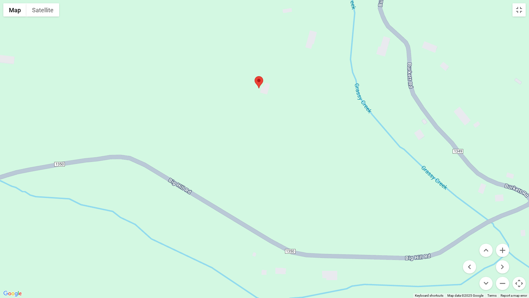
drag, startPoint x: 316, startPoint y: 243, endPoint x: 293, endPoint y: 137, distance: 108.6
click at [293, 137] on div at bounding box center [264, 149] width 529 height 298
click at [44, 10] on button "Satellite" at bounding box center [42, 9] width 33 height 13
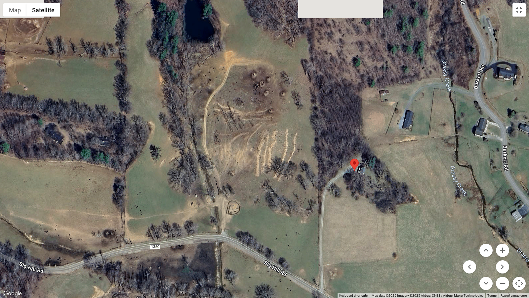
drag, startPoint x: 178, startPoint y: 151, endPoint x: 276, endPoint y: 234, distance: 128.1
click at [276, 234] on div at bounding box center [264, 149] width 529 height 298
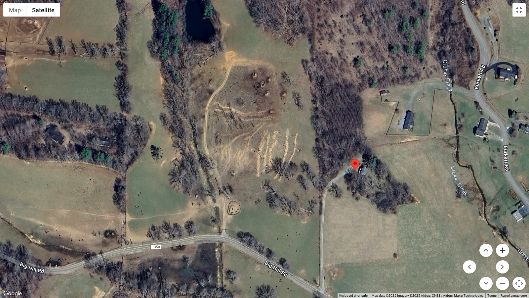
click at [502, 248] on button "Zoom in" at bounding box center [502, 249] width 13 height 13
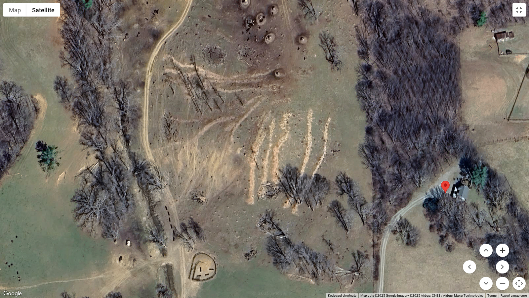
click at [500, 248] on button "Zoom in" at bounding box center [502, 249] width 13 height 13
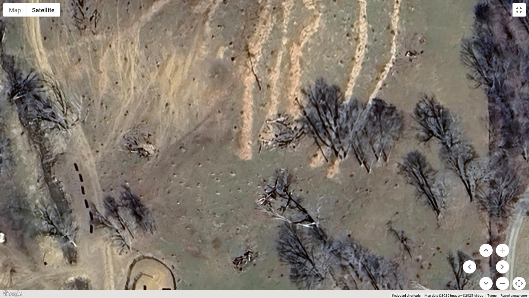
drag, startPoint x: 204, startPoint y: 255, endPoint x: 220, endPoint y: 130, distance: 125.3
click at [220, 131] on div at bounding box center [264, 149] width 529 height 298
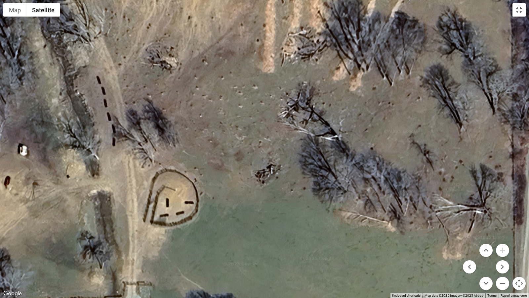
drag, startPoint x: 209, startPoint y: 237, endPoint x: 220, endPoint y: 186, distance: 52.9
click at [220, 186] on div at bounding box center [264, 149] width 529 height 298
click at [501, 248] on button "Zoom out" at bounding box center [502, 282] width 13 height 13
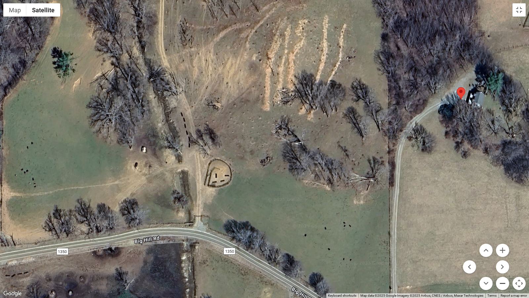
click at [502, 248] on button "Zoom out" at bounding box center [502, 282] width 13 height 13
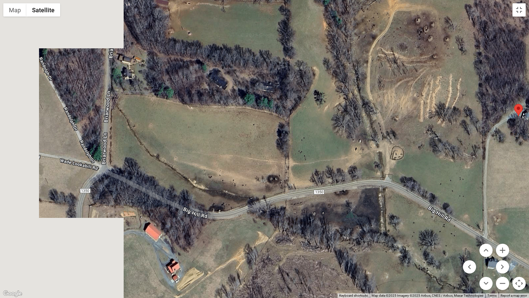
drag, startPoint x: 169, startPoint y: 240, endPoint x: 413, endPoint y: 228, distance: 244.0
click at [413, 228] on div at bounding box center [264, 149] width 529 height 298
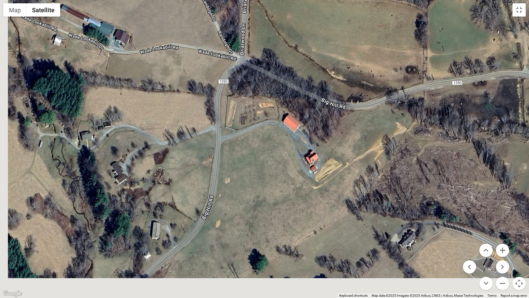
drag, startPoint x: 169, startPoint y: 230, endPoint x: 186, endPoint y: 125, distance: 106.8
click at [186, 125] on div at bounding box center [264, 149] width 529 height 298
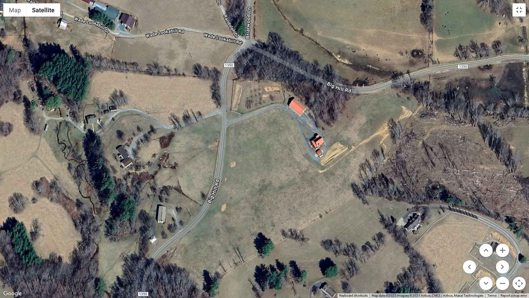
drag, startPoint x: 219, startPoint y: 250, endPoint x: 270, endPoint y: 179, distance: 87.1
click at [268, 183] on div at bounding box center [264, 149] width 529 height 298
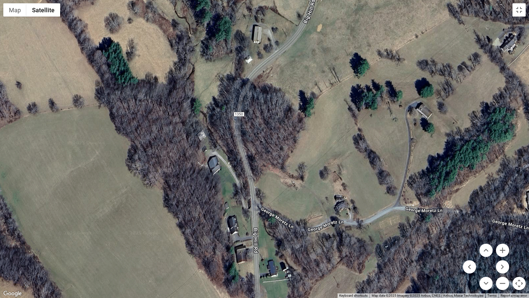
drag, startPoint x: 245, startPoint y: 264, endPoint x: 239, endPoint y: 158, distance: 105.3
click at [239, 160] on div at bounding box center [264, 149] width 529 height 298
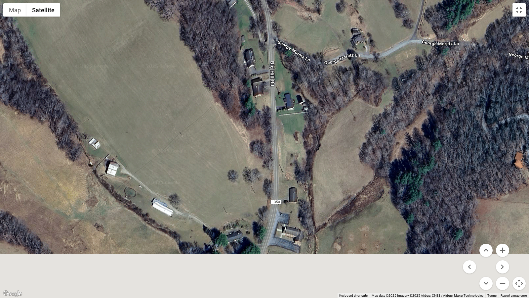
drag, startPoint x: 251, startPoint y: 256, endPoint x: 280, endPoint y: 149, distance: 110.5
click at [279, 150] on div at bounding box center [264, 149] width 529 height 298
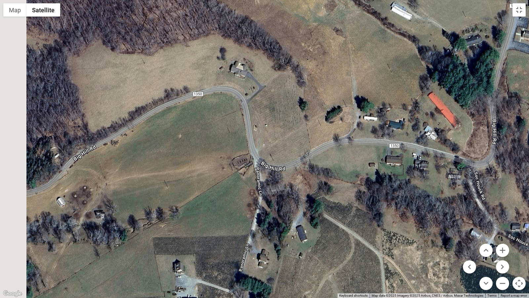
drag, startPoint x: 116, startPoint y: 217, endPoint x: 308, endPoint y: 184, distance: 194.4
click at [308, 184] on div at bounding box center [264, 149] width 529 height 298
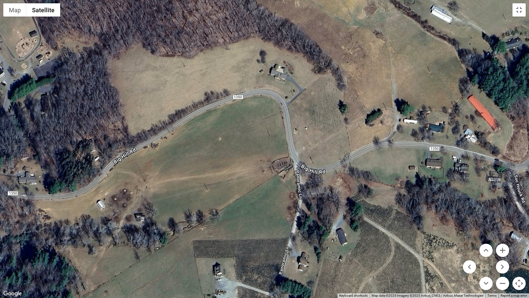
drag, startPoint x: 173, startPoint y: 198, endPoint x: 321, endPoint y: 190, distance: 148.7
click at [312, 190] on div at bounding box center [264, 149] width 529 height 298
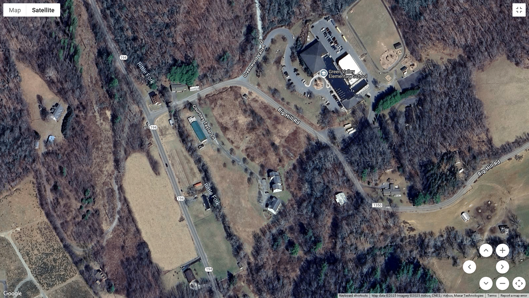
drag, startPoint x: 221, startPoint y: 171, endPoint x: 324, endPoint y: 197, distance: 106.3
click at [324, 197] on div at bounding box center [264, 149] width 529 height 298
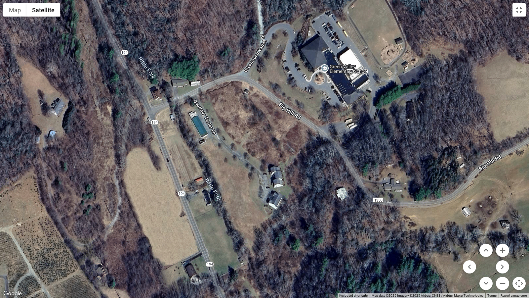
drag, startPoint x: 235, startPoint y: 220, endPoint x: 227, endPoint y: 127, distance: 93.0
click at [230, 144] on div at bounding box center [264, 149] width 529 height 298
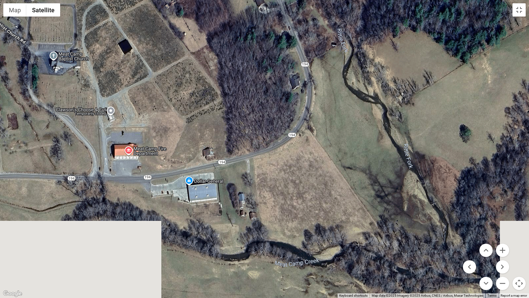
drag, startPoint x: 255, startPoint y: 219, endPoint x: 341, endPoint y: 104, distance: 143.8
click at [341, 104] on div at bounding box center [264, 149] width 529 height 298
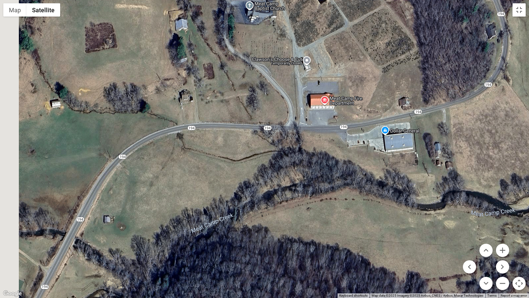
drag, startPoint x: 115, startPoint y: 191, endPoint x: 302, endPoint y: 158, distance: 189.9
click at [306, 153] on div at bounding box center [264, 149] width 529 height 298
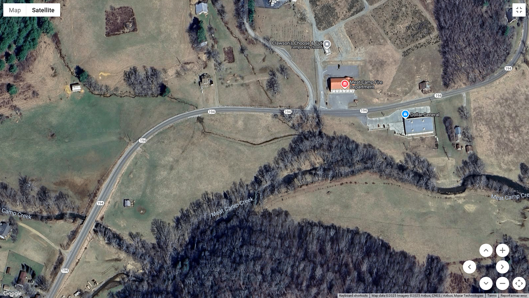
drag, startPoint x: 143, startPoint y: 211, endPoint x: 204, endPoint y: 128, distance: 103.8
click at [199, 134] on div at bounding box center [264, 149] width 529 height 298
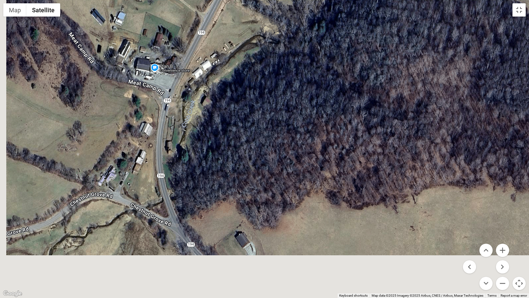
drag, startPoint x: 182, startPoint y: 168, endPoint x: 199, endPoint y: 85, distance: 84.8
click at [199, 89] on div at bounding box center [264, 149] width 529 height 298
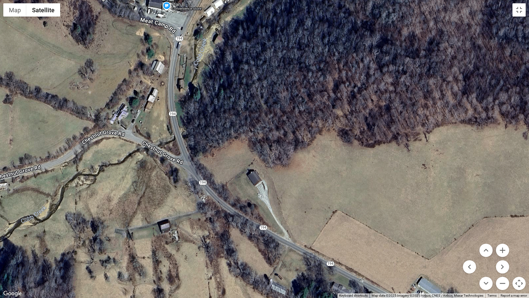
drag, startPoint x: 199, startPoint y: 221, endPoint x: 165, endPoint y: 134, distance: 93.9
click at [167, 137] on div at bounding box center [264, 149] width 529 height 298
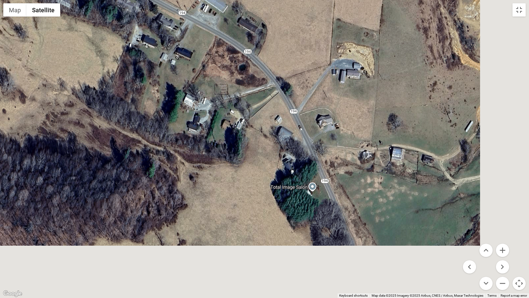
drag, startPoint x: 405, startPoint y: 228, endPoint x: 235, endPoint y: 81, distance: 224.4
click at [235, 82] on div at bounding box center [264, 149] width 529 height 298
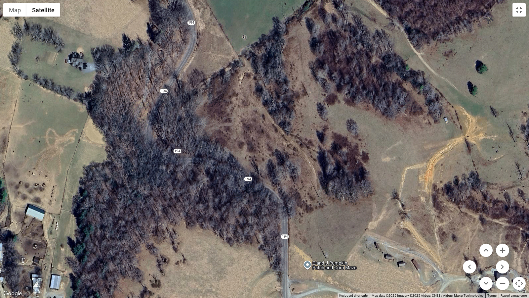
drag, startPoint x: 285, startPoint y: 166, endPoint x: 274, endPoint y: 107, distance: 60.1
click at [275, 110] on div at bounding box center [264, 149] width 529 height 298
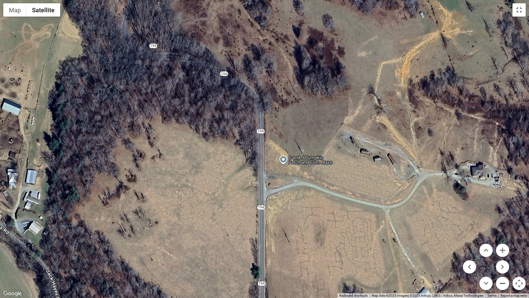
click at [501, 248] on button "Zoom out" at bounding box center [502, 282] width 13 height 13
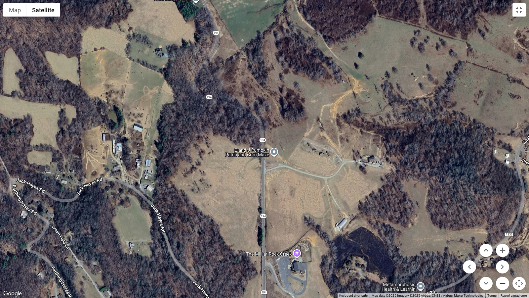
click at [501, 248] on button "Zoom out" at bounding box center [502, 282] width 13 height 13
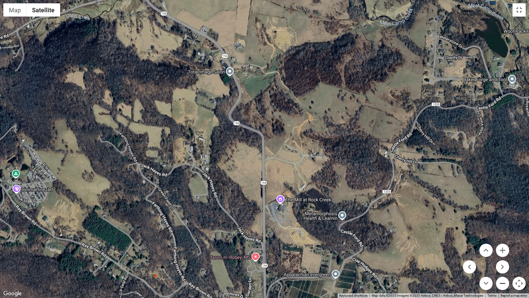
click at [502, 248] on button "Zoom out" at bounding box center [502, 282] width 13 height 13
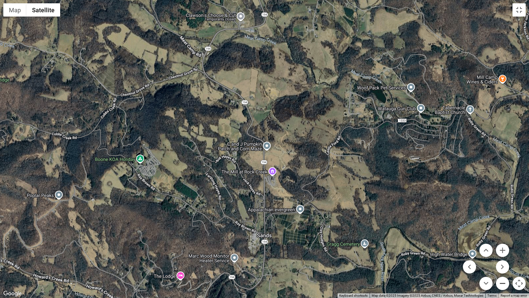
click at [502, 248] on button "Zoom out" at bounding box center [502, 282] width 13 height 13
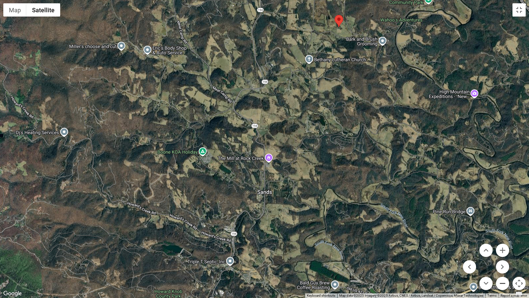
click at [503, 248] on button "Zoom out" at bounding box center [502, 282] width 13 height 13
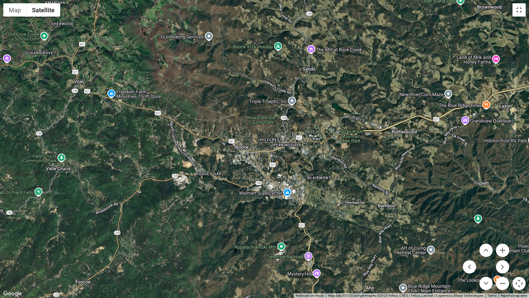
drag, startPoint x: 198, startPoint y: 197, endPoint x: 242, endPoint y: 97, distance: 109.9
click at [242, 97] on div at bounding box center [264, 149] width 529 height 298
click at [501, 248] on button "Zoom in" at bounding box center [502, 249] width 13 height 13
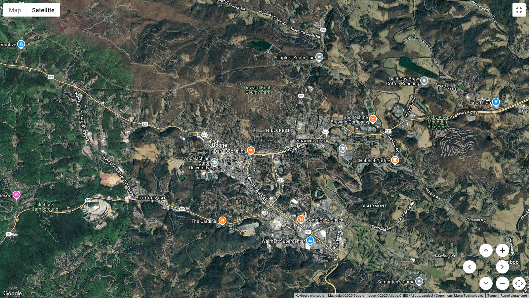
click at [501, 248] on button "Zoom in" at bounding box center [502, 249] width 13 height 13
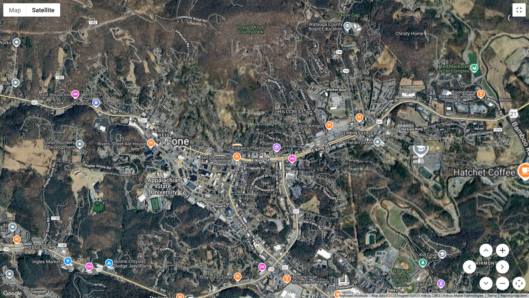
click at [501, 248] on button "Zoom in" at bounding box center [502, 249] width 13 height 13
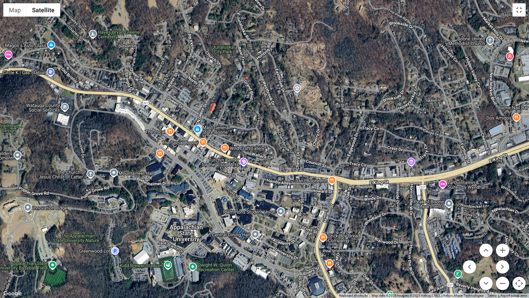
drag, startPoint x: 276, startPoint y: 231, endPoint x: 399, endPoint y: 242, distance: 123.8
click at [399, 242] on div at bounding box center [264, 149] width 529 height 298
click at [503, 248] on button "Zoom in" at bounding box center [502, 249] width 13 height 13
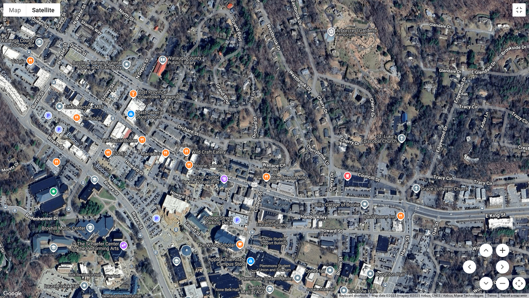
click at [503, 248] on button "Zoom in" at bounding box center [502, 249] width 13 height 13
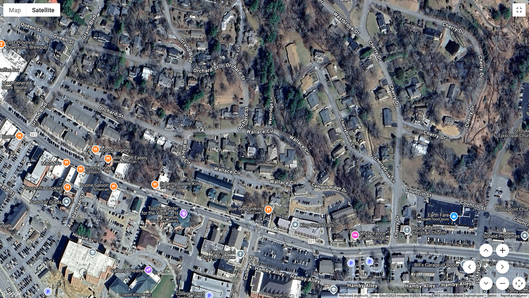
click at [503, 248] on button "Zoom in" at bounding box center [502, 249] width 13 height 13
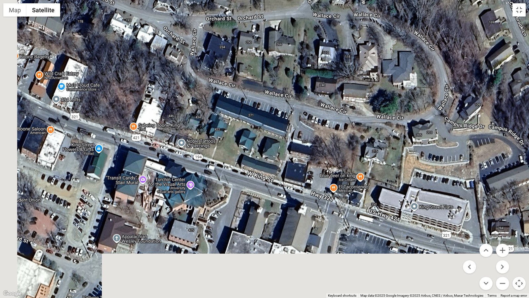
drag, startPoint x: 236, startPoint y: 238, endPoint x: 326, endPoint y: 137, distance: 135.9
click at [326, 137] on div at bounding box center [264, 149] width 529 height 298
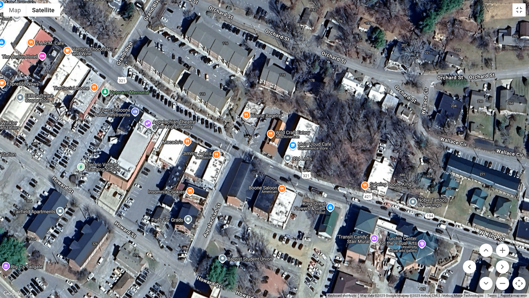
drag, startPoint x: 179, startPoint y: 164, endPoint x: 410, endPoint y: 226, distance: 239.1
click at [410, 226] on div at bounding box center [264, 149] width 529 height 298
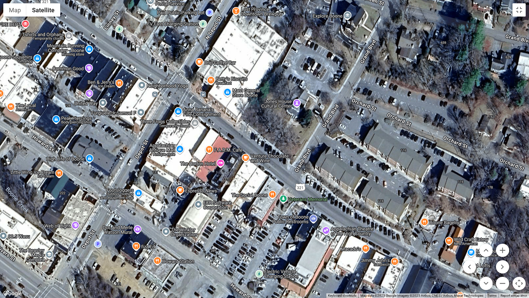
drag, startPoint x: 91, startPoint y: 100, endPoint x: 270, endPoint y: 207, distance: 208.4
click at [270, 207] on div at bounding box center [264, 149] width 529 height 298
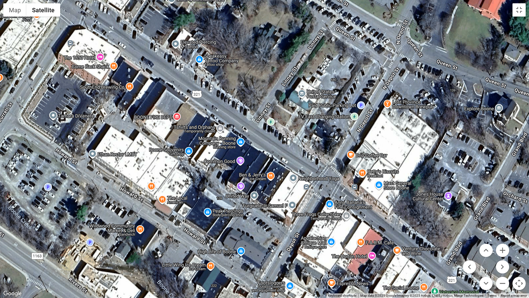
drag, startPoint x: 217, startPoint y: 96, endPoint x: 369, endPoint y: 189, distance: 178.2
click at [369, 189] on div at bounding box center [264, 149] width 529 height 298
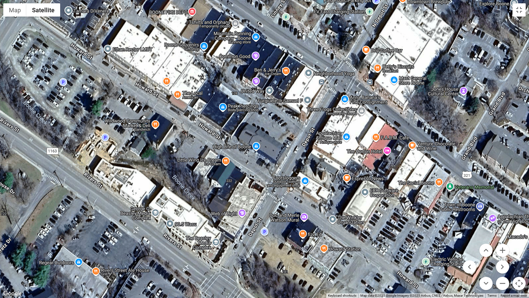
drag, startPoint x: 158, startPoint y: 251, endPoint x: 174, endPoint y: 145, distance: 107.0
click at [174, 145] on div at bounding box center [264, 149] width 529 height 298
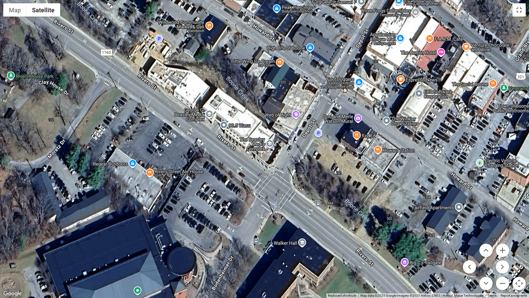
drag, startPoint x: 165, startPoint y: 269, endPoint x: 219, endPoint y: 170, distance: 112.9
click at [219, 170] on div at bounding box center [264, 149] width 529 height 298
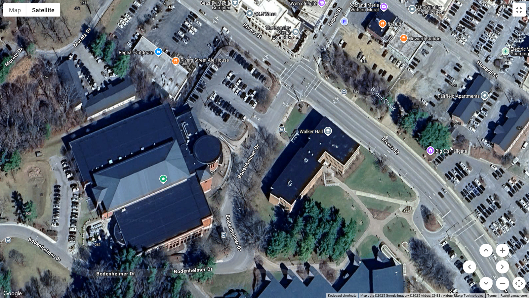
drag, startPoint x: 225, startPoint y: 260, endPoint x: 247, endPoint y: 157, distance: 104.6
click at [247, 157] on div at bounding box center [264, 149] width 529 height 298
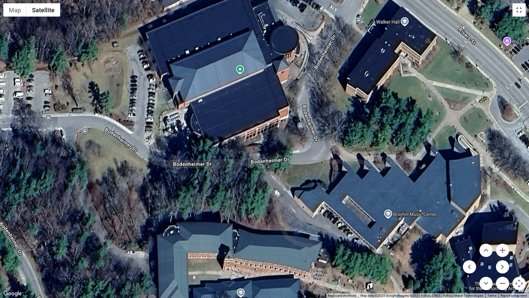
drag, startPoint x: 238, startPoint y: 218, endPoint x: 315, endPoint y: 108, distance: 134.4
click at [315, 108] on div at bounding box center [264, 149] width 529 height 298
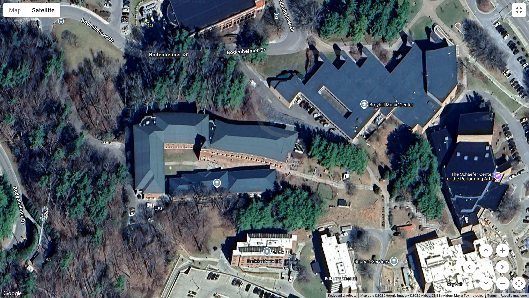
drag, startPoint x: 309, startPoint y: 237, endPoint x: 280, endPoint y: 126, distance: 115.0
click at [281, 126] on div at bounding box center [264, 149] width 529 height 298
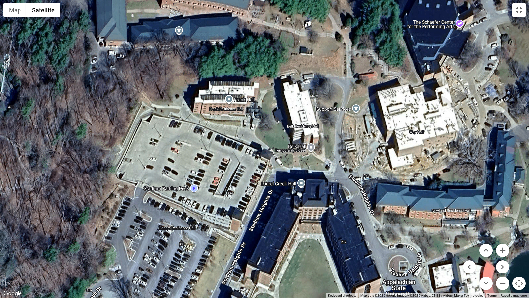
drag, startPoint x: 311, startPoint y: 263, endPoint x: 280, endPoint y: 115, distance: 151.4
click at [280, 115] on div at bounding box center [264, 149] width 529 height 298
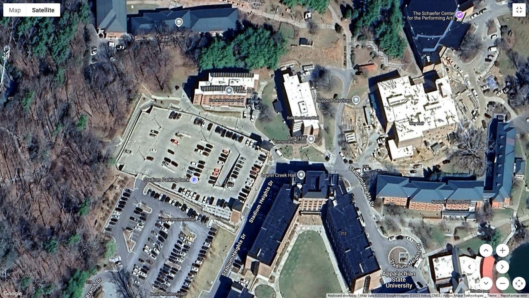
drag, startPoint x: 308, startPoint y: 249, endPoint x: 301, endPoint y: 117, distance: 131.8
click at [301, 124] on div at bounding box center [264, 149] width 529 height 298
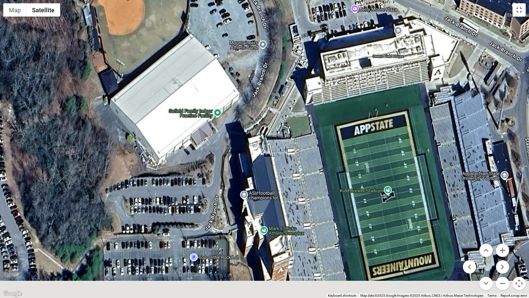
drag, startPoint x: 313, startPoint y: 220, endPoint x: 469, endPoint y: 51, distance: 229.8
click at [469, 51] on div at bounding box center [264, 149] width 529 height 298
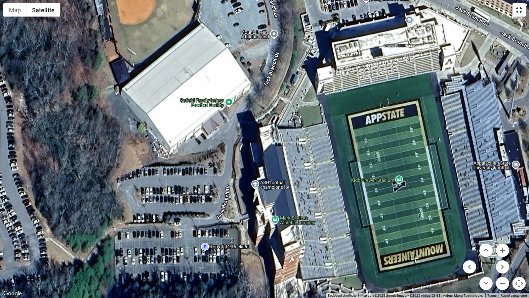
click at [519, 10] on button "Toggle fullscreen view" at bounding box center [519, 9] width 13 height 13
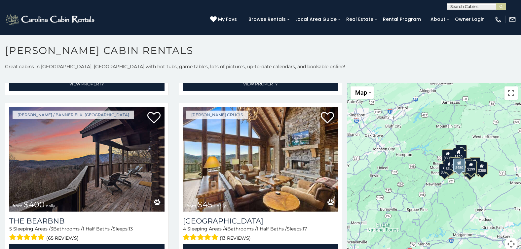
scroll to position [4, 0]
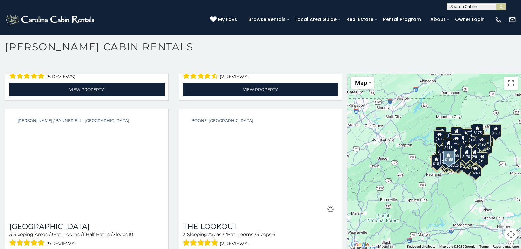
scroll to position [18454, 0]
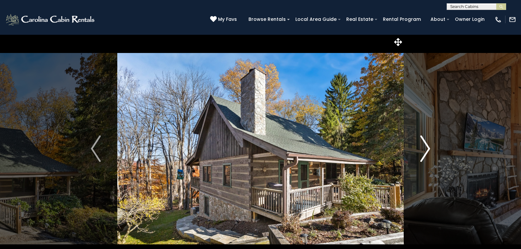
click at [427, 149] on img "Next" at bounding box center [426, 148] width 10 height 26
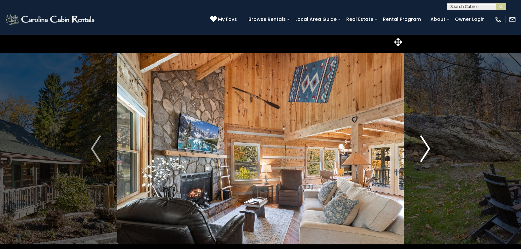
click at [427, 149] on img "Next" at bounding box center [426, 148] width 10 height 26
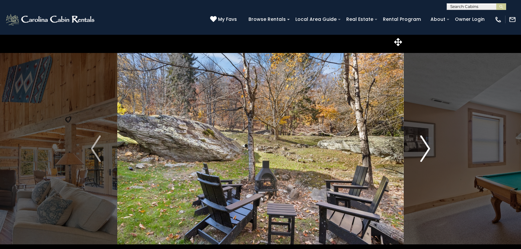
click at [427, 149] on img "Next" at bounding box center [426, 148] width 10 height 26
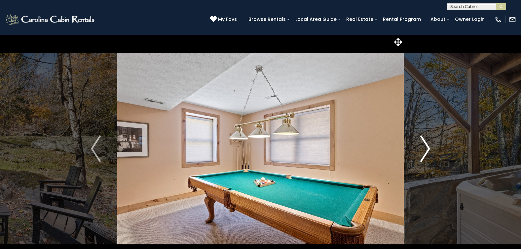
click at [427, 149] on img "Next" at bounding box center [426, 148] width 10 height 26
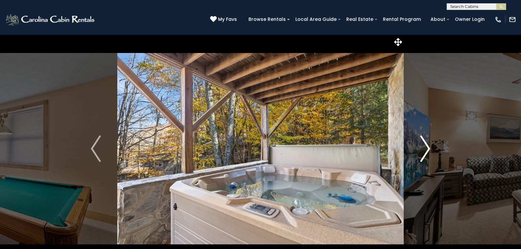
click at [427, 149] on img "Next" at bounding box center [426, 148] width 10 height 26
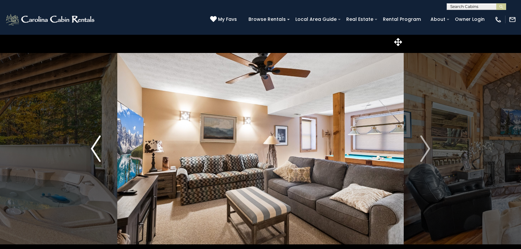
click at [95, 149] on img "Previous" at bounding box center [96, 148] width 10 height 26
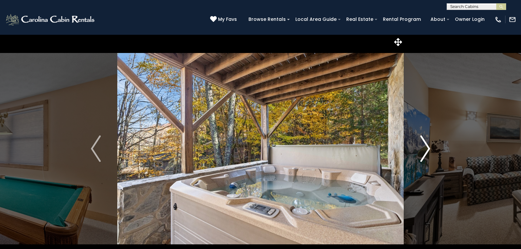
click at [427, 149] on img "Next" at bounding box center [426, 148] width 10 height 26
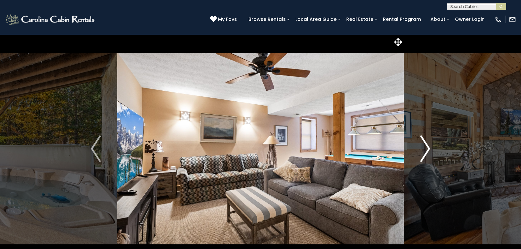
click at [427, 149] on img "Next" at bounding box center [426, 148] width 10 height 26
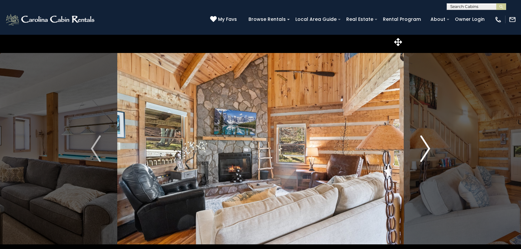
click at [427, 149] on img "Next" at bounding box center [426, 148] width 10 height 26
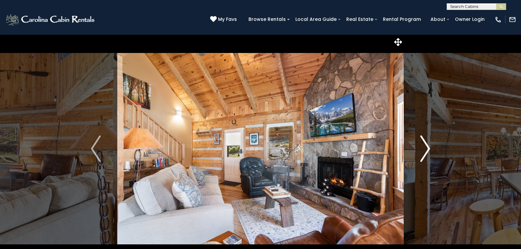
click at [427, 149] on img "Next" at bounding box center [426, 148] width 10 height 26
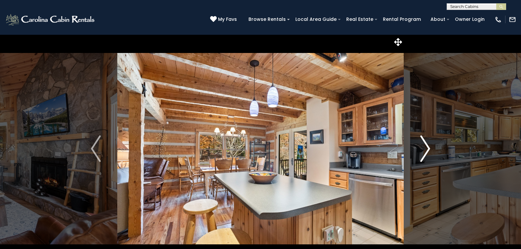
click at [427, 149] on img "Next" at bounding box center [426, 148] width 10 height 26
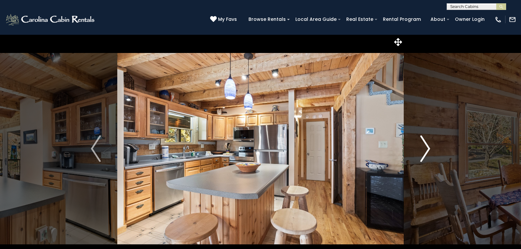
click at [427, 149] on img "Next" at bounding box center [426, 148] width 10 height 26
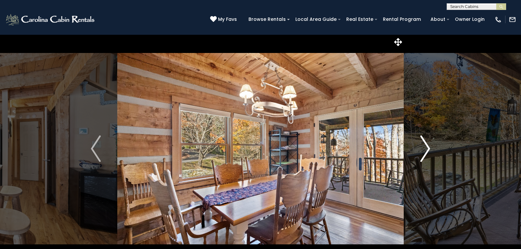
click at [427, 149] on img "Next" at bounding box center [426, 148] width 10 height 26
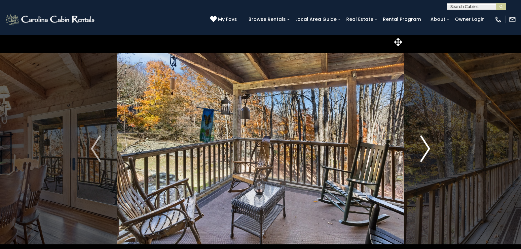
click at [427, 149] on img "Next" at bounding box center [426, 148] width 10 height 26
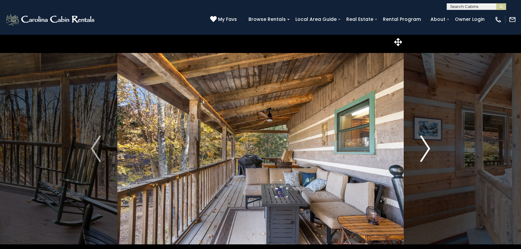
click at [427, 149] on img "Next" at bounding box center [426, 148] width 10 height 26
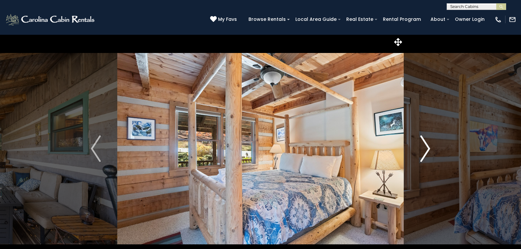
click at [427, 149] on img "Next" at bounding box center [426, 148] width 10 height 26
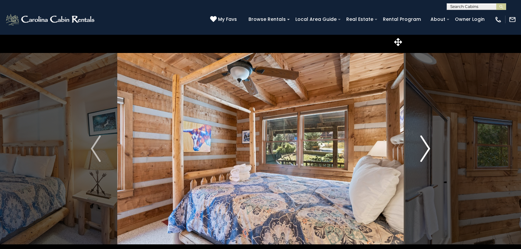
click at [427, 149] on img "Next" at bounding box center [426, 148] width 10 height 26
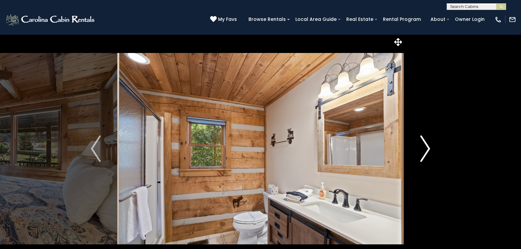
click at [427, 149] on img "Next" at bounding box center [426, 148] width 10 height 26
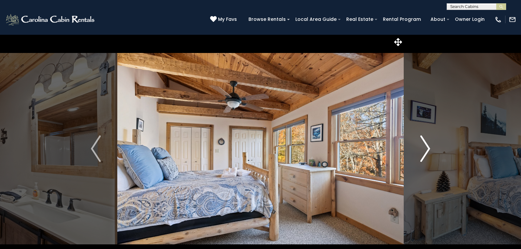
click at [427, 149] on img "Next" at bounding box center [426, 148] width 10 height 26
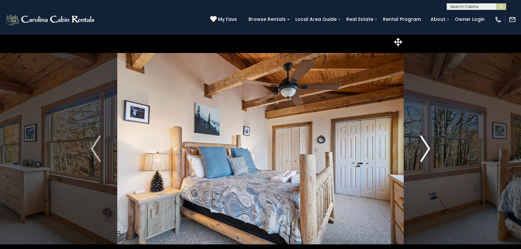
click at [427, 149] on img "Next" at bounding box center [426, 148] width 10 height 26
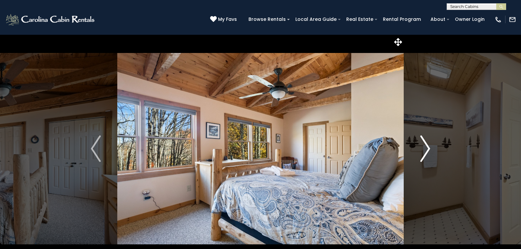
click at [427, 149] on img "Next" at bounding box center [426, 148] width 10 height 26
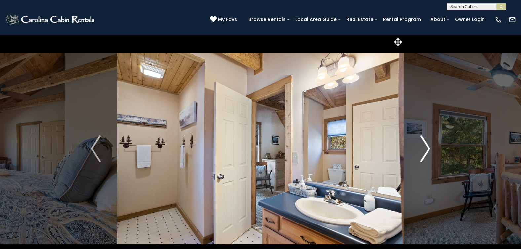
click at [427, 149] on img "Next" at bounding box center [426, 148] width 10 height 26
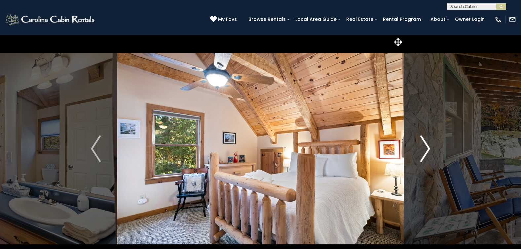
click at [427, 149] on img "Next" at bounding box center [426, 148] width 10 height 26
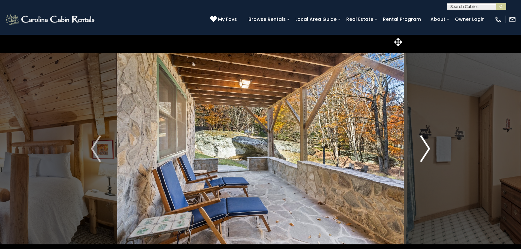
click at [427, 149] on img "Next" at bounding box center [426, 148] width 10 height 26
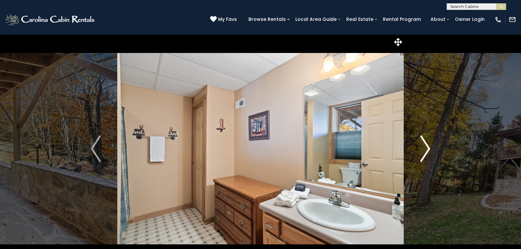
click at [427, 149] on img "Next" at bounding box center [426, 148] width 10 height 26
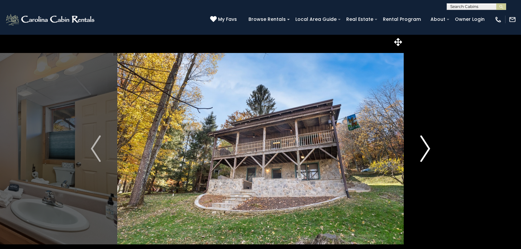
click at [427, 149] on img "Next" at bounding box center [426, 148] width 10 height 26
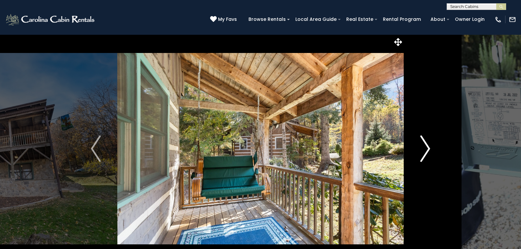
click at [427, 149] on img "Next" at bounding box center [426, 148] width 10 height 26
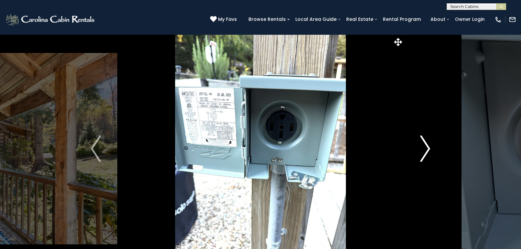
click at [427, 149] on img "Next" at bounding box center [426, 148] width 10 height 26
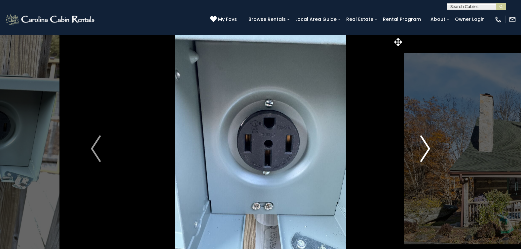
click at [427, 149] on img "Next" at bounding box center [426, 148] width 10 height 26
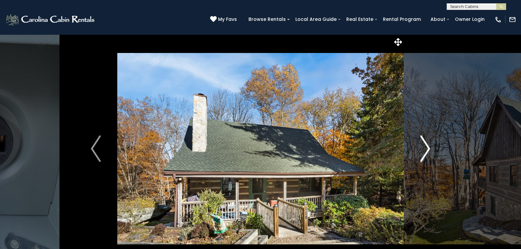
click at [427, 149] on img "Next" at bounding box center [426, 148] width 10 height 26
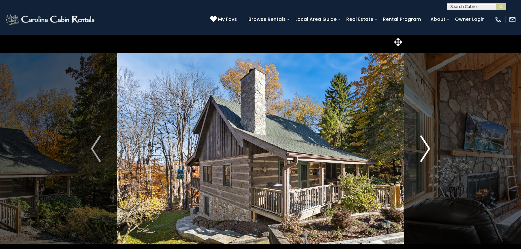
click at [427, 149] on img "Next" at bounding box center [426, 148] width 10 height 26
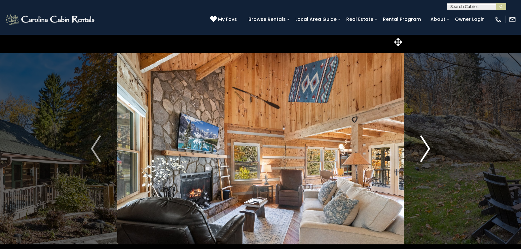
click at [427, 149] on img "Next" at bounding box center [426, 148] width 10 height 26
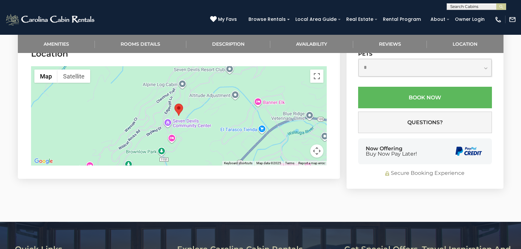
scroll to position [1521, 0]
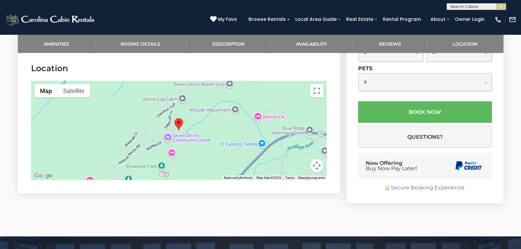
click at [318, 164] on button "Map camera controls" at bounding box center [317, 165] width 13 height 13
click at [318, 91] on button "Toggle fullscreen view" at bounding box center [317, 90] width 13 height 13
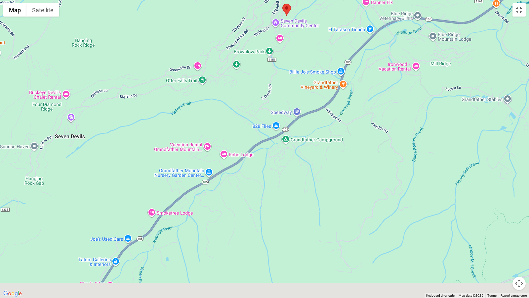
drag, startPoint x: 379, startPoint y: 237, endPoint x: 405, endPoint y: 102, distance: 138.1
click at [405, 102] on div at bounding box center [264, 149] width 529 height 298
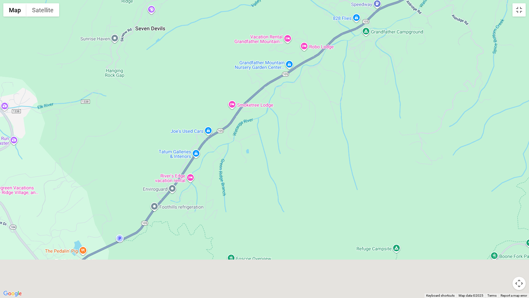
drag, startPoint x: 234, startPoint y: 270, endPoint x: 346, endPoint y: 131, distance: 178.7
click at [346, 131] on div at bounding box center [264, 149] width 529 height 298
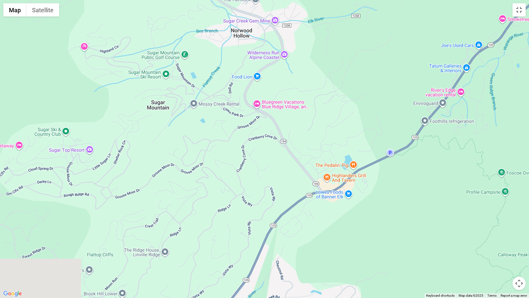
drag, startPoint x: 212, startPoint y: 226, endPoint x: 417, endPoint y: 209, distance: 205.7
click at [417, 210] on div at bounding box center [264, 149] width 529 height 298
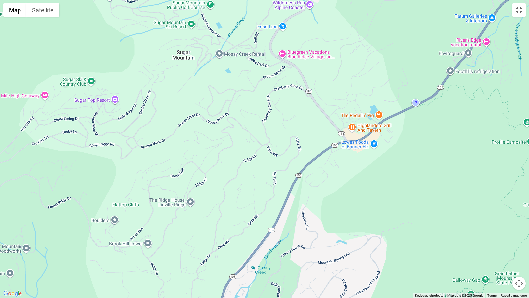
drag, startPoint x: 287, startPoint y: 271, endPoint x: 342, endPoint y: 195, distance: 94.5
click at [341, 198] on div at bounding box center [264, 149] width 529 height 298
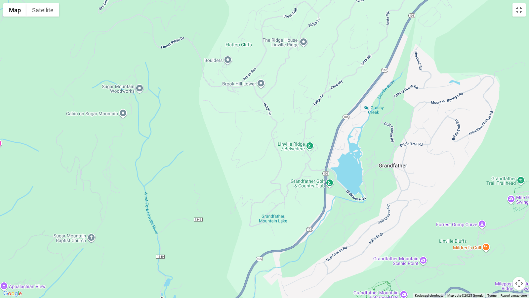
drag, startPoint x: 293, startPoint y: 245, endPoint x: 332, endPoint y: 187, distance: 70.1
click at [335, 185] on div at bounding box center [264, 149] width 529 height 298
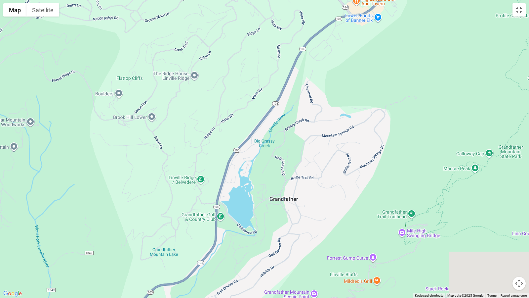
drag, startPoint x: 422, startPoint y: 144, endPoint x: 228, endPoint y: 280, distance: 237.3
click at [226, 248] on div at bounding box center [264, 149] width 529 height 298
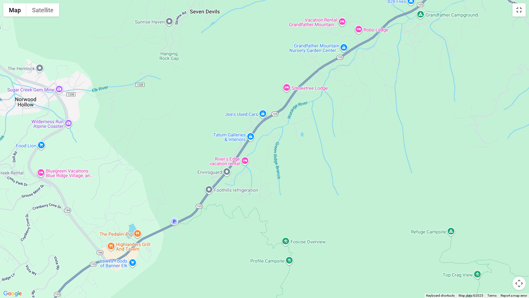
drag, startPoint x: 298, startPoint y: 42, endPoint x: 306, endPoint y: 193, distance: 151.0
click at [306, 192] on div at bounding box center [264, 149] width 529 height 298
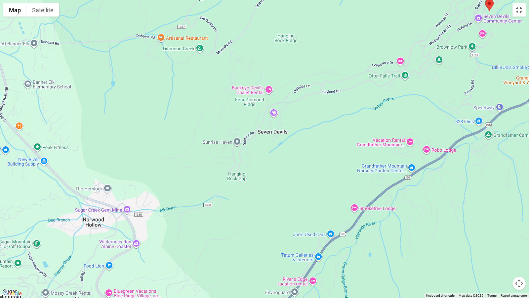
drag, startPoint x: 132, startPoint y: 124, endPoint x: 201, endPoint y: 223, distance: 120.4
click at [200, 227] on div at bounding box center [264, 149] width 529 height 298
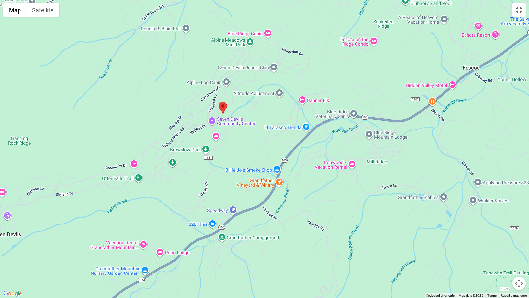
drag, startPoint x: 422, startPoint y: 101, endPoint x: 173, endPoint y: 190, distance: 264.9
click at [157, 204] on div at bounding box center [264, 149] width 529 height 298
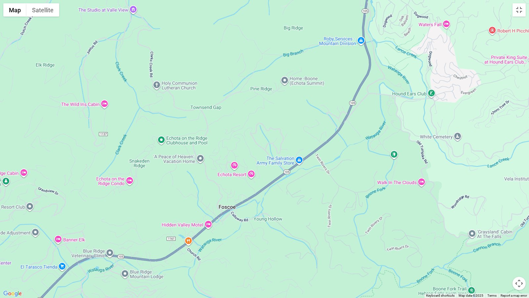
drag, startPoint x: 394, startPoint y: 79, endPoint x: 171, endPoint y: 179, distance: 244.7
click at [150, 220] on div at bounding box center [264, 149] width 529 height 298
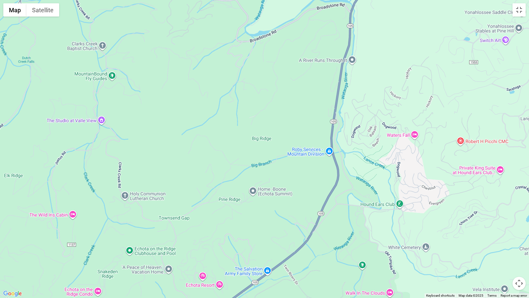
drag, startPoint x: 332, startPoint y: 106, endPoint x: 292, endPoint y: 211, distance: 112.3
click at [294, 224] on div at bounding box center [264, 149] width 529 height 298
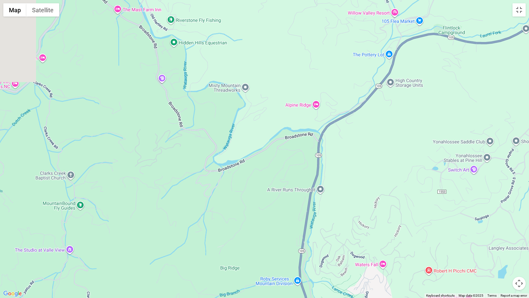
drag, startPoint x: 325, startPoint y: 82, endPoint x: 301, endPoint y: 184, distance: 104.3
click at [302, 197] on div at bounding box center [264, 149] width 529 height 298
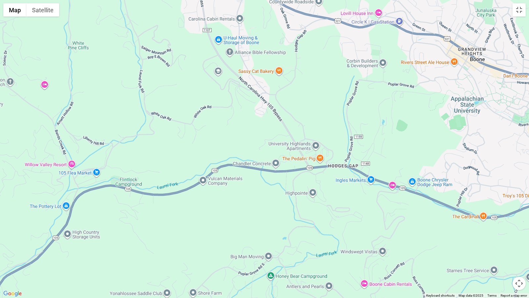
drag, startPoint x: 411, startPoint y: 151, endPoint x: 132, endPoint y: 156, distance: 279.8
click at [125, 162] on div at bounding box center [264, 149] width 529 height 298
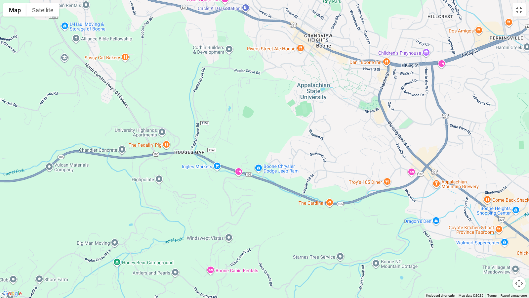
drag, startPoint x: 328, startPoint y: 121, endPoint x: 312, endPoint y: 100, distance: 26.3
click at [312, 100] on div at bounding box center [264, 149] width 529 height 298
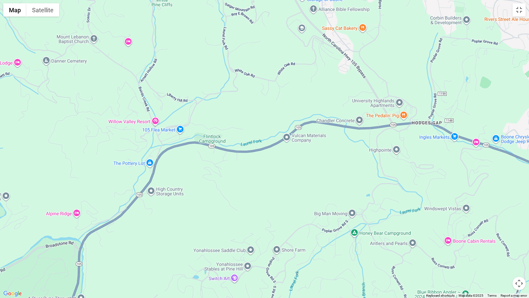
drag, startPoint x: 149, startPoint y: 220, endPoint x: 294, endPoint y: 85, distance: 197.9
click at [293, 86] on div at bounding box center [264, 149] width 529 height 298
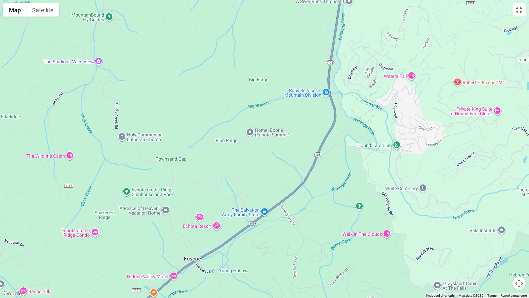
drag, startPoint x: 272, startPoint y: 230, endPoint x: 339, endPoint y: 131, distance: 119.0
click at [341, 128] on div at bounding box center [264, 149] width 529 height 298
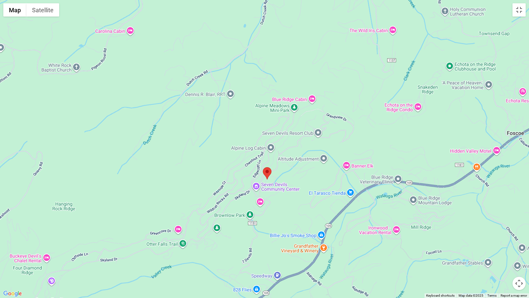
drag, startPoint x: 225, startPoint y: 220, endPoint x: 462, endPoint y: 197, distance: 238.3
click at [462, 197] on div at bounding box center [264, 149] width 529 height 298
click at [519, 248] on button "Map camera controls" at bounding box center [519, 282] width 13 height 13
click at [504, 248] on button "Zoom in" at bounding box center [502, 249] width 13 height 13
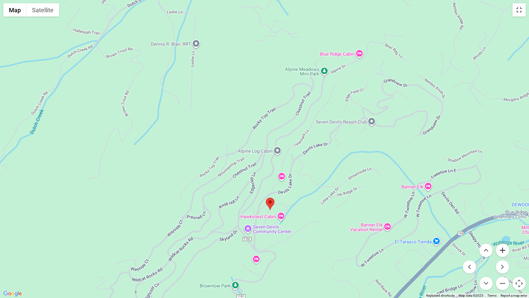
click at [504, 248] on button "Zoom in" at bounding box center [502, 249] width 13 height 13
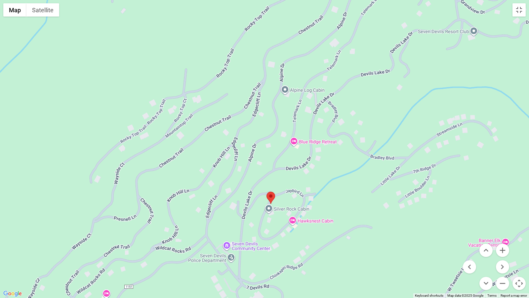
drag, startPoint x: 325, startPoint y: 223, endPoint x: 320, endPoint y: 155, distance: 68.0
click at [320, 155] on div at bounding box center [264, 149] width 529 height 298
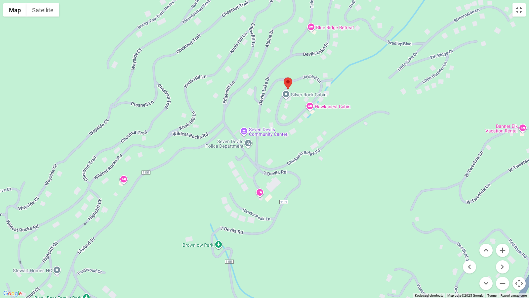
drag, startPoint x: 313, startPoint y: 244, endPoint x: 330, endPoint y: 156, distance: 89.6
click at [331, 131] on div at bounding box center [264, 149] width 529 height 298
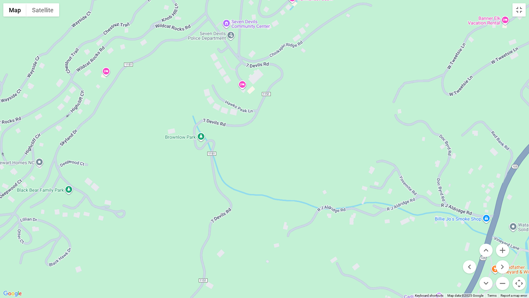
drag, startPoint x: 324, startPoint y: 248, endPoint x: 305, endPoint y: 137, distance: 112.4
click at [305, 137] on div at bounding box center [264, 149] width 529 height 298
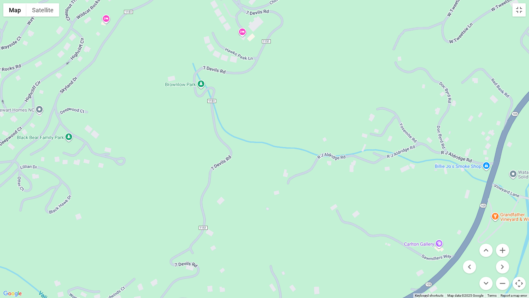
drag, startPoint x: 271, startPoint y: 240, endPoint x: 279, endPoint y: 141, distance: 99.8
click at [279, 141] on div at bounding box center [264, 149] width 529 height 298
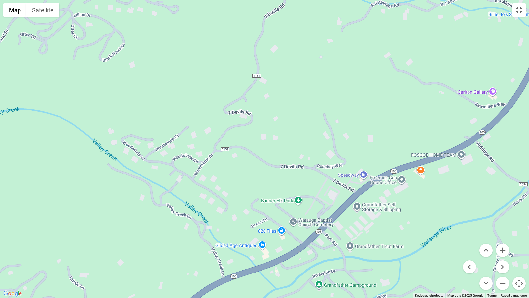
drag, startPoint x: 254, startPoint y: 224, endPoint x: 301, endPoint y: 130, distance: 105.1
click at [301, 130] on div at bounding box center [264, 149] width 529 height 298
click at [37, 11] on button "Satellite" at bounding box center [42, 9] width 33 height 13
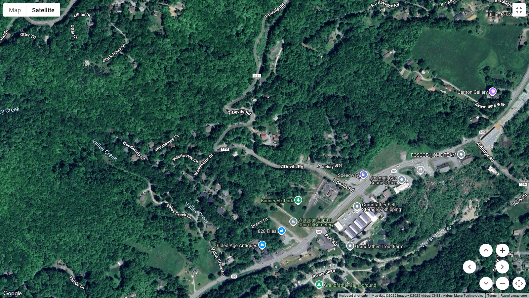
click at [503, 248] on button "Zoom in" at bounding box center [502, 249] width 13 height 13
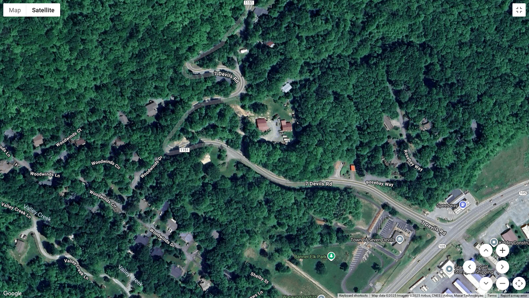
click at [503, 248] on button "Zoom in" at bounding box center [502, 249] width 13 height 13
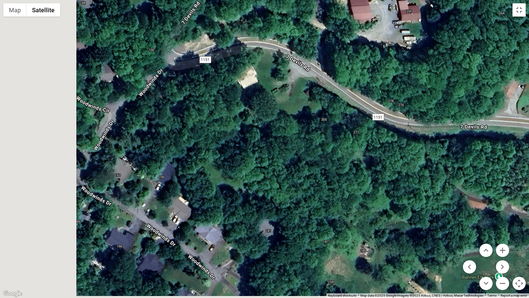
drag, startPoint x: 235, startPoint y: 246, endPoint x: 383, endPoint y: 130, distance: 187.8
click at [383, 130] on div at bounding box center [264, 149] width 529 height 298
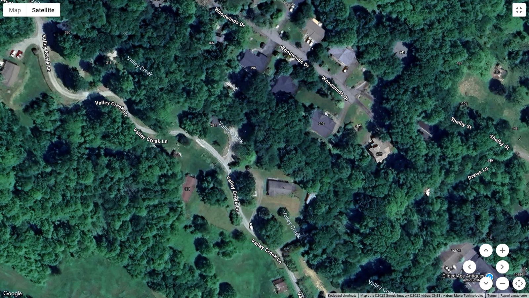
drag, startPoint x: 166, startPoint y: 250, endPoint x: 248, endPoint y: 145, distance: 132.8
click at [252, 96] on div at bounding box center [264, 149] width 529 height 298
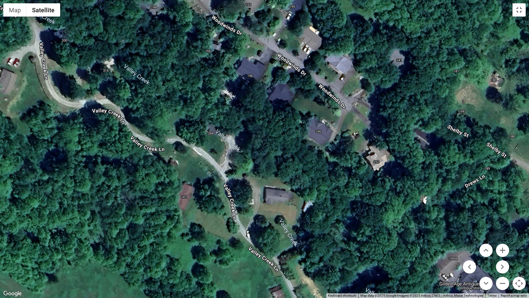
drag, startPoint x: 253, startPoint y: 238, endPoint x: 232, endPoint y: 147, distance: 93.5
click at [236, 156] on div at bounding box center [264, 149] width 529 height 298
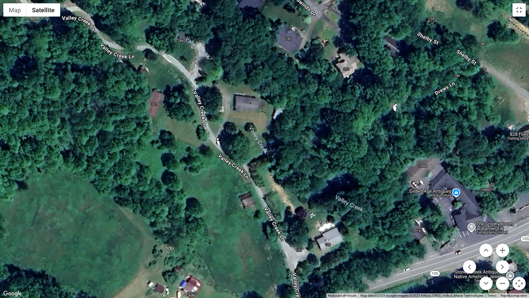
drag, startPoint x: 221, startPoint y: 203, endPoint x: 226, endPoint y: 276, distance: 73.3
click at [226, 248] on div at bounding box center [264, 149] width 529 height 298
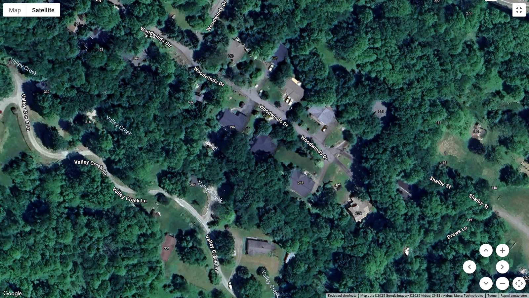
drag, startPoint x: 183, startPoint y: 106, endPoint x: 195, endPoint y: 250, distance: 144.8
click at [195, 248] on div at bounding box center [264, 149] width 529 height 298
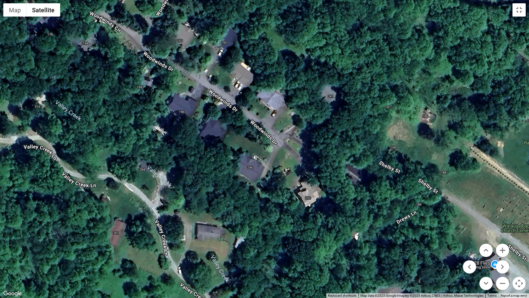
drag, startPoint x: 98, startPoint y: 81, endPoint x: 45, endPoint y: 64, distance: 55.5
click at [45, 64] on div at bounding box center [264, 149] width 529 height 298
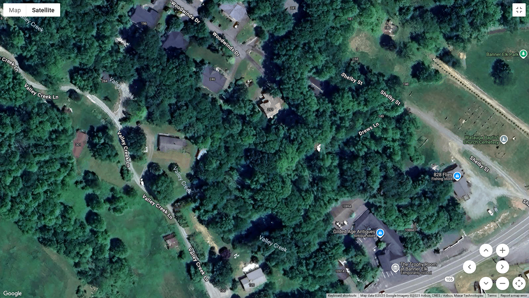
drag, startPoint x: 329, startPoint y: 252, endPoint x: 295, endPoint y: 166, distance: 91.9
click at [295, 166] on div at bounding box center [264, 149] width 529 height 298
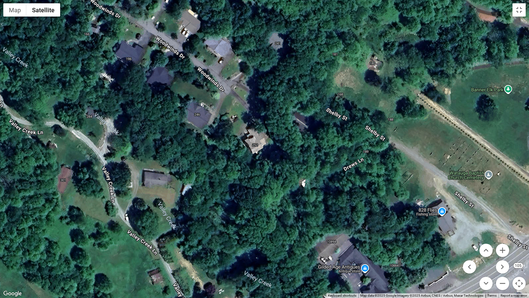
drag, startPoint x: 361, startPoint y: 244, endPoint x: 356, endPoint y: 297, distance: 53.5
click at [356, 248] on div "Map Terrain Satellite Labels Keyboard shortcuts Map Data Map data ©2025 Google …" at bounding box center [264, 149] width 529 height 298
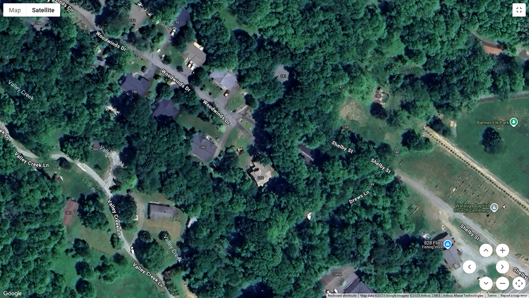
drag, startPoint x: 167, startPoint y: 99, endPoint x: 173, endPoint y: 132, distance: 33.9
click at [173, 132] on div at bounding box center [264, 149] width 529 height 298
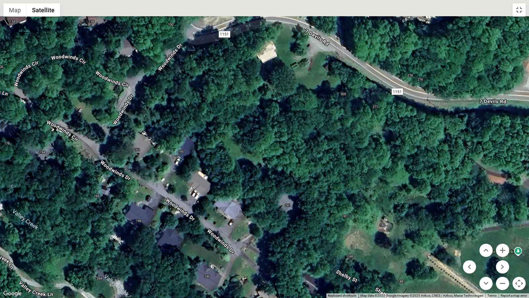
drag, startPoint x: 347, startPoint y: 136, endPoint x: 350, endPoint y: 293, distance: 157.1
click at [350, 248] on div "Map Terrain Satellite Labels Keyboard shortcuts Map Data Map data ©2025 Google …" at bounding box center [264, 149] width 529 height 298
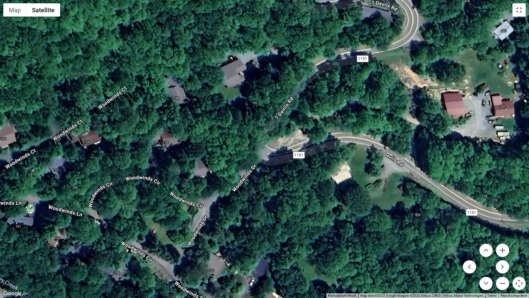
drag, startPoint x: 196, startPoint y: 129, endPoint x: 268, endPoint y: 215, distance: 111.9
click at [268, 215] on div at bounding box center [264, 149] width 529 height 298
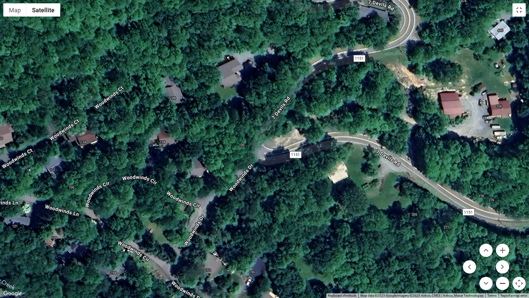
click at [501, 248] on button "Zoom out" at bounding box center [502, 282] width 13 height 13
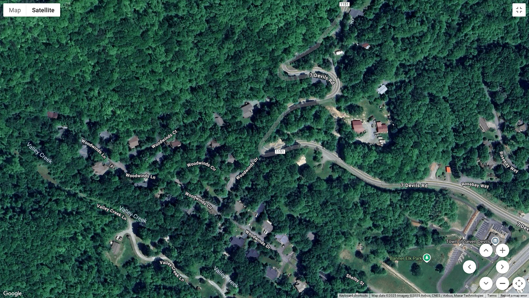
click at [501, 248] on button "Zoom out" at bounding box center [502, 282] width 13 height 13
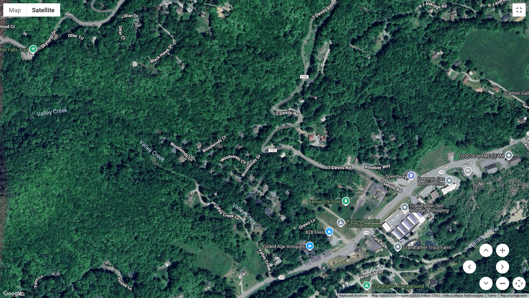
click at [501, 248] on button "Zoom out" at bounding box center [502, 282] width 13 height 13
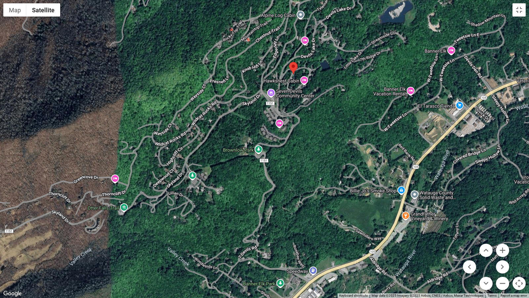
drag, startPoint x: 316, startPoint y: 62, endPoint x: 293, endPoint y: 174, distance: 114.0
click at [293, 174] on div at bounding box center [264, 149] width 529 height 298
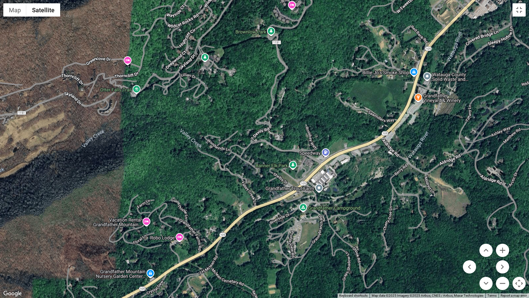
drag, startPoint x: 285, startPoint y: 243, endPoint x: 297, endPoint y: 126, distance: 117.0
click at [297, 126] on div at bounding box center [264, 149] width 529 height 298
click at [503, 248] on button "Zoom in" at bounding box center [502, 249] width 13 height 13
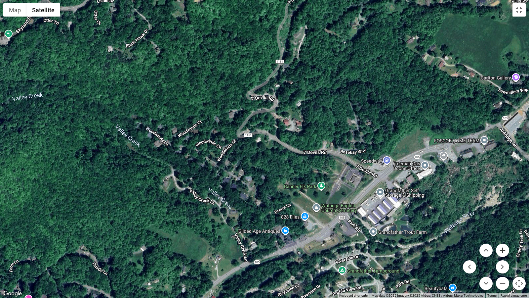
click at [504, 248] on button "Zoom in" at bounding box center [502, 249] width 13 height 13
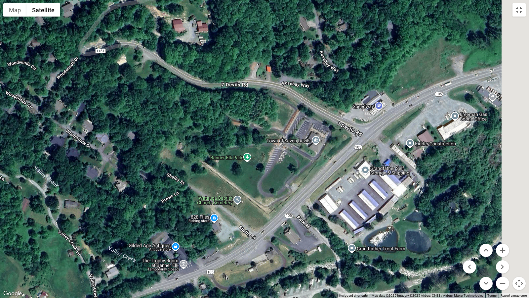
drag, startPoint x: 410, startPoint y: 233, endPoint x: 280, endPoint y: 164, distance: 147.2
click at [280, 164] on div at bounding box center [264, 149] width 529 height 298
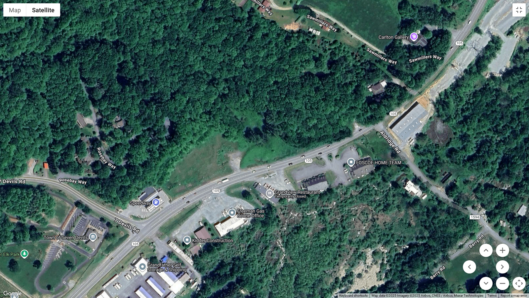
drag, startPoint x: 438, startPoint y: 116, endPoint x: 214, endPoint y: 214, distance: 244.6
click at [214, 214] on div at bounding box center [264, 149] width 529 height 298
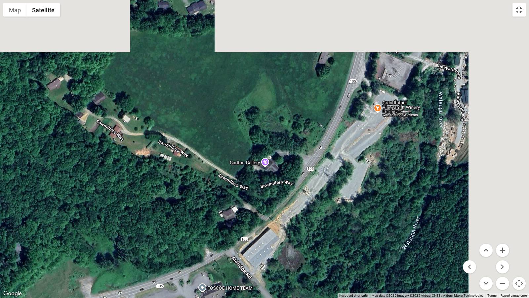
drag, startPoint x: 443, startPoint y: 136, endPoint x: 287, endPoint y: 252, distance: 194.7
click at [285, 248] on div at bounding box center [264, 149] width 529 height 298
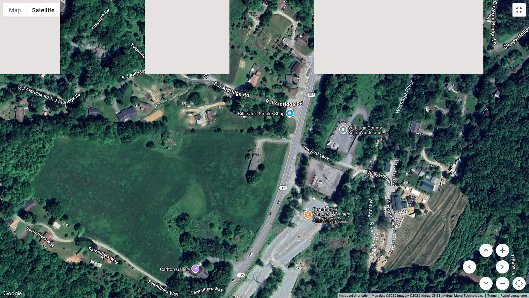
drag, startPoint x: 391, startPoint y: 133, endPoint x: 348, endPoint y: 234, distance: 110.1
click at [348, 236] on div at bounding box center [264, 149] width 529 height 298
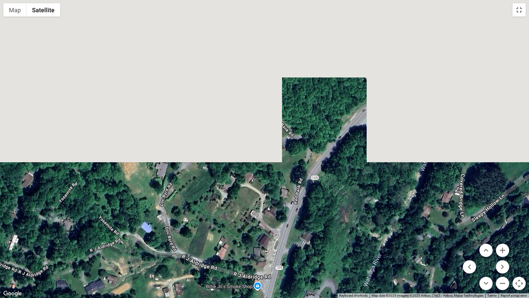
drag, startPoint x: 375, startPoint y: 73, endPoint x: 345, endPoint y: 241, distance: 170.1
click at [345, 244] on div at bounding box center [264, 149] width 529 height 298
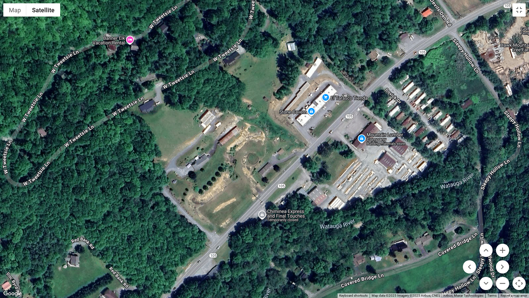
drag, startPoint x: 439, startPoint y: 110, endPoint x: 287, endPoint y: 235, distance: 196.9
click at [287, 235] on div at bounding box center [264, 149] width 529 height 298
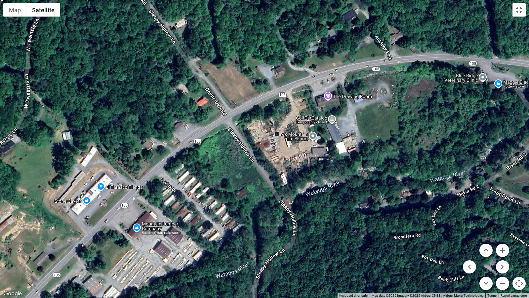
drag, startPoint x: 414, startPoint y: 128, endPoint x: 190, endPoint y: 218, distance: 241.3
click at [190, 218] on div at bounding box center [264, 149] width 529 height 298
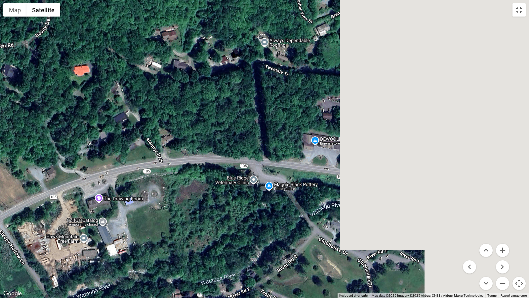
drag, startPoint x: 407, startPoint y: 149, endPoint x: 156, endPoint y: 260, distance: 274.0
click at [156, 248] on div at bounding box center [264, 149] width 529 height 298
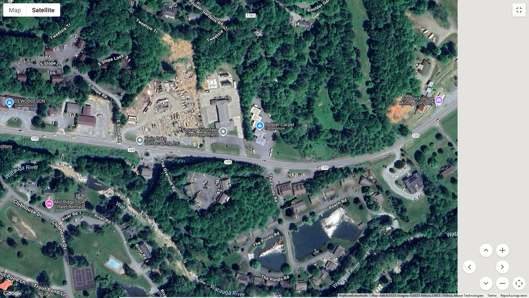
drag, startPoint x: 457, startPoint y: 234, endPoint x: 123, endPoint y: 182, distance: 338.6
click at [124, 182] on div at bounding box center [264, 149] width 529 height 298
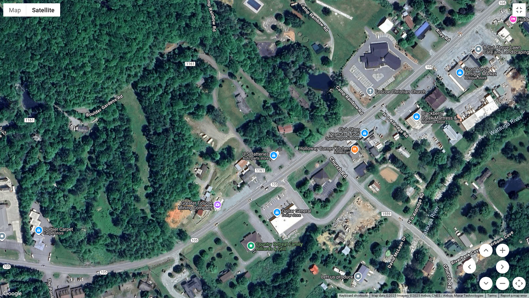
drag, startPoint x: 468, startPoint y: 62, endPoint x: 343, endPoint y: 167, distance: 163.1
click at [343, 167] on div at bounding box center [264, 149] width 529 height 298
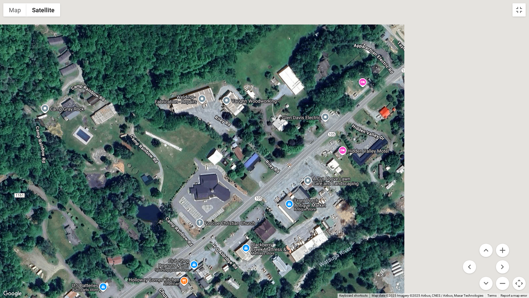
drag, startPoint x: 456, startPoint y: 93, endPoint x: 285, endPoint y: 225, distance: 216.2
click at [285, 225] on div at bounding box center [264, 149] width 529 height 298
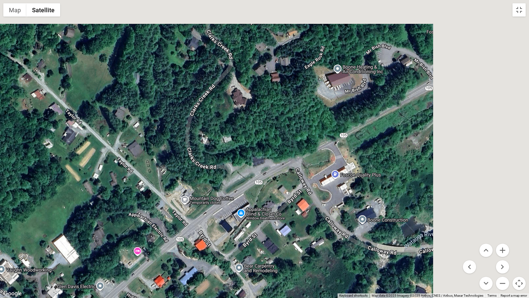
drag, startPoint x: 466, startPoint y: 75, endPoint x: 242, endPoint y: 244, distance: 280.7
click at [242, 244] on div at bounding box center [264, 149] width 529 height 298
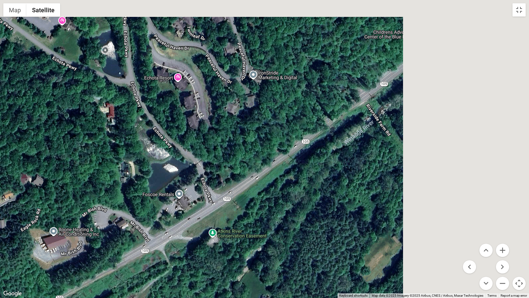
drag, startPoint x: 452, startPoint y: 123, endPoint x: 172, endPoint y: 276, distance: 319.0
click at [172, 248] on div at bounding box center [264, 149] width 529 height 298
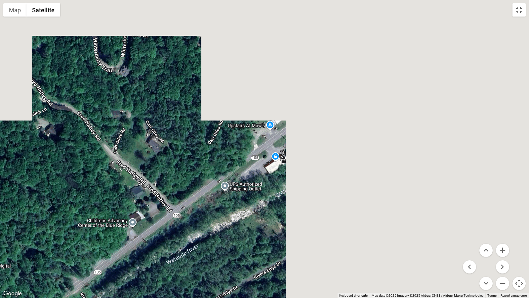
drag, startPoint x: 440, startPoint y: 125, endPoint x: 149, endPoint y: 297, distance: 338.5
click at [149, 248] on div at bounding box center [264, 149] width 529 height 298
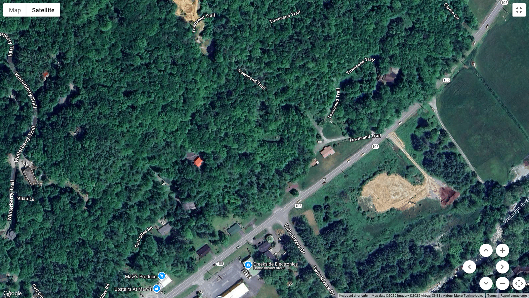
drag, startPoint x: 433, startPoint y: 80, endPoint x: 334, endPoint y: 241, distance: 188.8
click at [334, 241] on div at bounding box center [264, 149] width 529 height 298
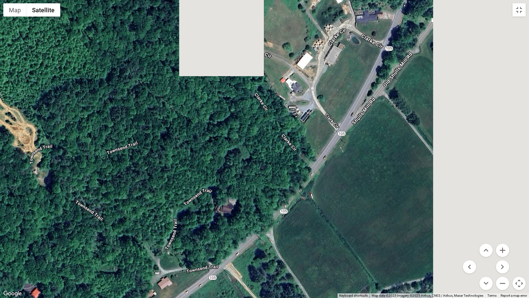
drag, startPoint x: 474, startPoint y: 94, endPoint x: 312, endPoint y: 226, distance: 209.7
click at [312, 226] on div at bounding box center [264, 149] width 529 height 298
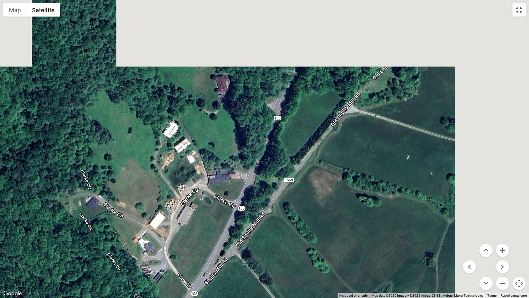
drag, startPoint x: 434, startPoint y: 104, endPoint x: 289, endPoint y: 261, distance: 213.7
click at [289, 248] on div at bounding box center [264, 149] width 529 height 298
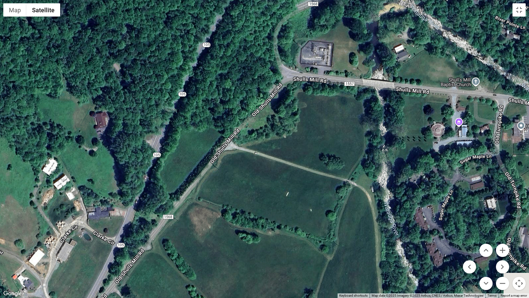
drag, startPoint x: 412, startPoint y: 110, endPoint x: 300, endPoint y: 140, distance: 115.7
click at [303, 133] on div at bounding box center [264, 149] width 529 height 298
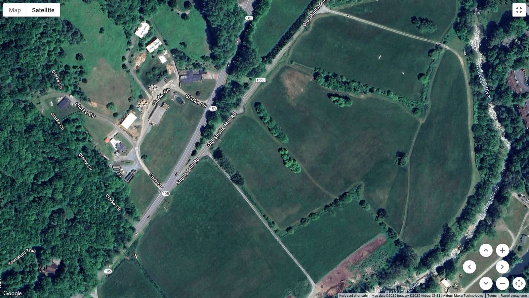
drag, startPoint x: 268, startPoint y: 229, endPoint x: 339, endPoint y: 153, distance: 104.6
click at [324, 160] on div at bounding box center [264, 149] width 529 height 298
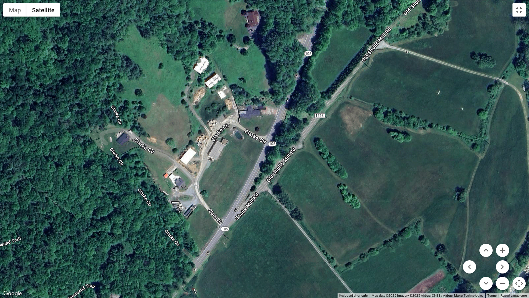
drag, startPoint x: 254, startPoint y: 142, endPoint x: 221, endPoint y: 279, distance: 141.1
click at [221, 248] on div at bounding box center [264, 149] width 529 height 298
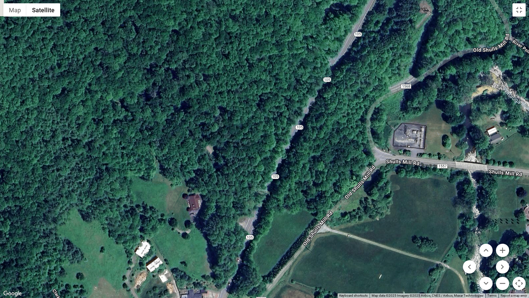
drag, startPoint x: 314, startPoint y: 110, endPoint x: 263, endPoint y: 260, distance: 157.9
click at [263, 248] on div at bounding box center [264, 149] width 529 height 298
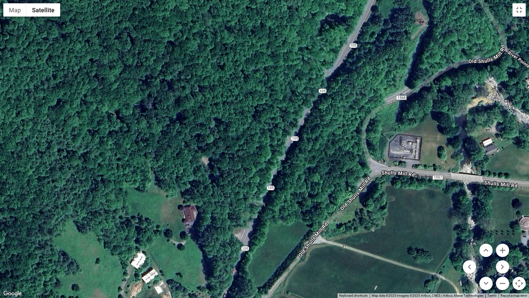
drag, startPoint x: 334, startPoint y: 136, endPoint x: 294, endPoint y: 276, distance: 145.9
click at [294, 248] on div at bounding box center [264, 149] width 529 height 298
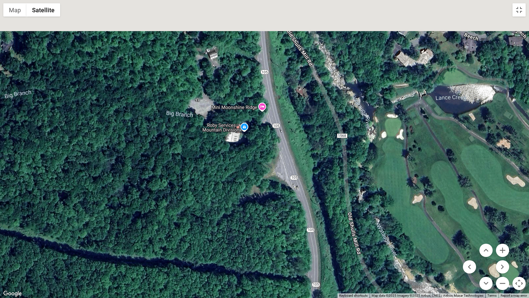
drag, startPoint x: 337, startPoint y: 165, endPoint x: 342, endPoint y: 297, distance: 132.4
click at [343, 248] on div "Map Terrain Satellite Labels Keyboard shortcuts Map Data Map data ©2025 Imagery…" at bounding box center [264, 149] width 529 height 298
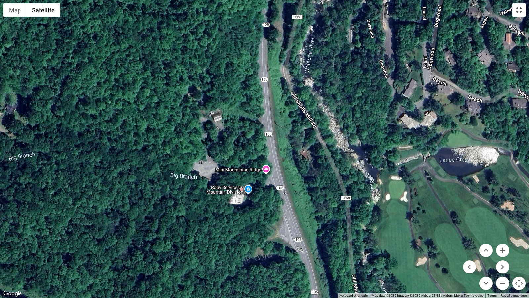
drag, startPoint x: 300, startPoint y: 128, endPoint x: 311, endPoint y: 283, distance: 155.4
click at [311, 248] on div at bounding box center [264, 149] width 529 height 298
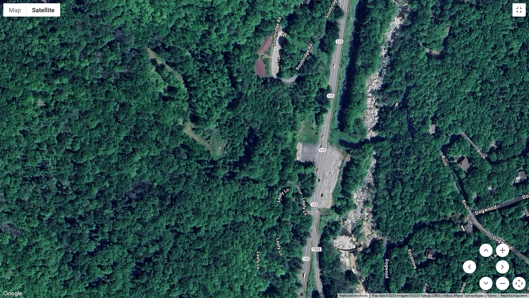
drag, startPoint x: 365, startPoint y: 174, endPoint x: 358, endPoint y: 297, distance: 123.5
click at [358, 248] on div "Map Terrain Satellite Labels Keyboard shortcuts Map Data Map data ©2025 Imagery…" at bounding box center [264, 149] width 529 height 298
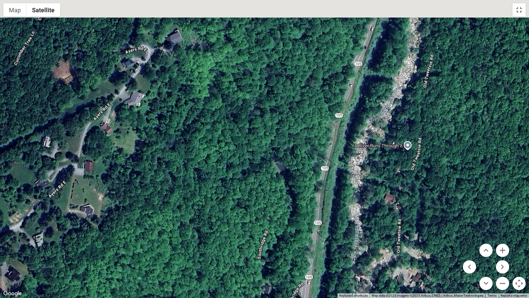
drag, startPoint x: 403, startPoint y: 234, endPoint x: 382, endPoint y: 297, distance: 66.5
click at [383, 248] on div "Map Terrain Satellite Labels Keyboard shortcuts Map Data Map data ©2025 Imagery…" at bounding box center [264, 149] width 529 height 298
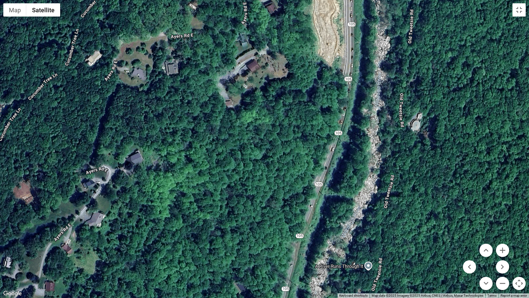
drag, startPoint x: 425, startPoint y: 249, endPoint x: 413, endPoint y: 297, distance: 50.0
click at [414, 248] on div "Map Terrain Satellite Labels Keyboard shortcuts Map Data Map data ©2025 Imagery…" at bounding box center [264, 149] width 529 height 298
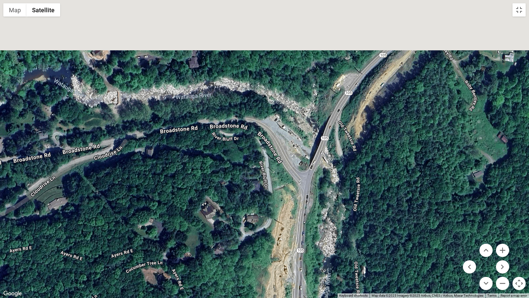
drag, startPoint x: 393, startPoint y: 80, endPoint x: 332, endPoint y: 249, distance: 178.9
click at [334, 247] on div at bounding box center [264, 149] width 529 height 298
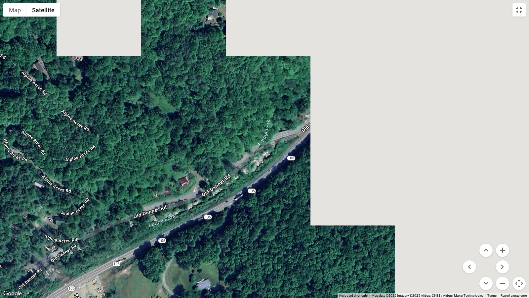
drag, startPoint x: 461, startPoint y: 157, endPoint x: 193, endPoint y: 268, distance: 290.2
click at [193, 248] on div at bounding box center [264, 149] width 529 height 298
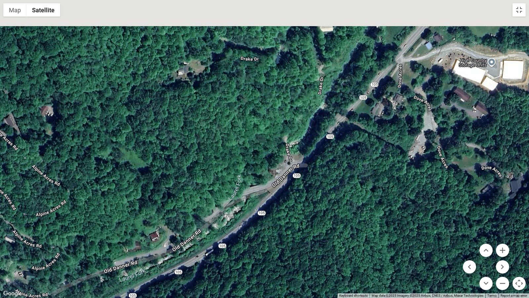
drag, startPoint x: 369, startPoint y: 195, endPoint x: 326, endPoint y: 285, distance: 99.7
click at [327, 248] on div at bounding box center [264, 149] width 529 height 298
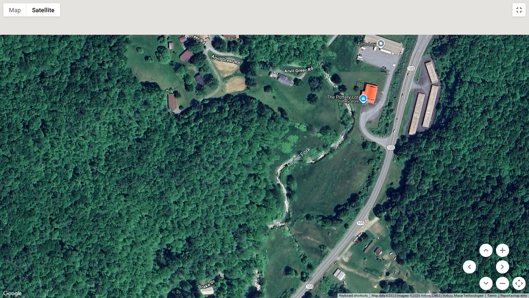
drag, startPoint x: 418, startPoint y: 208, endPoint x: 378, endPoint y: 291, distance: 92.6
click at [378, 248] on div at bounding box center [264, 149] width 529 height 298
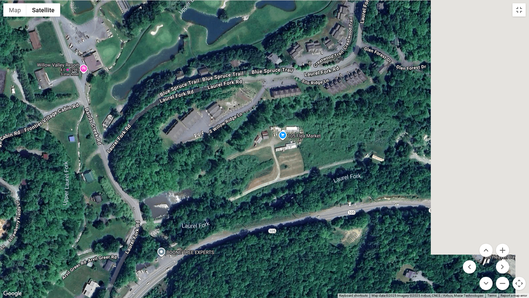
drag, startPoint x: 440, startPoint y: 185, endPoint x: 206, endPoint y: 289, distance: 255.9
click at [207, 248] on div at bounding box center [264, 149] width 529 height 298
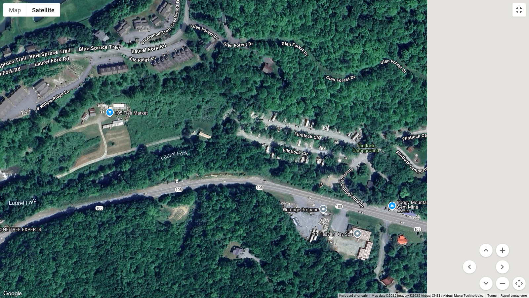
drag, startPoint x: 429, startPoint y: 261, endPoint x: 267, endPoint y: 223, distance: 166.1
click at [273, 222] on div at bounding box center [264, 149] width 529 height 298
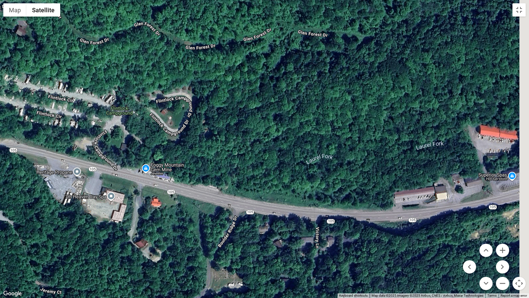
drag, startPoint x: 440, startPoint y: 256, endPoint x: 309, endPoint y: 250, distance: 132.1
click at [325, 248] on div at bounding box center [264, 149] width 529 height 298
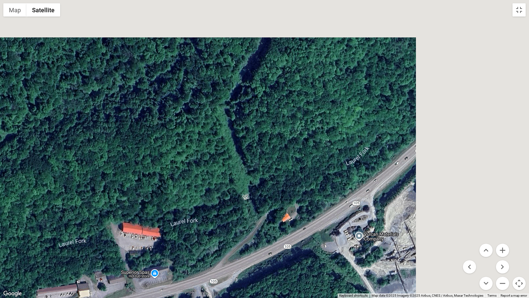
drag, startPoint x: 487, startPoint y: 188, endPoint x: 200, endPoint y: 297, distance: 307.8
click at [200, 248] on div at bounding box center [264, 149] width 529 height 298
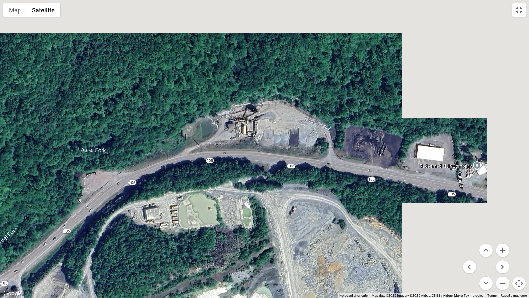
drag, startPoint x: 450, startPoint y: 158, endPoint x: 234, endPoint y: 235, distance: 229.9
click at [234, 235] on div at bounding box center [264, 149] width 529 height 298
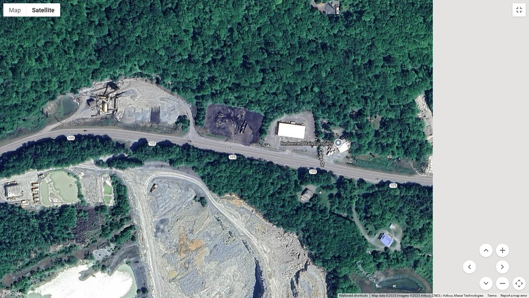
drag, startPoint x: 423, startPoint y: 251, endPoint x: 252, endPoint y: 213, distance: 175.8
click at [266, 214] on div at bounding box center [264, 149] width 529 height 298
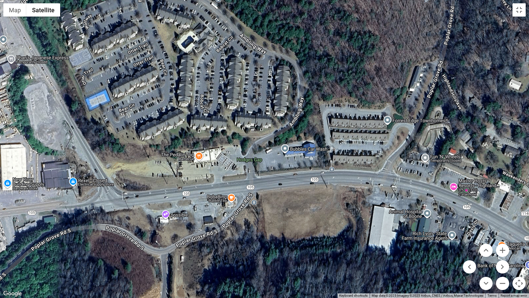
drag, startPoint x: 470, startPoint y: 189, endPoint x: 64, endPoint y: 259, distance: 411.8
click at [64, 248] on div at bounding box center [264, 149] width 529 height 298
click at [521, 10] on button "Toggle fullscreen view" at bounding box center [519, 9] width 13 height 13
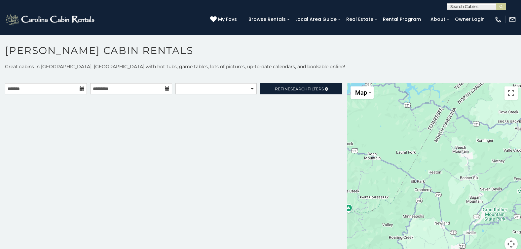
scroll to position [4, 0]
